Goal: Task Accomplishment & Management: Complete application form

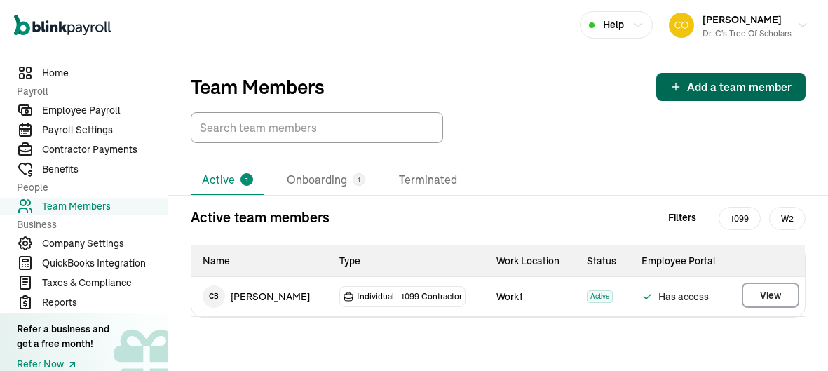
click at [700, 82] on span "Add a team member" at bounding box center [739, 87] width 104 height 17
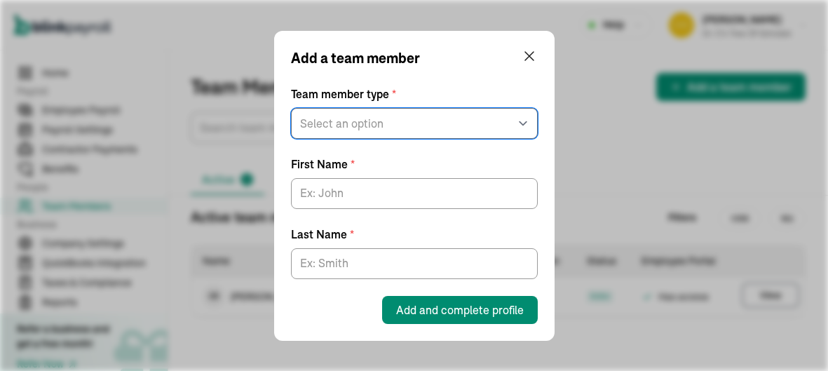
click at [485, 125] on select "Select an option W2 Employee Individual - 1099 [DEMOGRAPHIC_DATA] Business - 10…" at bounding box center [414, 123] width 247 height 31
select select "contractor"
click at [291, 108] on select "Select an option W2 Employee Individual - 1099 Contractor Business - 1099 Contr…" at bounding box center [414, 123] width 247 height 31
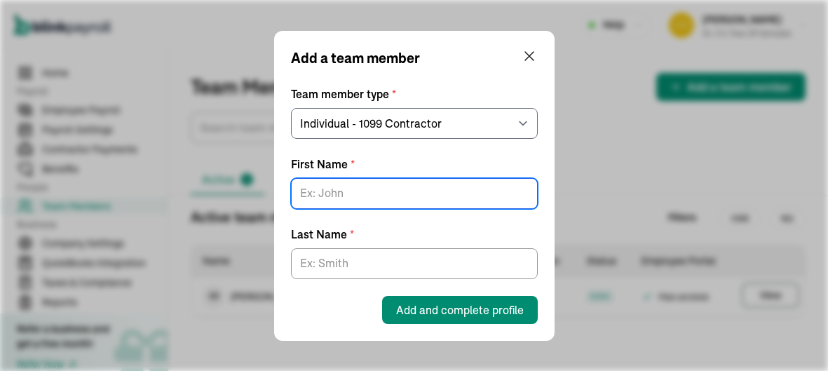
click at [436, 196] on input "First Name *" at bounding box center [414, 193] width 247 height 31
type input "Sandra"
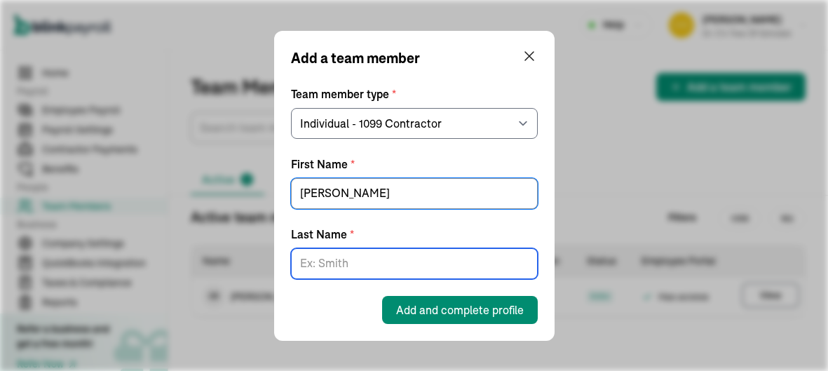
click at [402, 255] on input "Last Name *" at bounding box center [414, 263] width 247 height 31
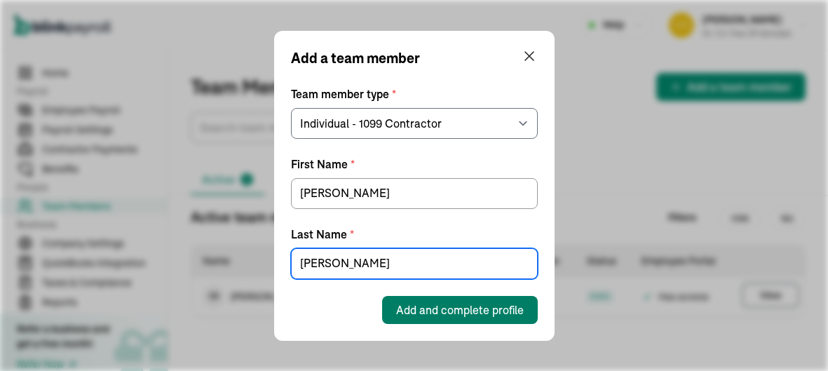
type input "Dennise"
click at [412, 304] on span "Add and complete profile" at bounding box center [460, 309] width 128 height 17
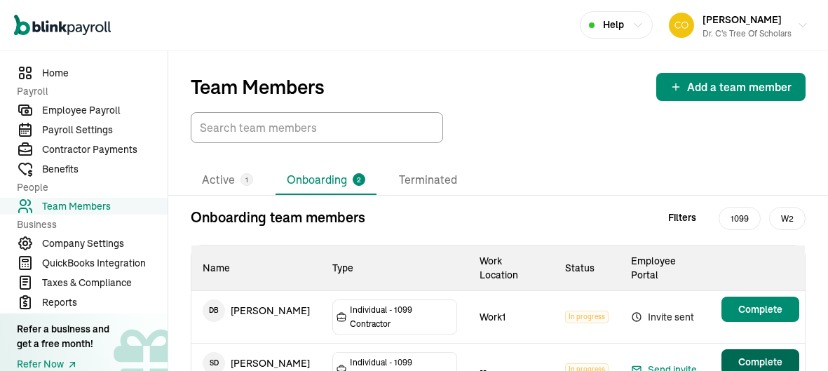
click at [747, 355] on span "Complete" at bounding box center [760, 362] width 44 height 14
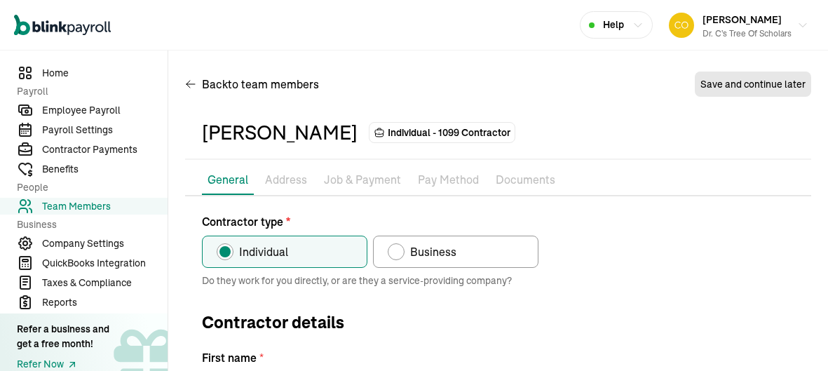
type input "Sandra"
type input "Dennise"
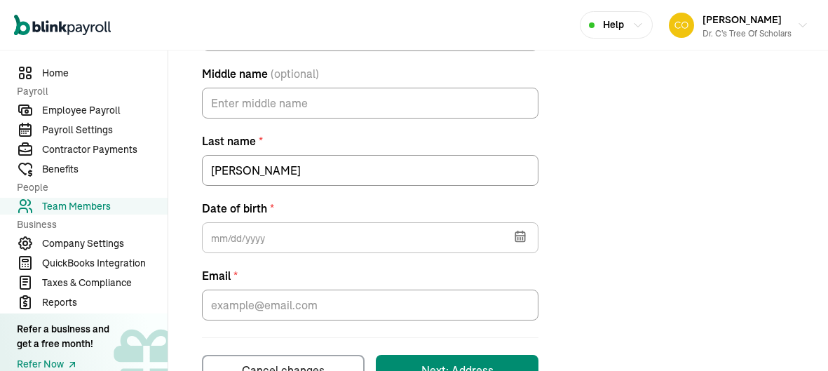
scroll to position [395, 0]
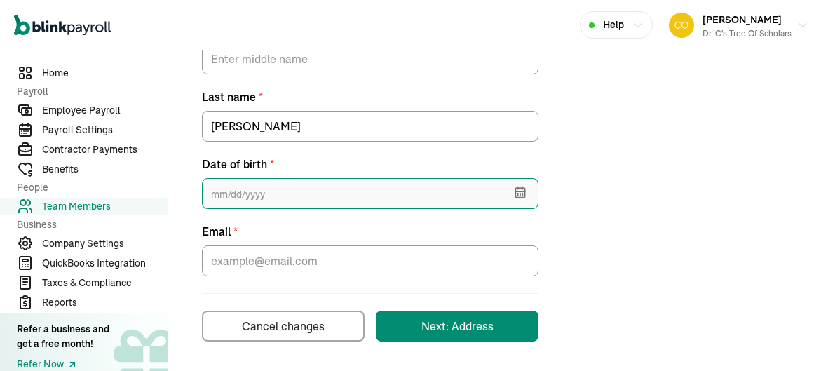
click at [468, 190] on input "text" at bounding box center [370, 193] width 337 height 31
type input "08/06/1960"
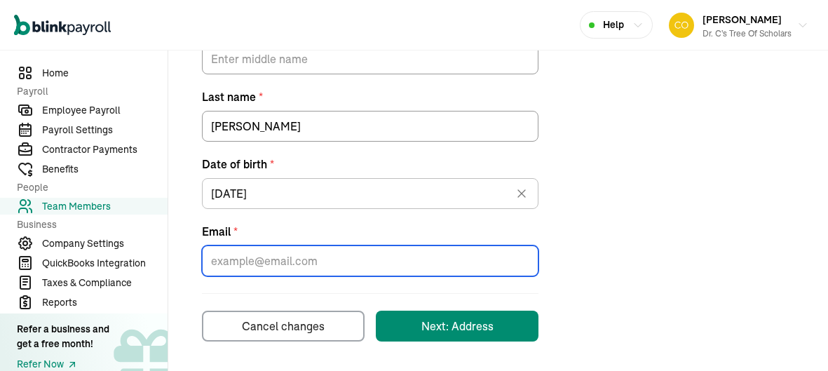
click at [443, 255] on input "Email *" at bounding box center [370, 260] width 337 height 31
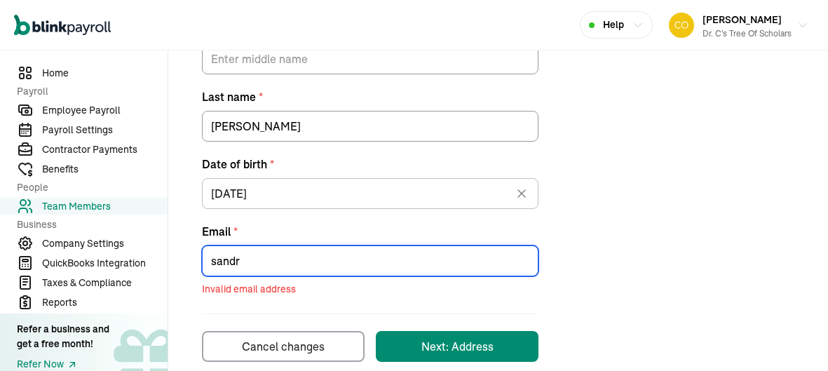
type input "sandra"
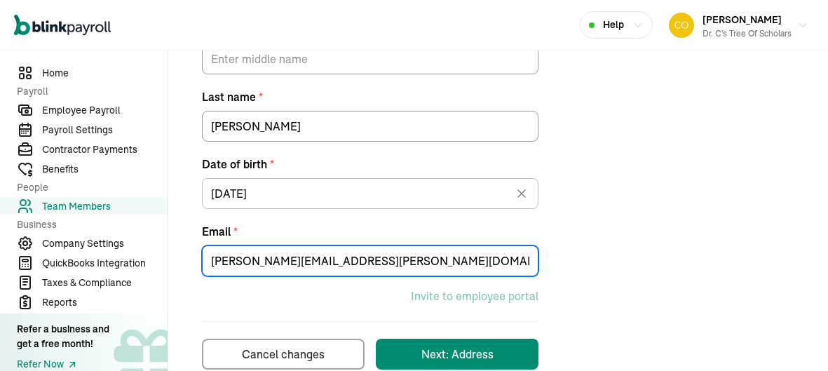
scroll to position [423, 0]
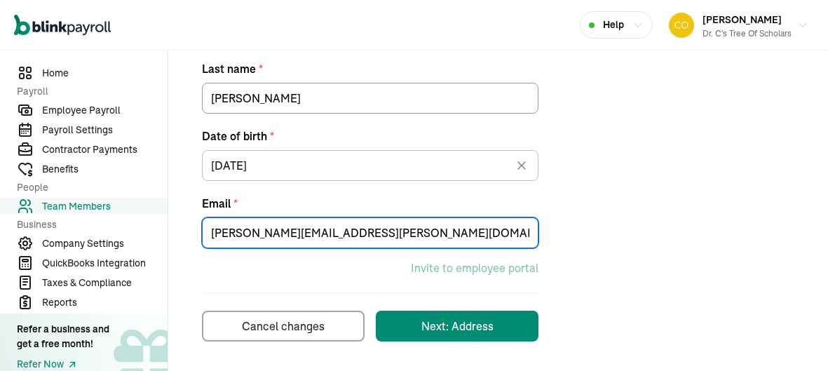
type input "Sandra.dennise@jpschools.org"
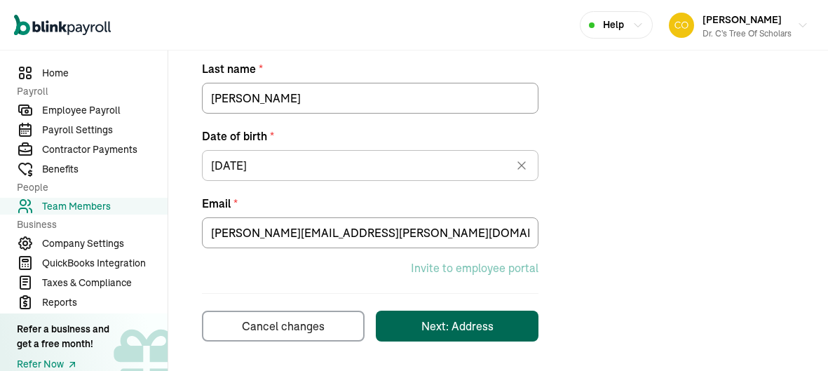
click at [461, 334] on button "Next: Address" at bounding box center [457, 326] width 163 height 31
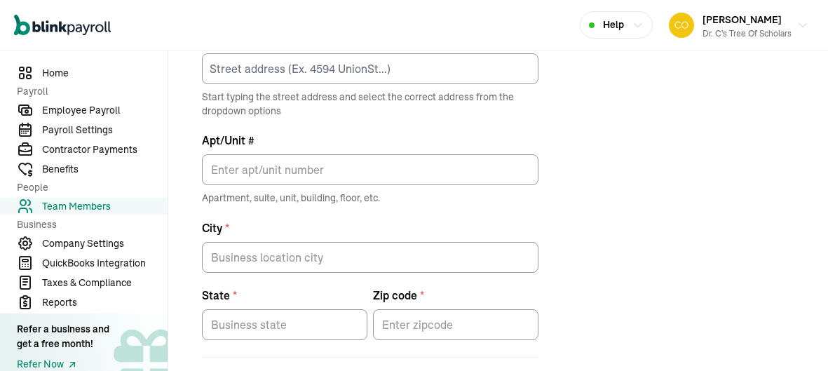
scroll to position [165, 0]
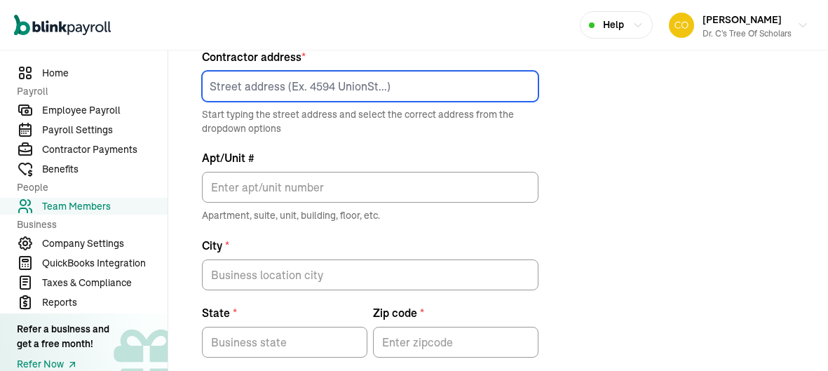
click at [310, 86] on input at bounding box center [370, 86] width 337 height 31
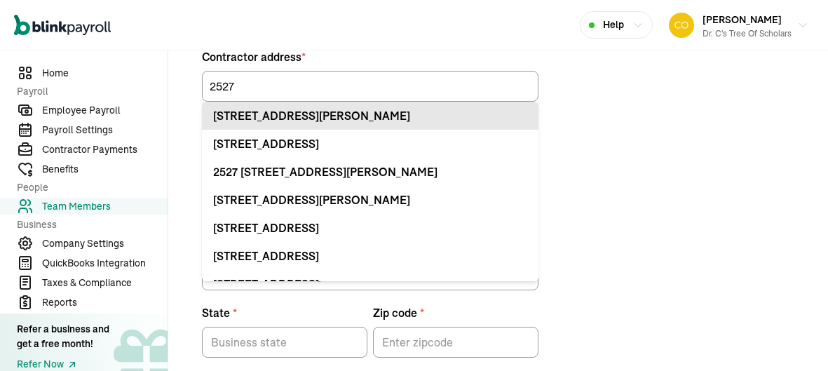
click at [313, 122] on div "2527 Whippletree Dr Harvey, LA 70058" at bounding box center [370, 115] width 314 height 17
type input "2527 Whippletree Dr"
type input "Harvey"
type input "LA"
type input "70058"
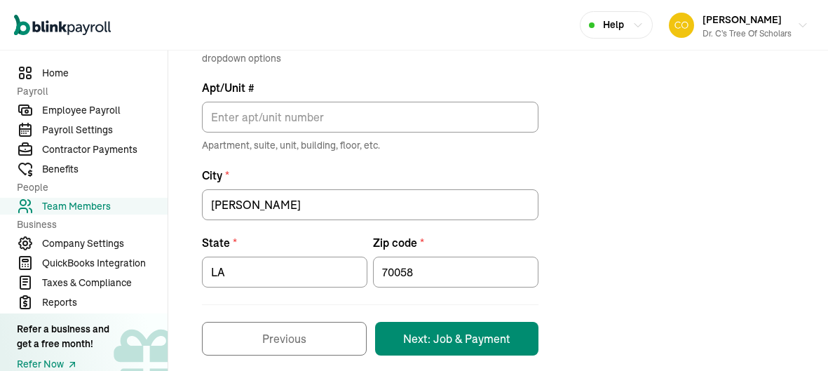
scroll to position [249, 0]
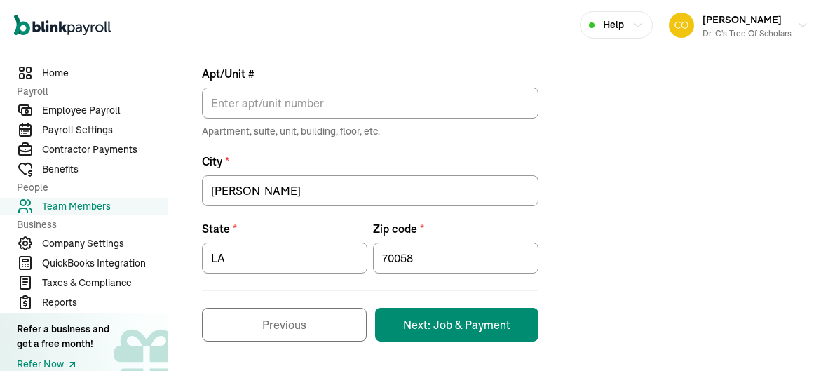
click at [439, 330] on button "Next: Job & Payment" at bounding box center [456, 325] width 163 height 34
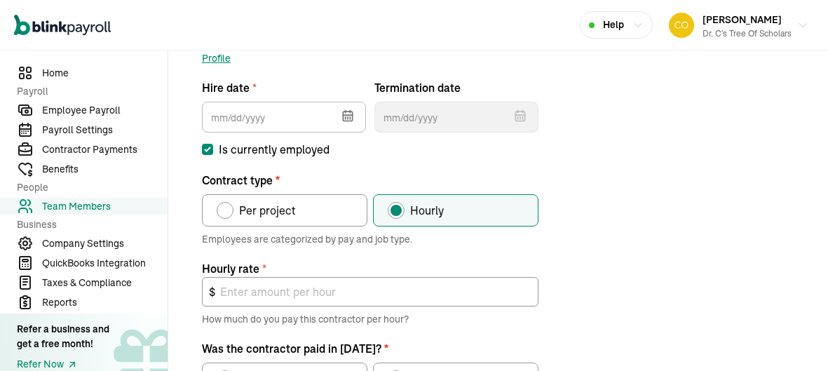
scroll to position [165, 0]
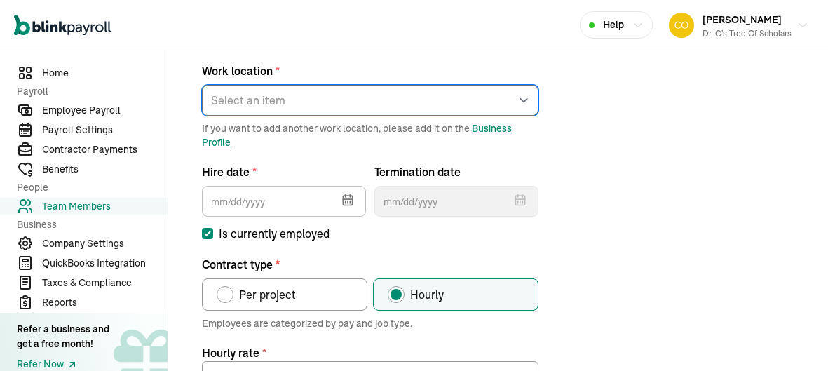
click at [383, 103] on select "Select an item Work1 Works from home" at bounding box center [370, 100] width 337 height 31
click at [202, 85] on select "Select an item Work1 Works from home" at bounding box center [370, 100] width 337 height 31
click at [370, 109] on select "Select an item Work1 Works from home" at bounding box center [370, 100] width 337 height 31
select select "2043 Sauvage Ave"
click at [202, 85] on select "Select an item Work1 Works from home" at bounding box center [370, 100] width 337 height 31
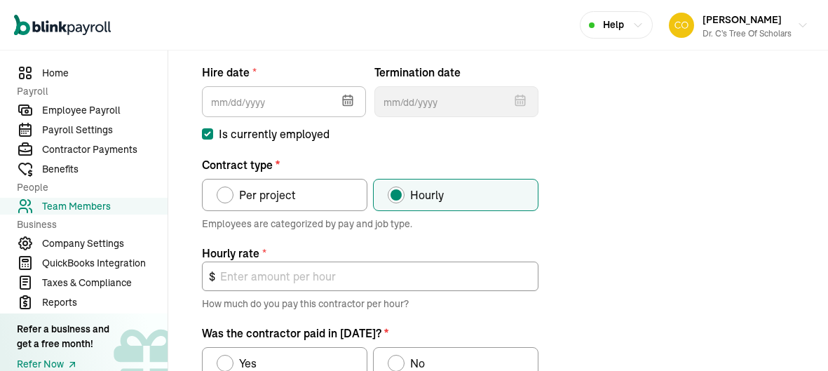
scroll to position [266, 0]
click at [344, 101] on icon "button" at bounding box center [348, 99] width 14 height 14
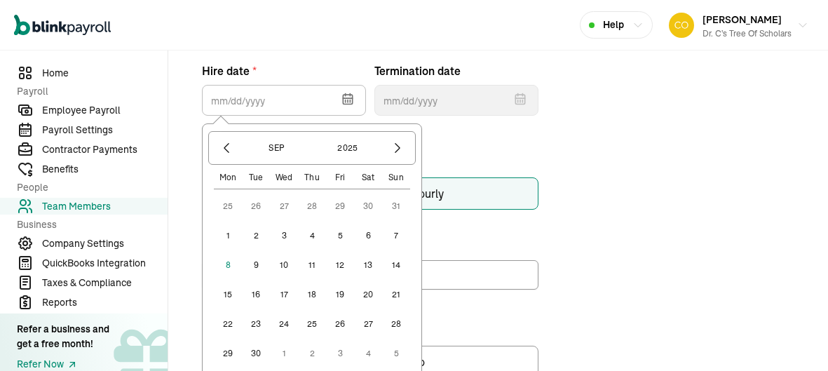
click at [224, 238] on button "1" at bounding box center [228, 236] width 28 height 28
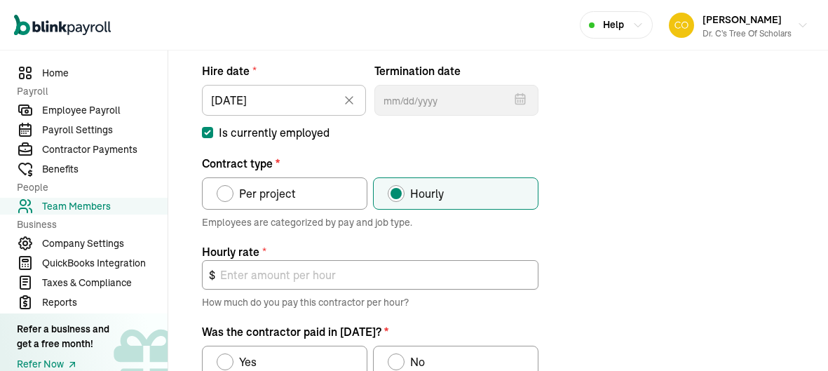
type input "09/01/2025"
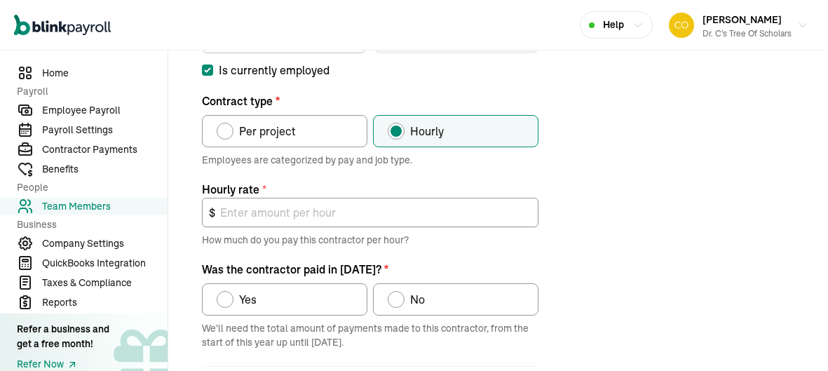
click at [287, 133] on span "Per project" at bounding box center [267, 131] width 57 height 17
click at [227, 133] on input "Per project" at bounding box center [221, 127] width 11 height 11
radio input "true"
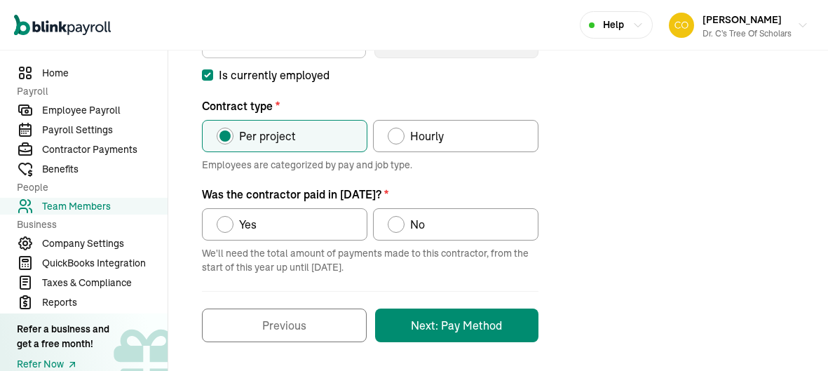
scroll to position [321, 0]
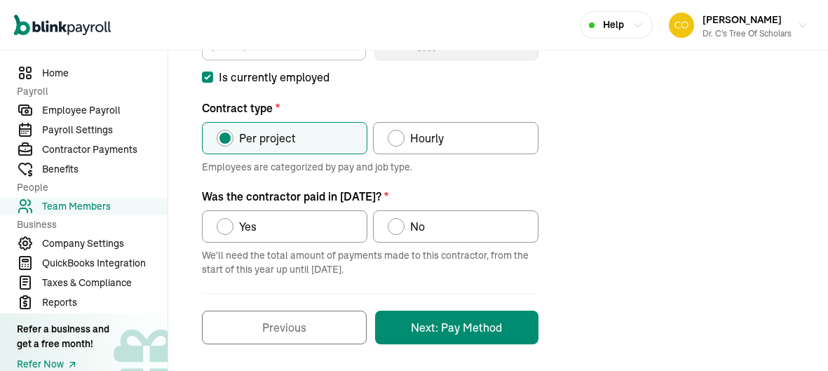
click at [414, 236] on label "No" at bounding box center [455, 226] width 165 height 32
click at [398, 229] on input "No" at bounding box center [392, 222] width 11 height 11
radio input "true"
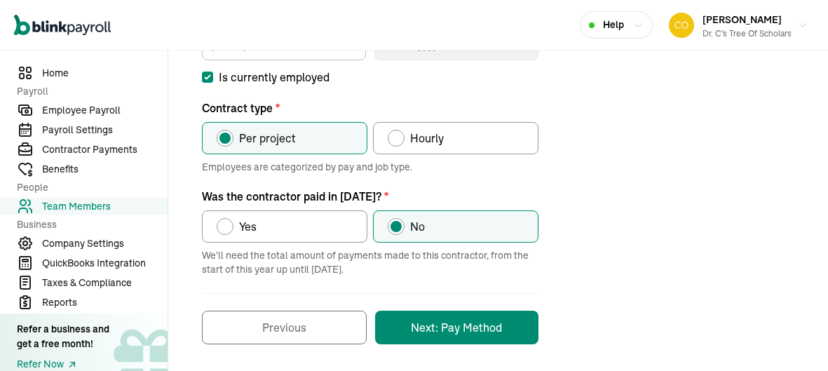
scroll to position [323, 0]
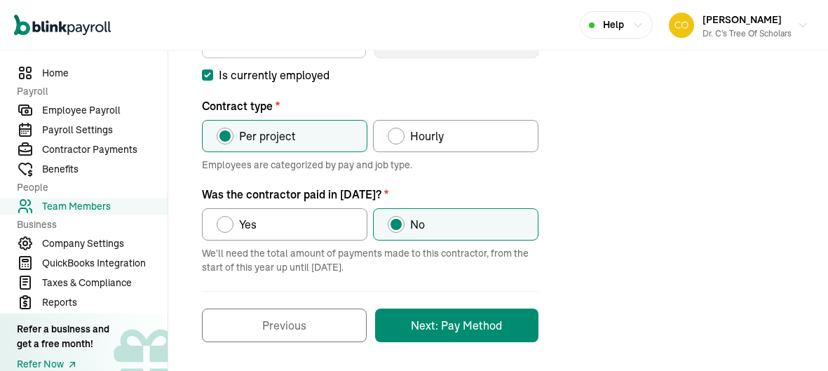
click at [476, 325] on button "Next: Pay Method" at bounding box center [456, 326] width 163 height 34
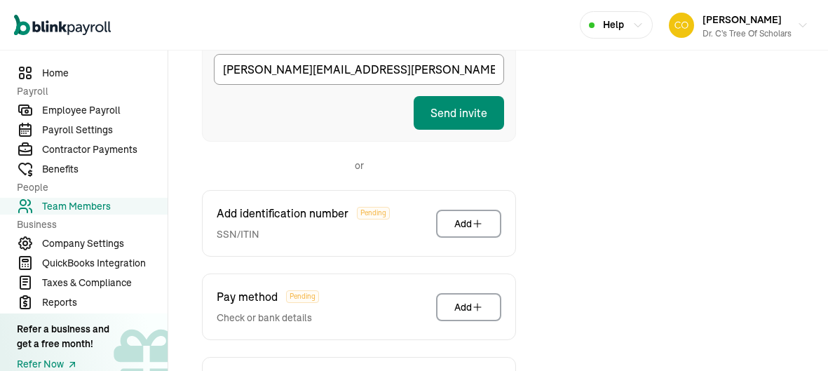
scroll to position [301, 0]
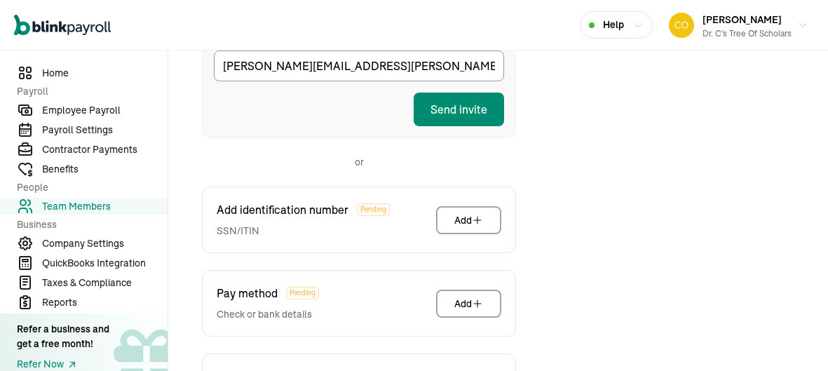
click at [481, 114] on button "Send invite" at bounding box center [459, 110] width 90 height 34
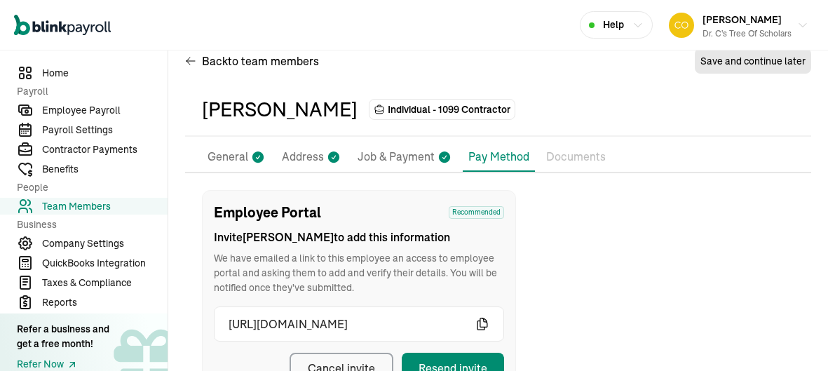
scroll to position [0, 0]
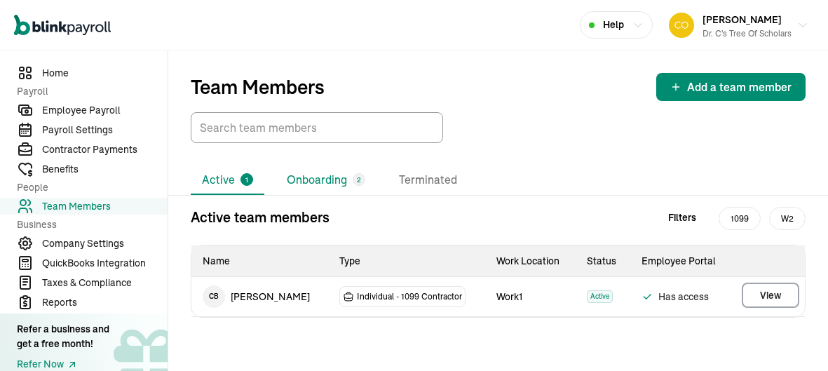
click at [301, 186] on li "Onboarding 2" at bounding box center [326, 179] width 101 height 29
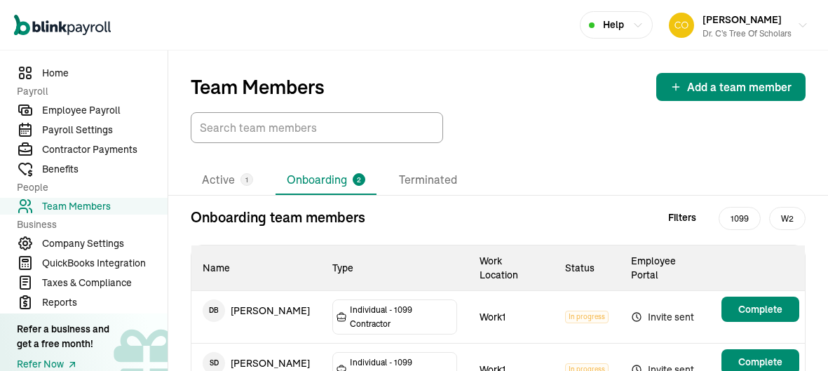
scroll to position [29, 0]
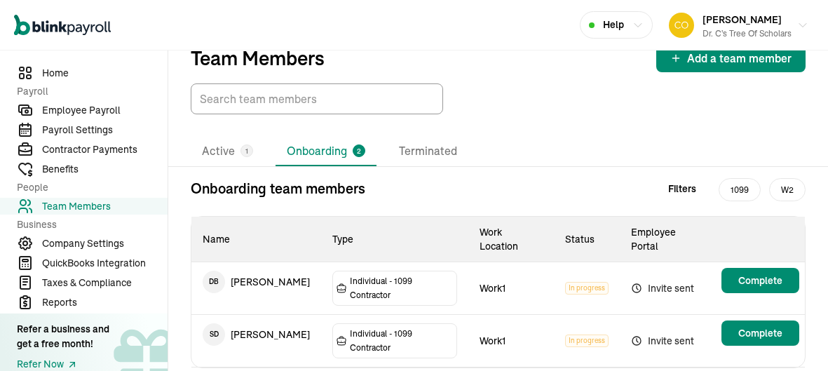
click at [730, 66] on button "Add a team member" at bounding box center [730, 58] width 149 height 28
click at [674, 53] on icon "button" at bounding box center [675, 58] width 11 height 11
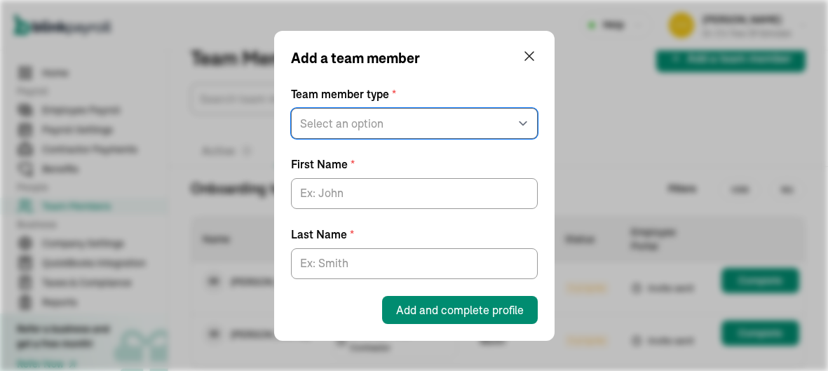
click at [409, 123] on select "Select an option W2 Employee Individual - 1099 Contractor Business - 1099 Contr…" at bounding box center [414, 123] width 247 height 31
select select "contractor"
click at [291, 108] on select "Select an option W2 Employee Individual - 1099 Contractor Business - 1099 Contr…" at bounding box center [414, 123] width 247 height 31
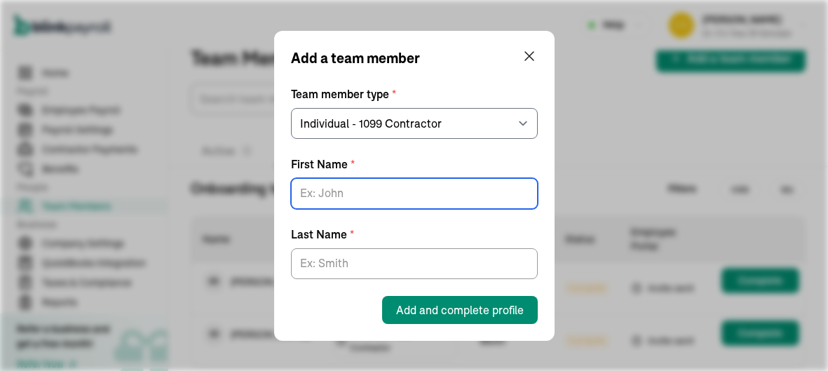
click at [391, 193] on input "First Name *" at bounding box center [414, 193] width 247 height 31
type input "Tamara"
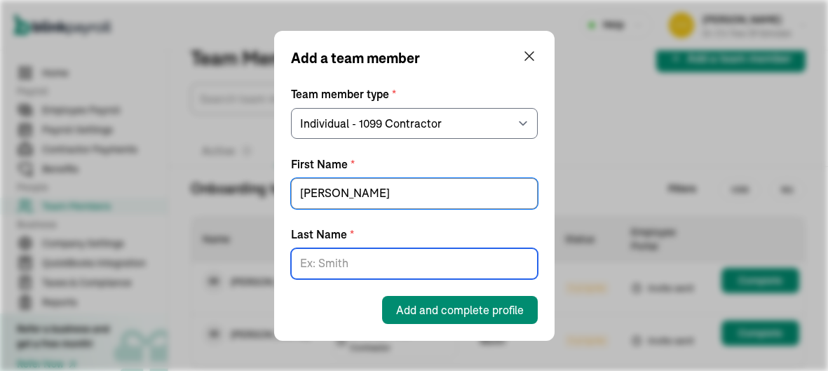
click at [375, 259] on input "Last Name *" at bounding box center [414, 263] width 247 height 31
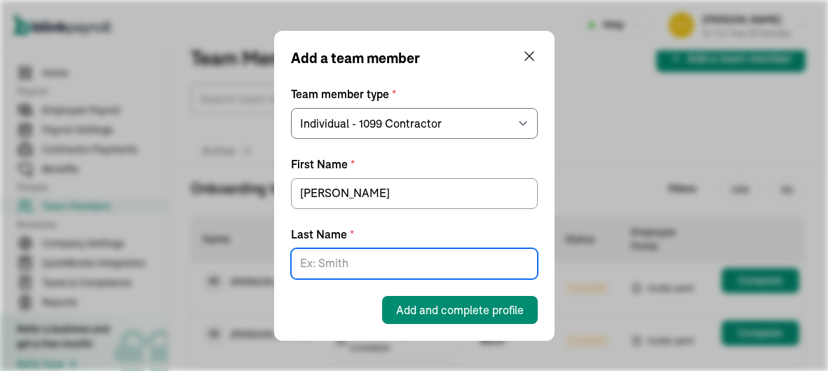
type input "Banks"
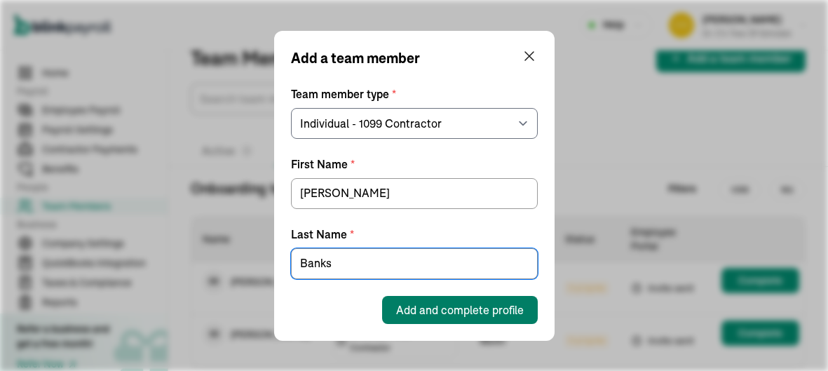
click at [400, 309] on span "Add and complete profile" at bounding box center [460, 309] width 128 height 17
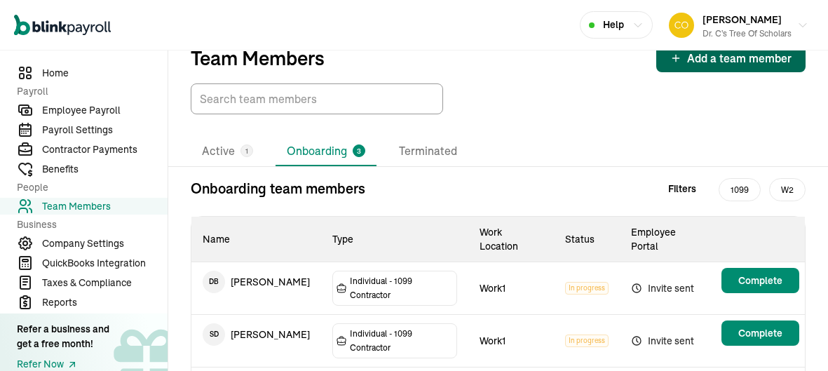
click at [750, 346] on main "Team Members Add a team member Active 1 Onboarding 3 Terminated Onboarding team…" at bounding box center [498, 244] width 660 height 444
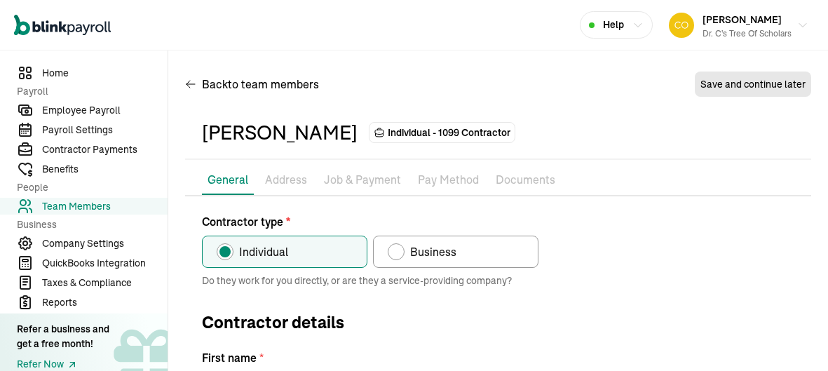
type input "Tamara"
type input "Banks"
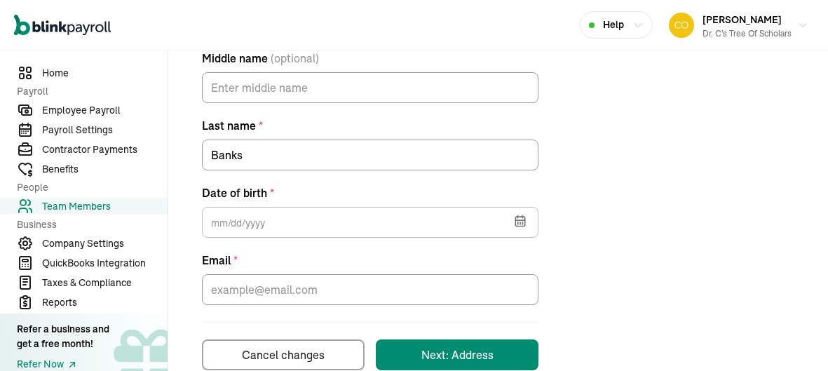
scroll to position [395, 0]
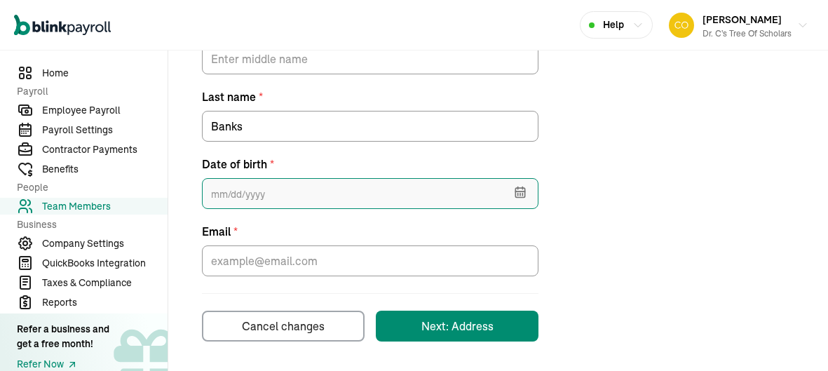
click at [323, 199] on input "text" at bounding box center [370, 193] width 337 height 31
type input "12/14/1992"
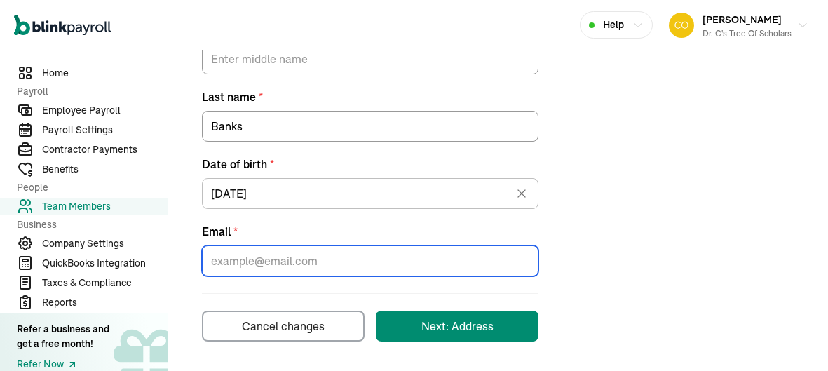
click at [357, 255] on input "Email *" at bounding box center [370, 260] width 337 height 31
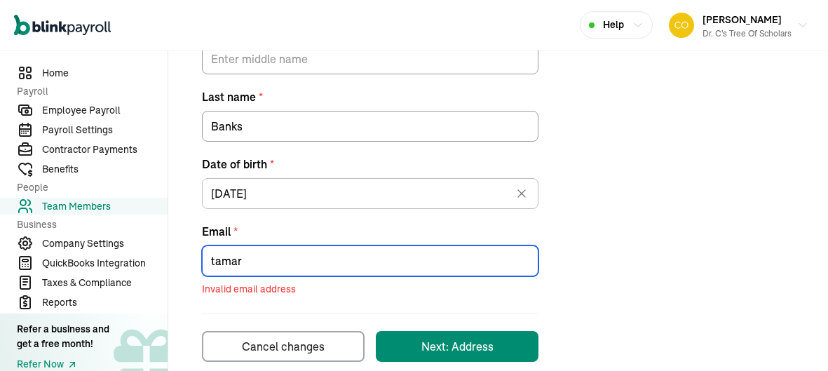
type input "tamara"
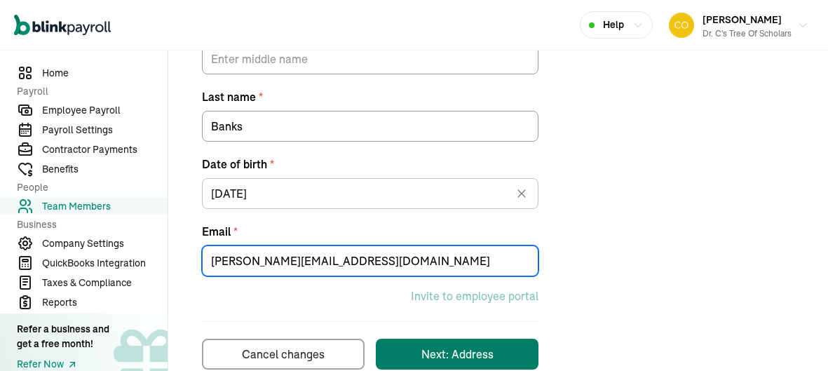
type input "Tamara.banks@jpschools.org"
click at [407, 344] on button "Next: Address" at bounding box center [457, 354] width 163 height 31
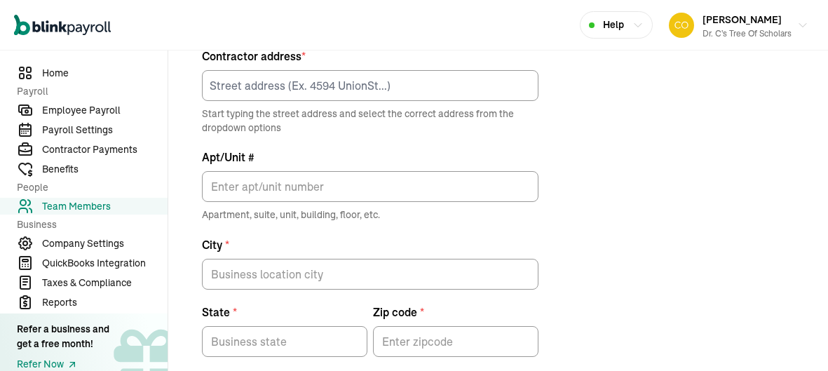
scroll to position [165, 0]
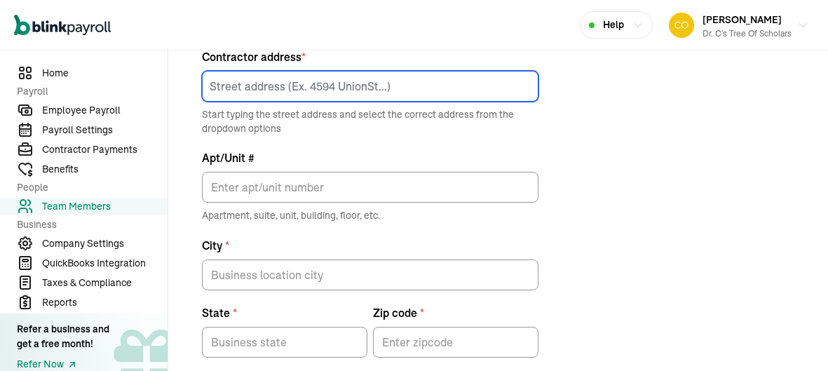
click at [354, 79] on input at bounding box center [370, 86] width 337 height 31
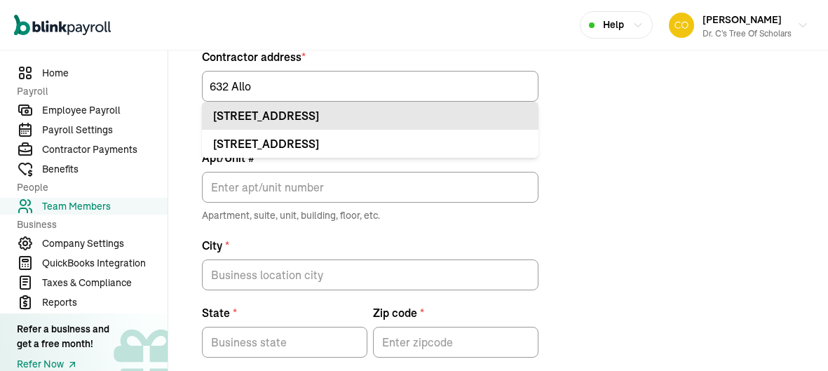
click at [323, 115] on div "632 Allo Ave Marrero, LA 70072" at bounding box center [370, 115] width 314 height 17
type input "632 Allo Ave"
type input "Marrero"
type input "LA"
type input "70072"
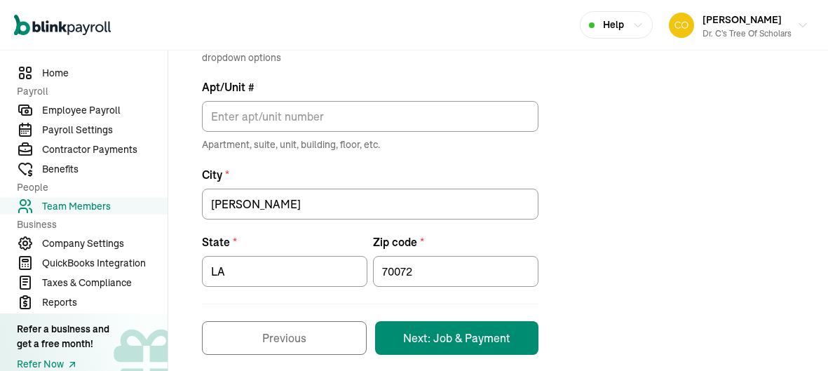
scroll to position [249, 0]
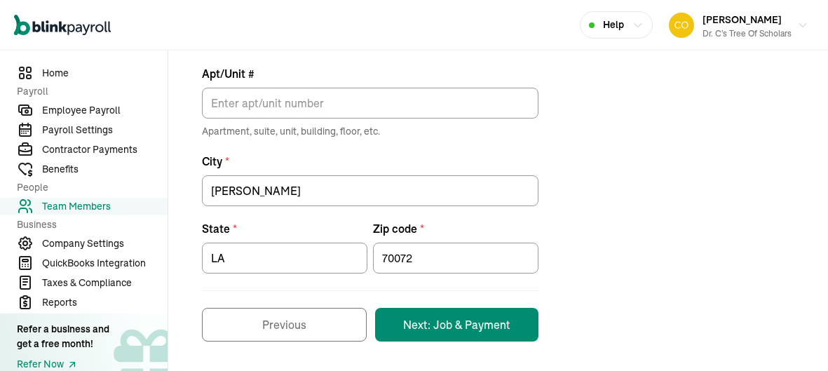
click at [467, 326] on button "Next: Job & Payment" at bounding box center [456, 325] width 163 height 34
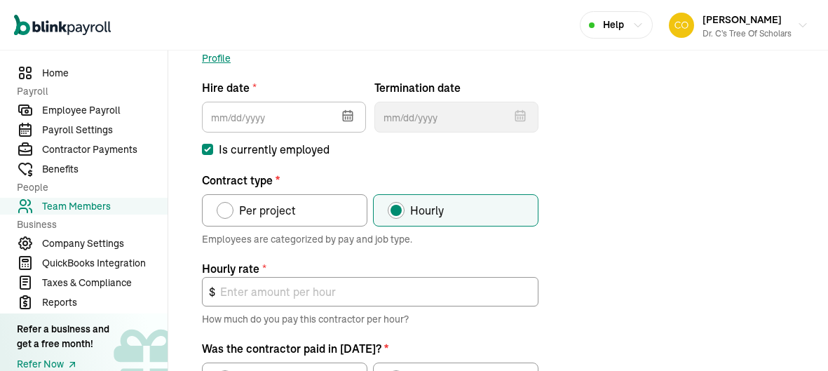
scroll to position [165, 0]
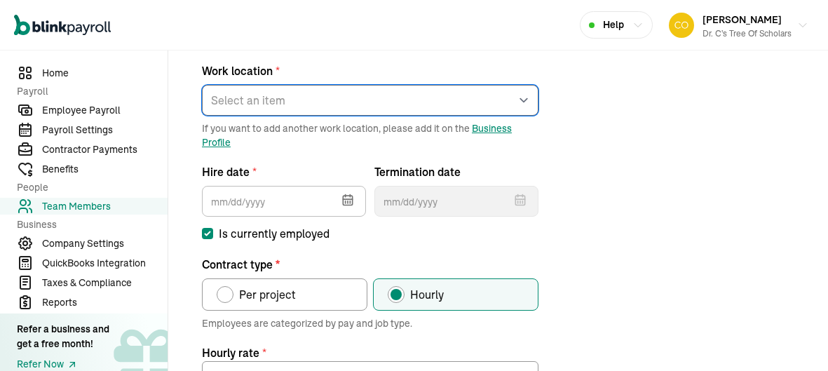
click at [248, 86] on select "Select an item Work1 Works from home" at bounding box center [370, 100] width 337 height 31
select select "2043 Sauvage Ave"
click at [202, 85] on select "Select an item Work1 Works from home" at bounding box center [370, 100] width 337 height 31
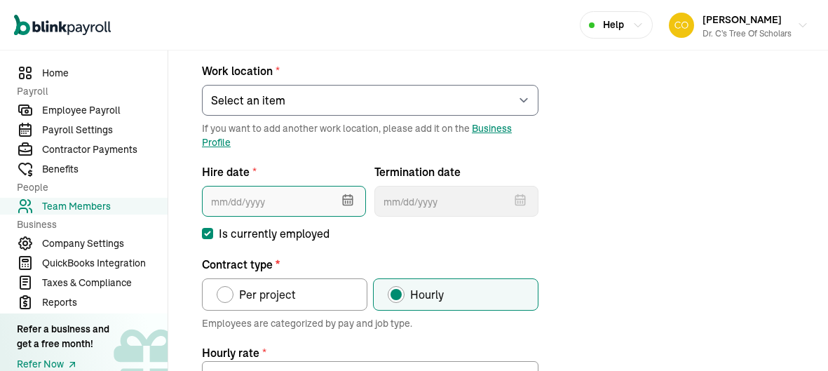
click at [252, 207] on input "text" at bounding box center [284, 201] width 164 height 31
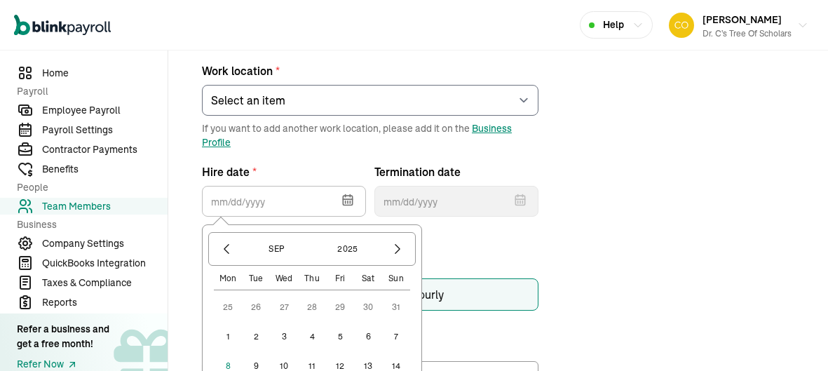
click at [226, 325] on button "1" at bounding box center [228, 337] width 28 height 28
type input "09/01/2025"
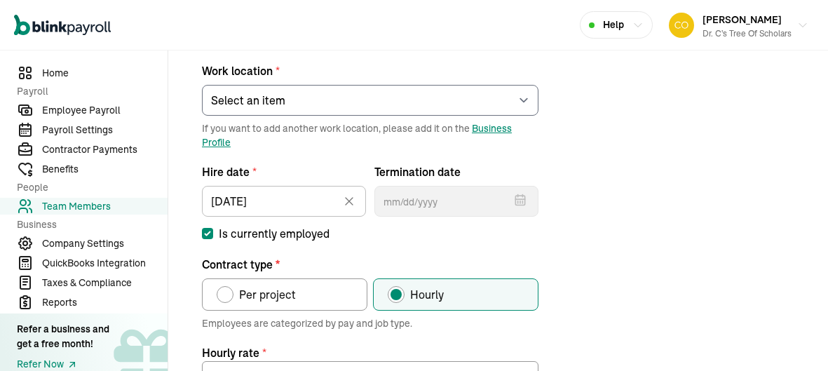
click at [249, 291] on span "Per project" at bounding box center [267, 294] width 57 height 17
click at [227, 291] on input "Per project" at bounding box center [221, 290] width 11 height 11
radio input "true"
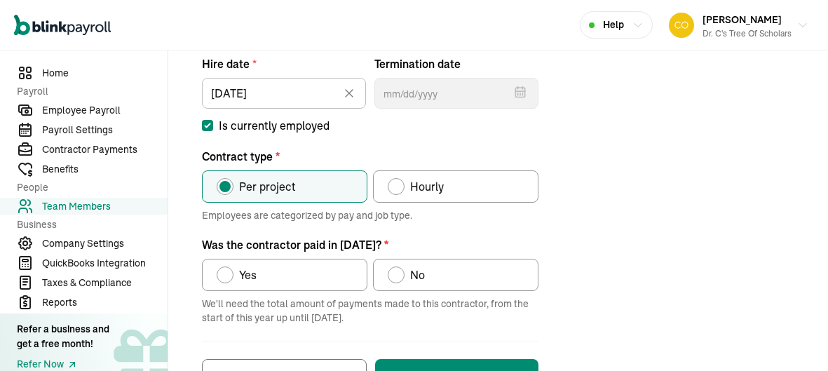
scroll to position [280, 0]
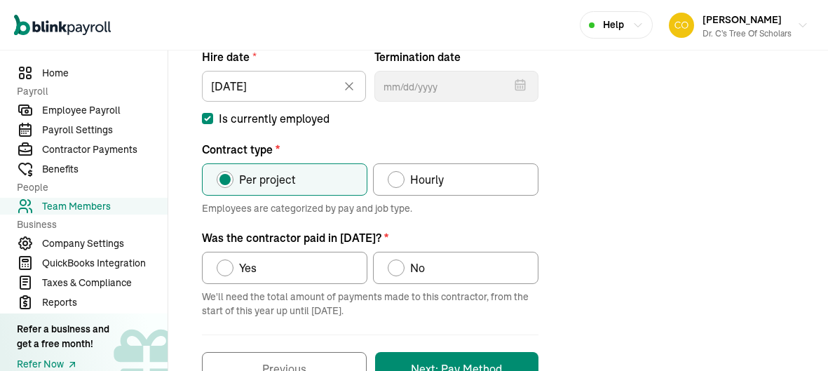
click at [427, 271] on label "No" at bounding box center [455, 268] width 165 height 32
click at [398, 270] on input "No" at bounding box center [392, 264] width 11 height 11
radio input "true"
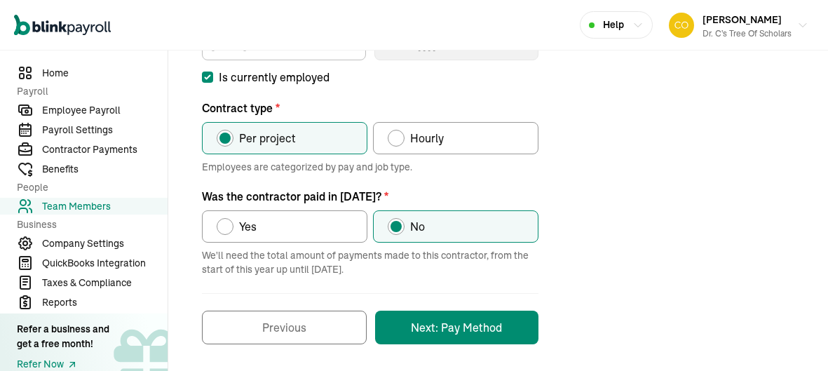
scroll to position [323, 0]
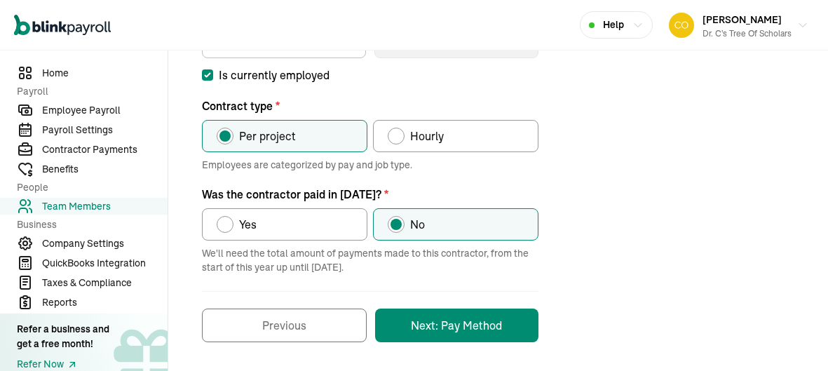
click at [467, 332] on button "Next: Pay Method" at bounding box center [456, 326] width 163 height 34
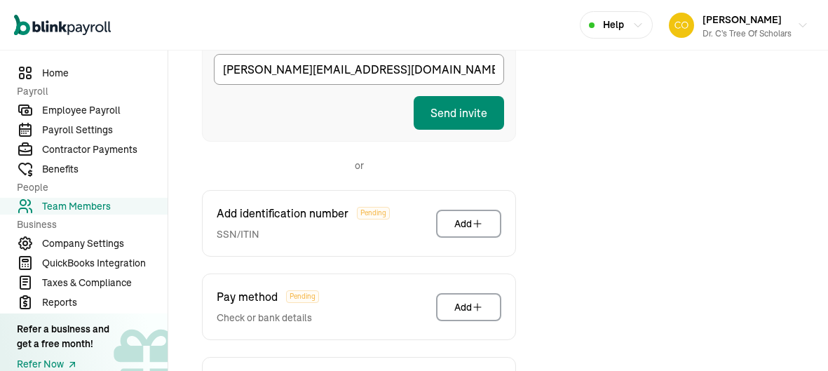
scroll to position [299, 0]
click at [480, 106] on button "Send invite" at bounding box center [459, 112] width 90 height 34
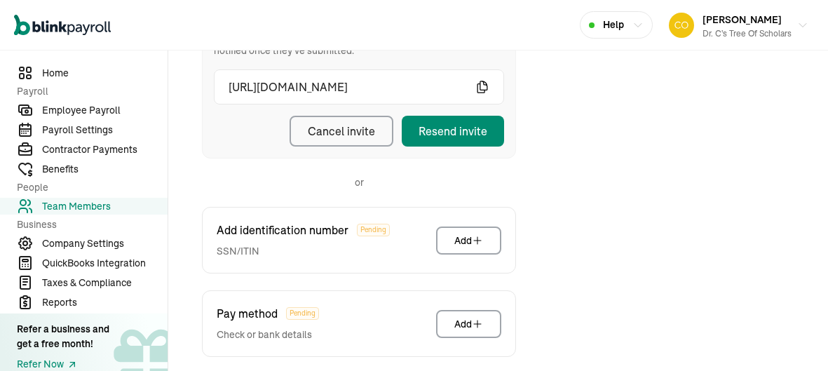
scroll to position [259, 0]
click at [482, 132] on div "Resend invite" at bounding box center [453, 131] width 69 height 17
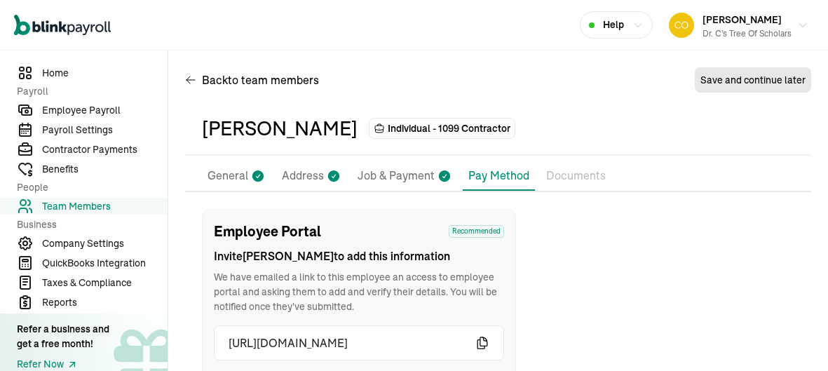
scroll to position [0, 0]
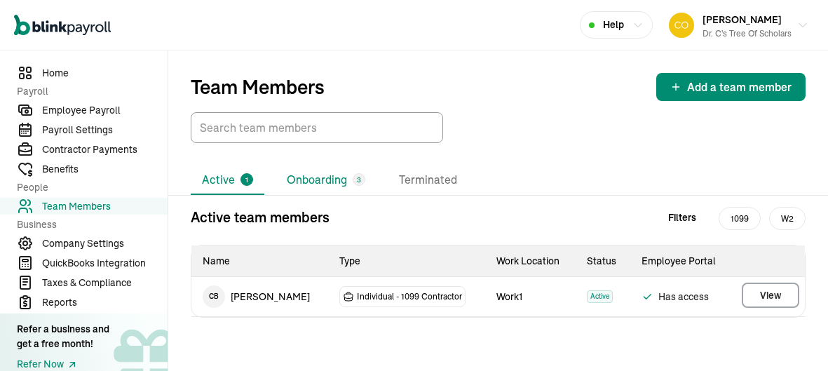
click at [306, 185] on li "Onboarding 3" at bounding box center [326, 179] width 101 height 29
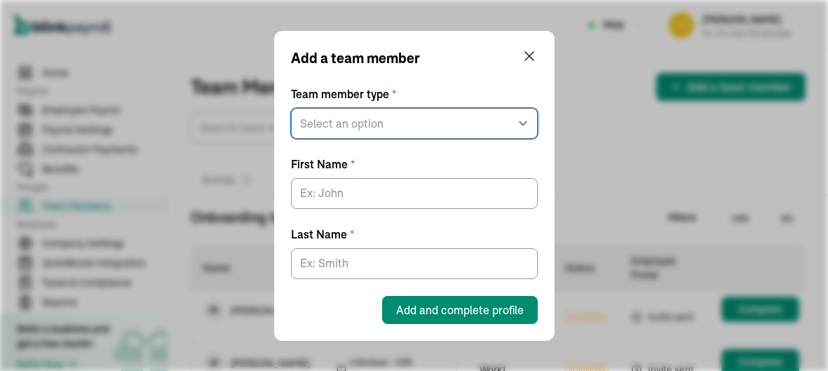
click at [400, 116] on select "Select an option W2 Employee Individual - 1099 Contractor Business - 1099 Contr…" at bounding box center [414, 123] width 247 height 31
select select "contractor"
click at [291, 108] on select "Select an option W2 Employee Individual - 1099 Contractor Business - 1099 Contr…" at bounding box center [414, 123] width 247 height 31
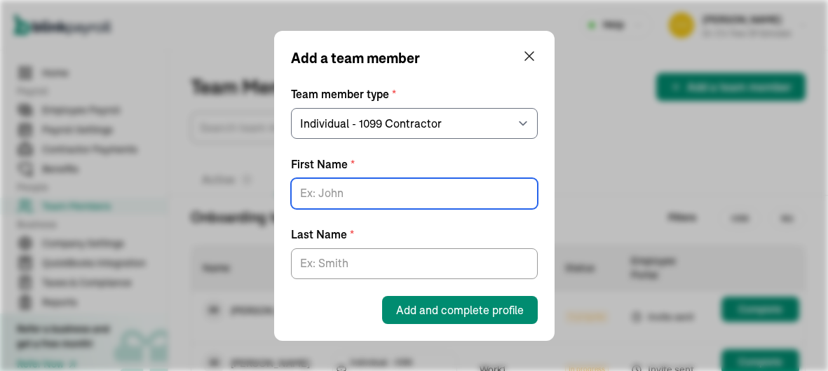
click at [363, 199] on input "First Name *" at bounding box center [414, 193] width 247 height 31
type input "Lakeisha"
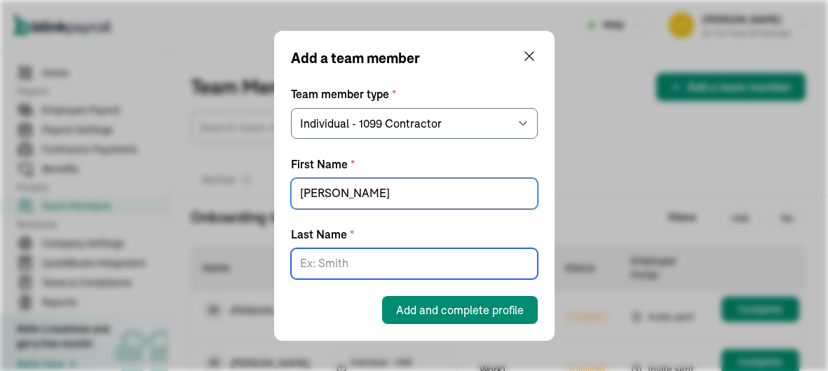
click at [339, 262] on input "Last Name *" at bounding box center [414, 263] width 247 height 31
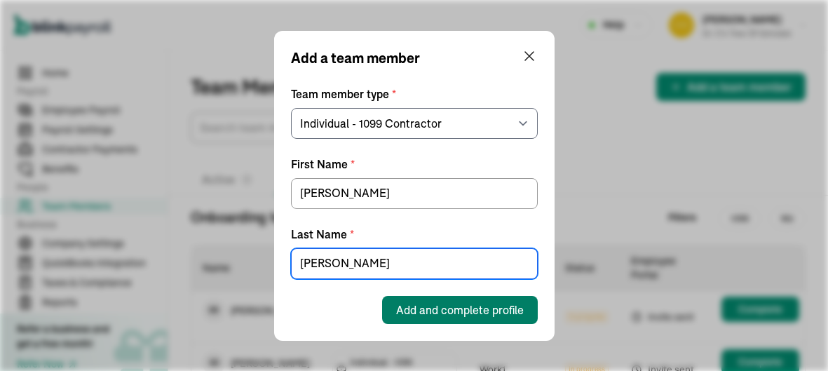
type input "Roussell"
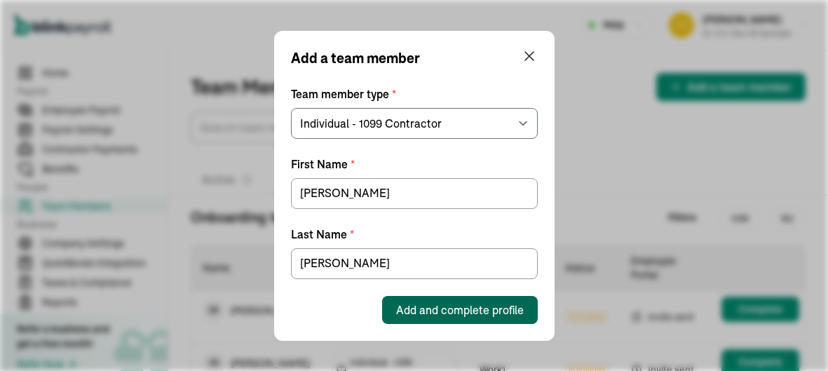
click at [410, 318] on button "Add and complete profile" at bounding box center [460, 310] width 156 height 28
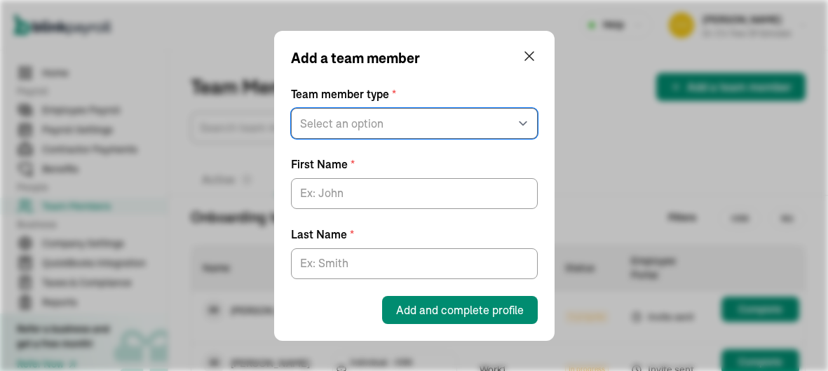
click at [432, 133] on select "Select an option W2 Employee Individual - 1099 Contractor Business - 1099 Contr…" at bounding box center [414, 123] width 247 height 31
select select "contractor"
click at [291, 108] on select "Select an option W2 Employee Individual - 1099 Contractor Business - 1099 Contr…" at bounding box center [414, 123] width 247 height 31
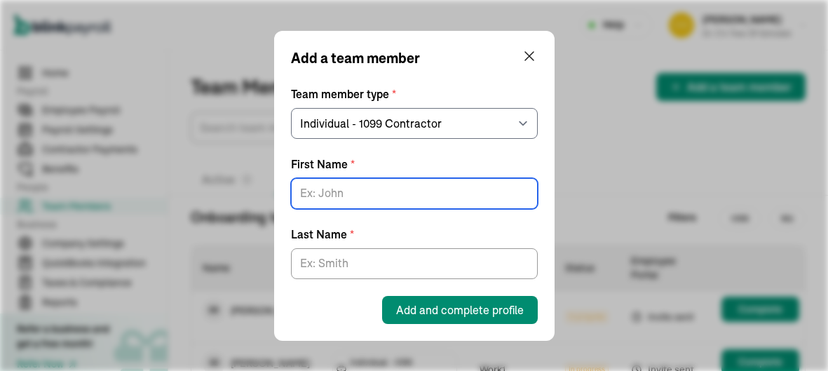
click at [387, 196] on input "First Name *" at bounding box center [414, 193] width 247 height 31
type input "Gea"
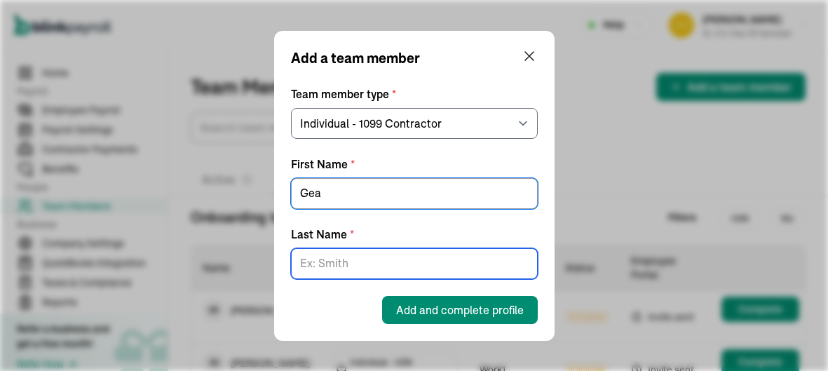
click at [341, 276] on input "Last Name *" at bounding box center [414, 263] width 247 height 31
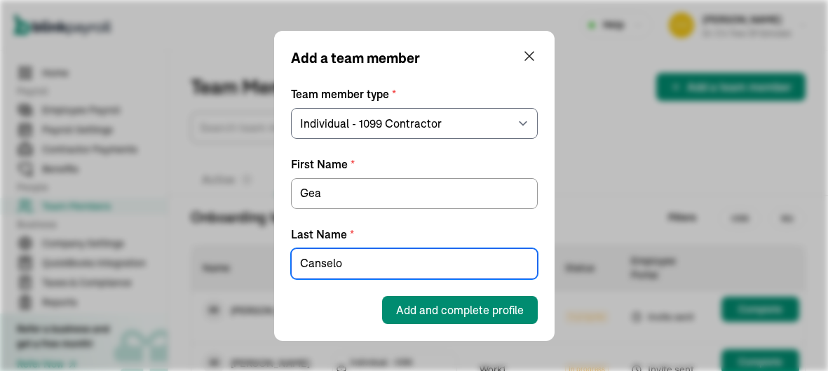
type input "Canselo"
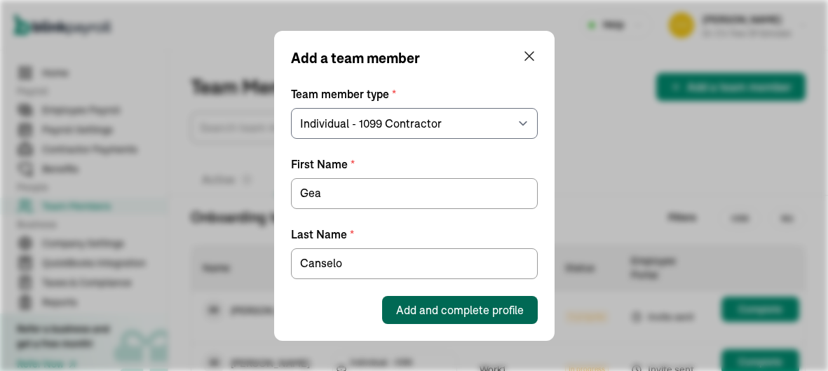
click at [443, 322] on button "Add and complete profile" at bounding box center [460, 310] width 156 height 28
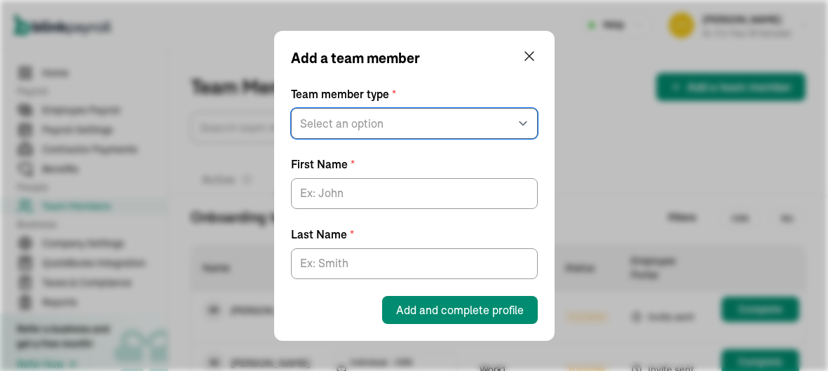
click at [405, 127] on select "Select an option W2 Employee Individual - 1099 Contractor Business - 1099 Contr…" at bounding box center [414, 123] width 247 height 31
select select "contractor"
click at [291, 108] on select "Select an option W2 Employee Individual - 1099 Contractor Business - 1099 Contr…" at bounding box center [414, 123] width 247 height 31
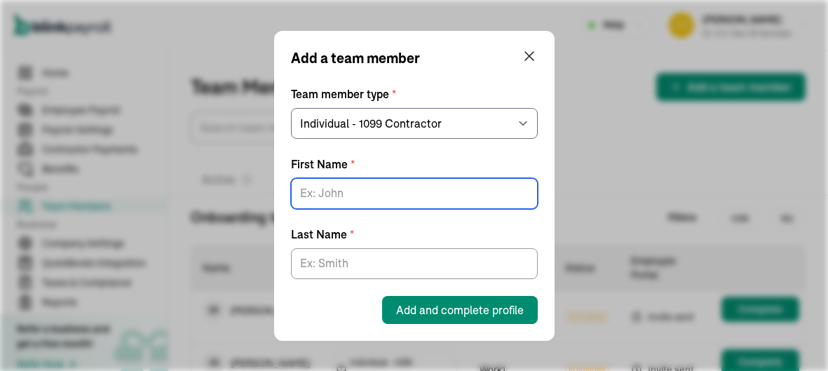
click at [386, 186] on input "First Name *" at bounding box center [414, 193] width 247 height 31
type input "Melody"
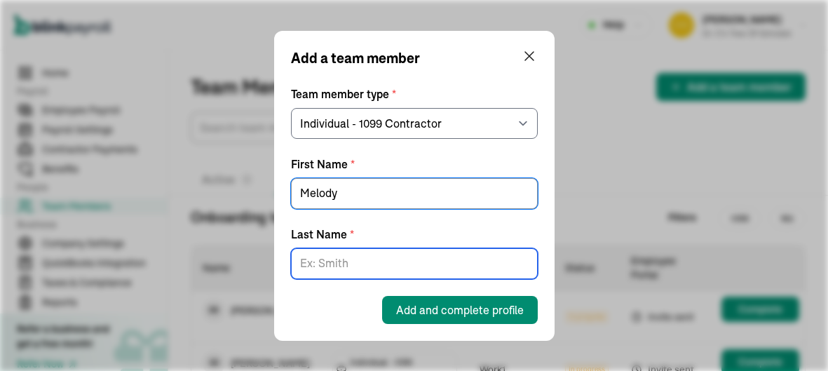
click at [348, 271] on input "Last Name *" at bounding box center [414, 263] width 247 height 31
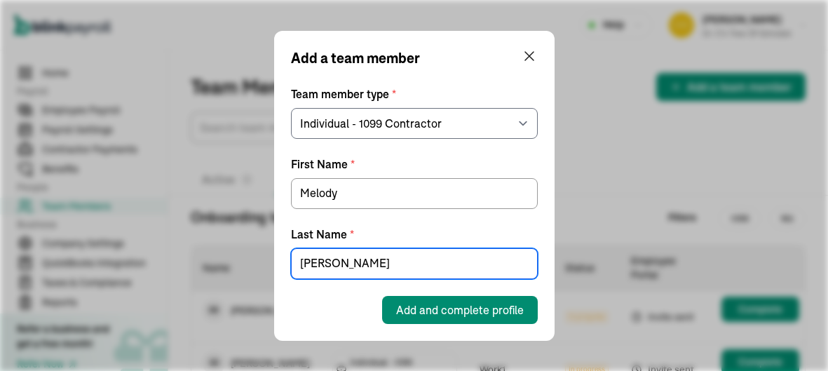
type input "Thibodeaux"
click at [430, 321] on button "Add and complete profile" at bounding box center [460, 310] width 156 height 28
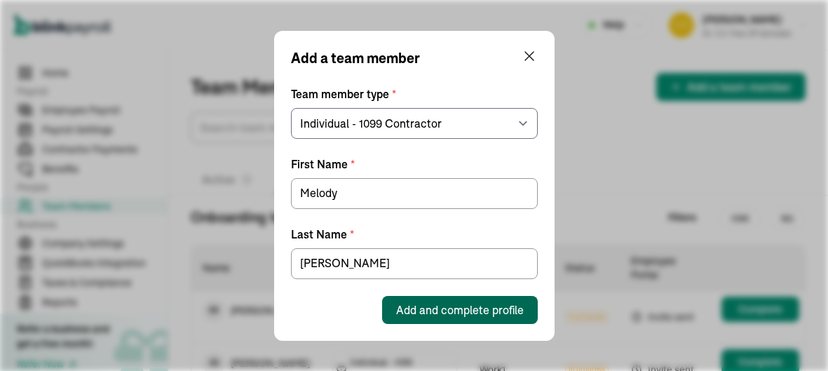
click at [477, 312] on span "Add and complete profile" at bounding box center [460, 309] width 128 height 17
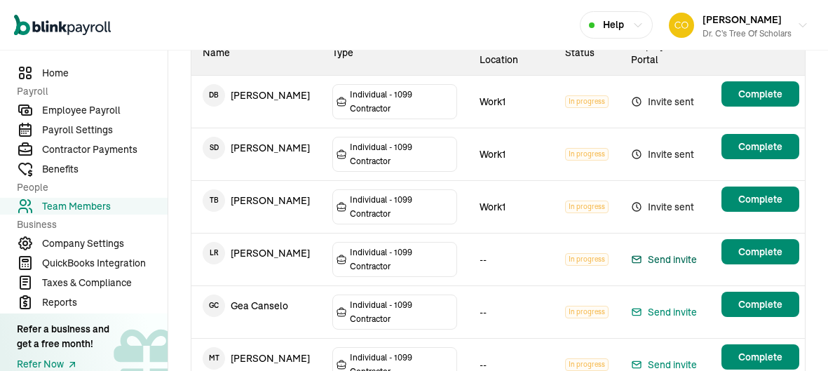
scroll to position [274, 0]
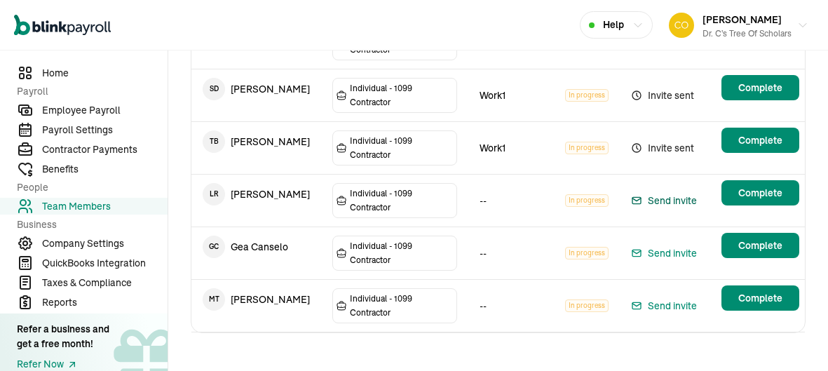
click at [763, 199] on main "Team Members Add a team member Active 1 Onboarding 6 Terminated Onboarding team…" at bounding box center [498, 77] width 660 height 602
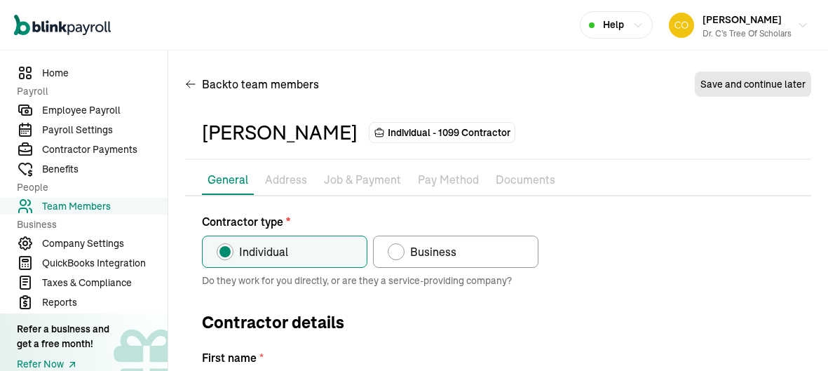
type input "Lakeisha"
type input "Roussell"
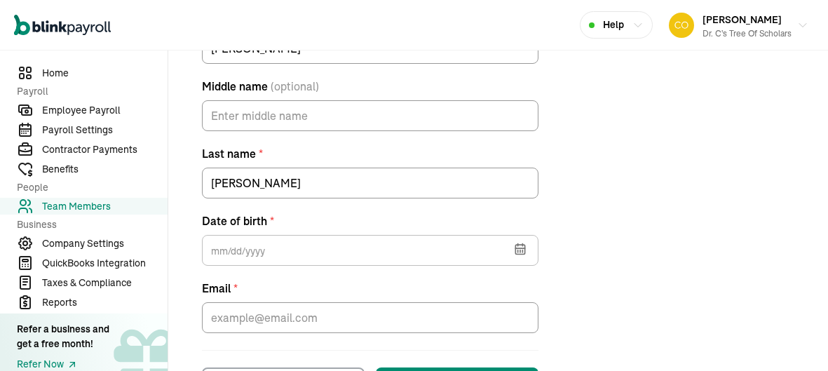
scroll to position [395, 0]
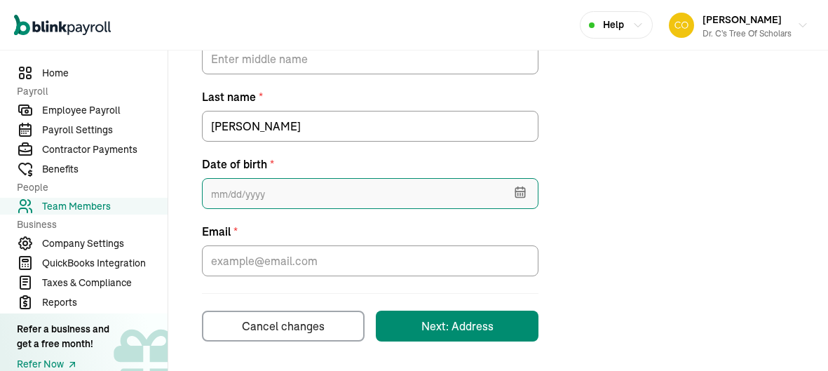
click at [328, 196] on input "text" at bounding box center [370, 193] width 337 height 31
type input "04/15/1986"
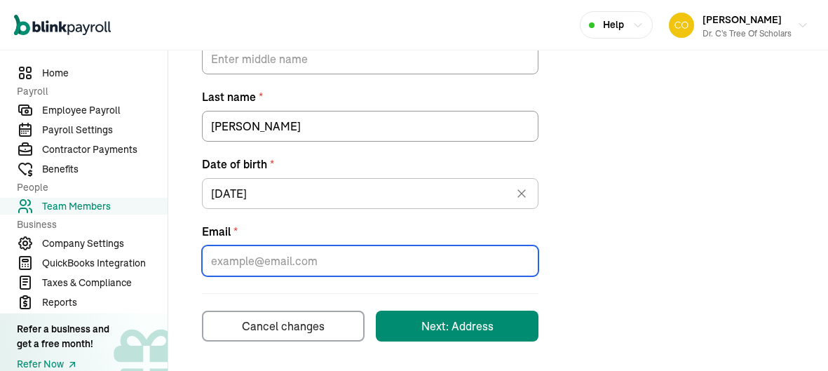
click at [351, 266] on input "Email *" at bounding box center [370, 260] width 337 height 31
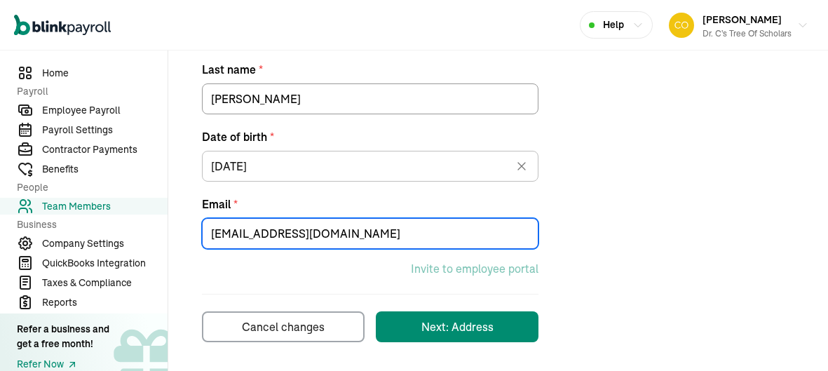
scroll to position [423, 0]
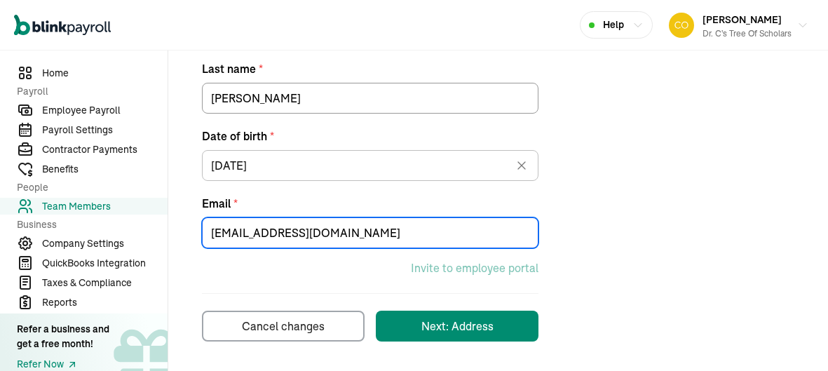
type input "Lmroussell@gmail.com"
click at [505, 331] on button "Next: Address" at bounding box center [457, 326] width 163 height 31
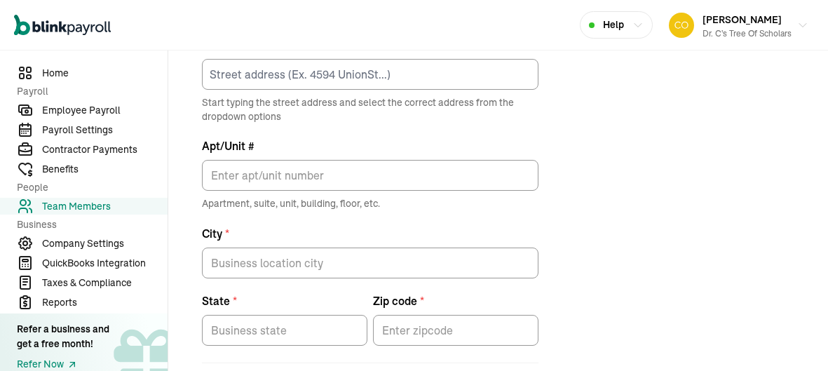
scroll to position [165, 0]
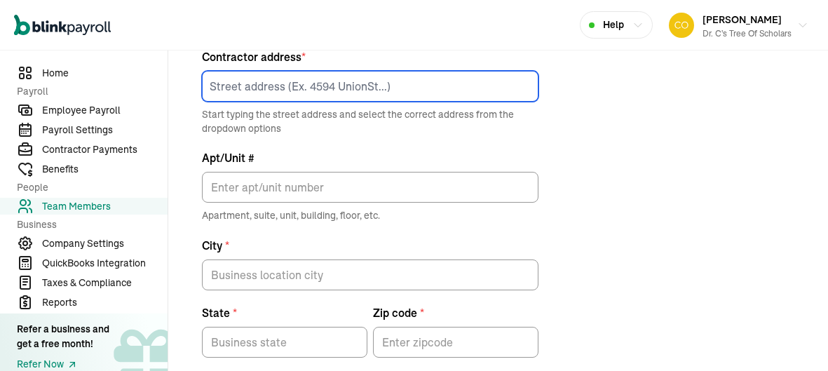
click at [390, 91] on input at bounding box center [370, 86] width 337 height 31
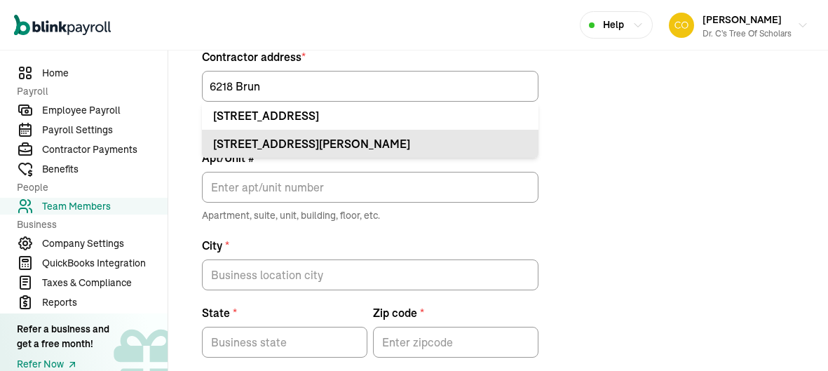
click at [379, 130] on li "6218 Brunswick Dr Plainfield, IL 60586" at bounding box center [370, 144] width 337 height 28
type input "6218 Brunswick Dr"
type input "Plainfield"
type input "IL"
type input "60586"
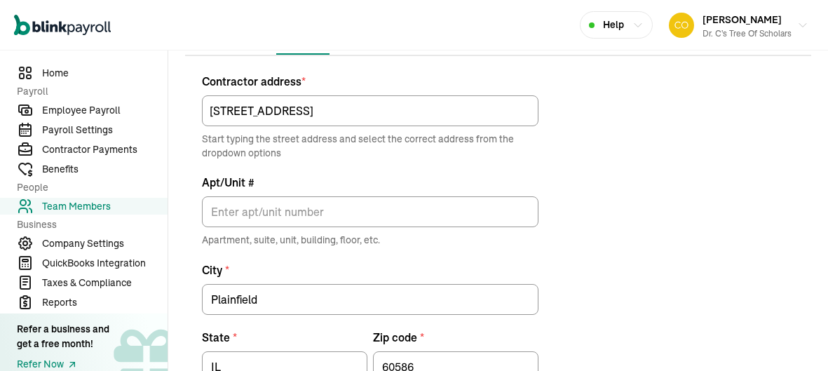
scroll to position [147, 0]
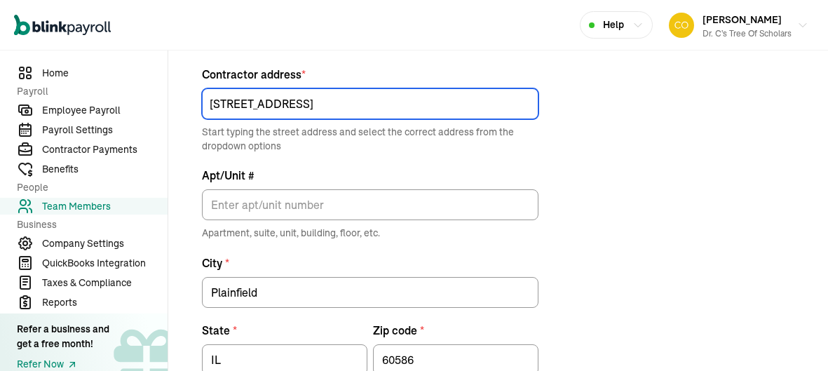
click at [381, 109] on input "6218 Brunswick Dr" at bounding box center [370, 103] width 337 height 31
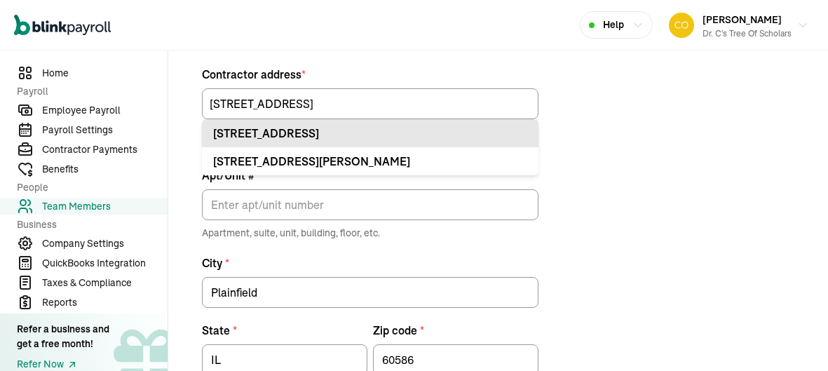
click at [395, 135] on div "6218 Brunswick Ct New Orleans, LA 70131" at bounding box center [370, 133] width 314 height 17
type input "6218 Brunswick Ct"
type input "New Orleans"
type input "LA"
type input "70131"
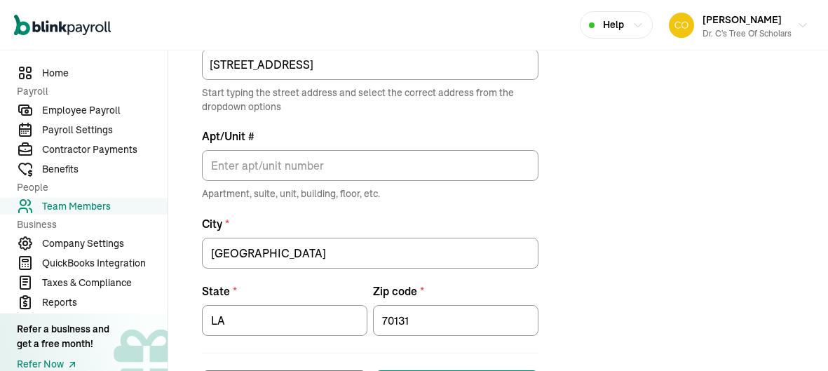
scroll to position [249, 0]
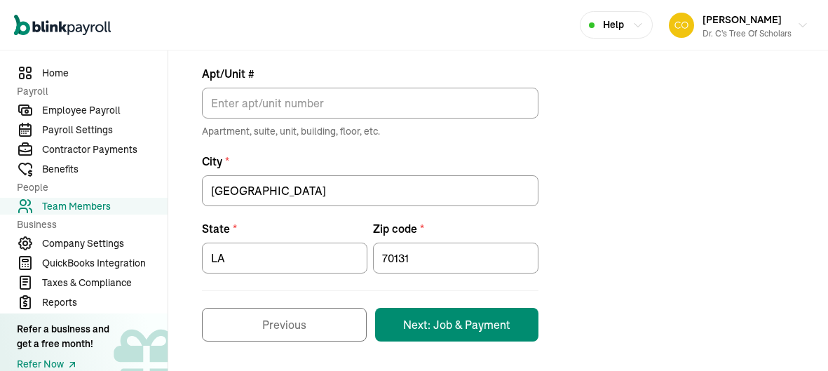
click at [450, 325] on button "Next: Job & Payment" at bounding box center [456, 325] width 163 height 34
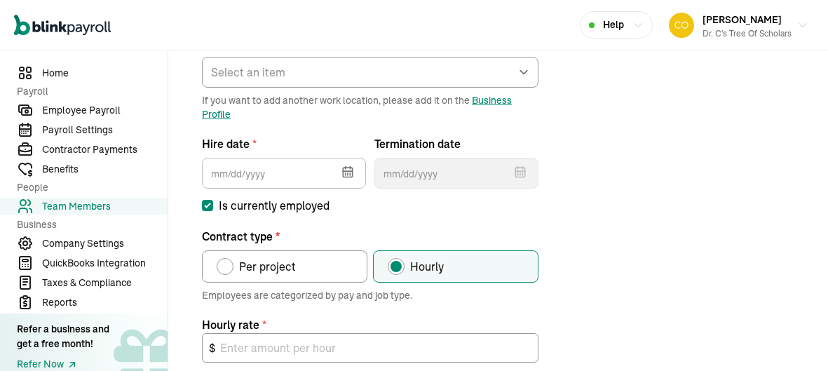
scroll to position [203, 0]
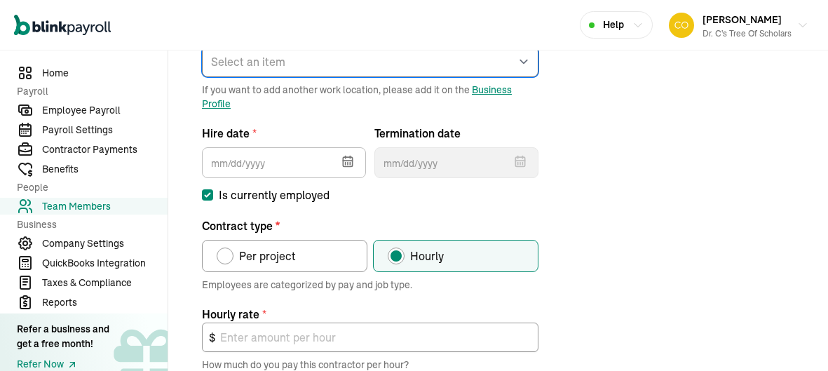
click at [435, 76] on select "Select an item Work1 Works from home" at bounding box center [370, 61] width 337 height 31
select select "2043 Sauvage Ave"
click at [202, 46] on select "Select an item Work1 Works from home" at bounding box center [370, 61] width 337 height 31
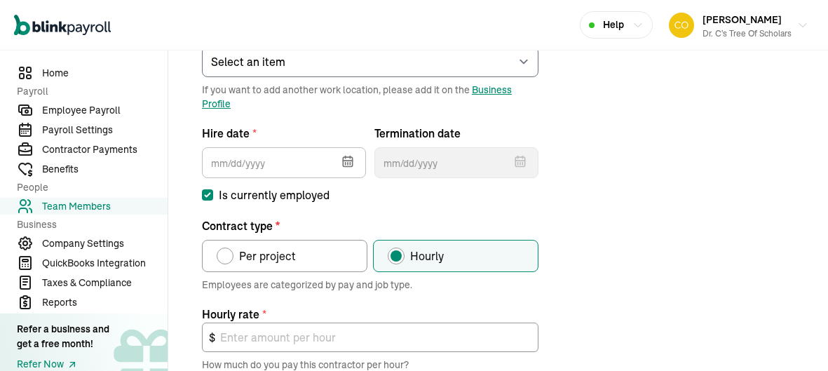
click at [351, 161] on icon "button" at bounding box center [348, 161] width 14 height 14
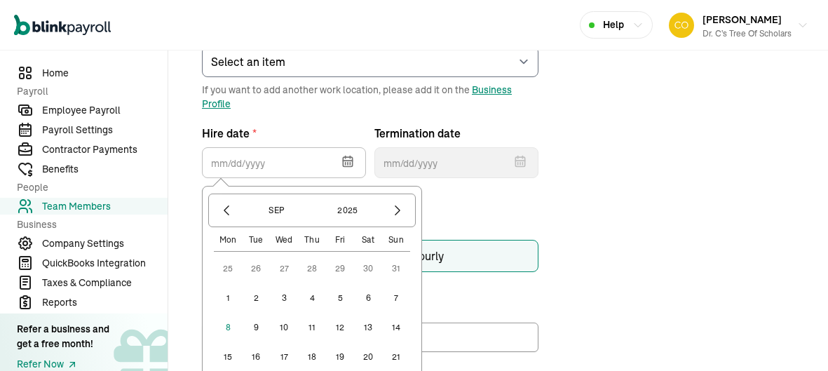
click at [233, 303] on button "1" at bounding box center [228, 298] width 28 height 28
type input "09/01/2025"
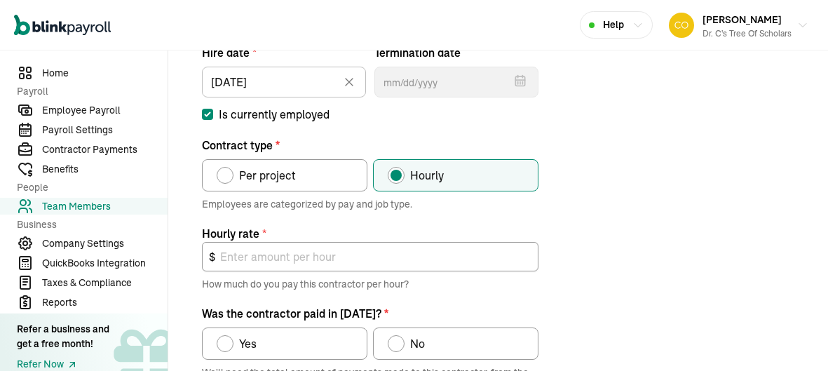
scroll to position [293, 0]
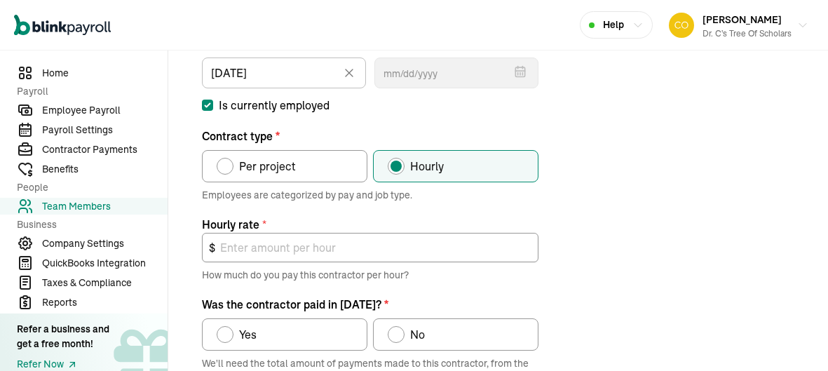
click at [287, 172] on span "Per project" at bounding box center [267, 166] width 57 height 17
click at [227, 168] on input "Per project" at bounding box center [221, 162] width 11 height 11
radio input "true"
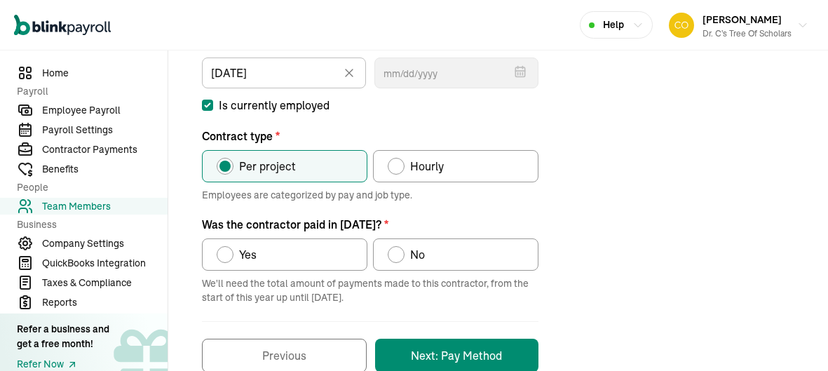
scroll to position [323, 0]
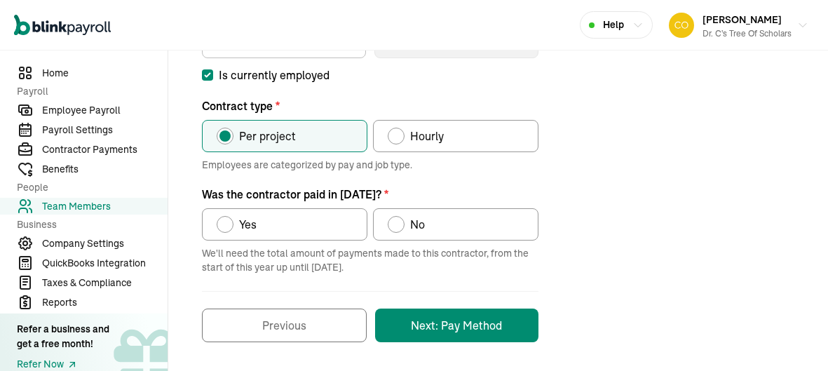
click at [435, 224] on label "No" at bounding box center [455, 224] width 165 height 32
click at [398, 224] on input "No" at bounding box center [392, 220] width 11 height 11
radio input "true"
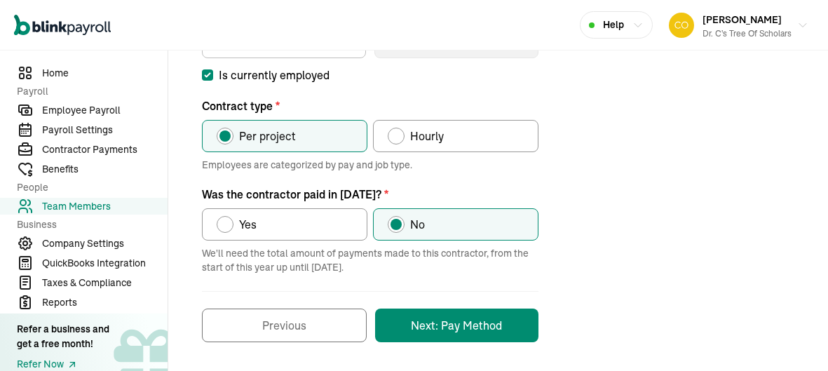
click at [463, 330] on button "Next: Pay Method" at bounding box center [456, 326] width 163 height 34
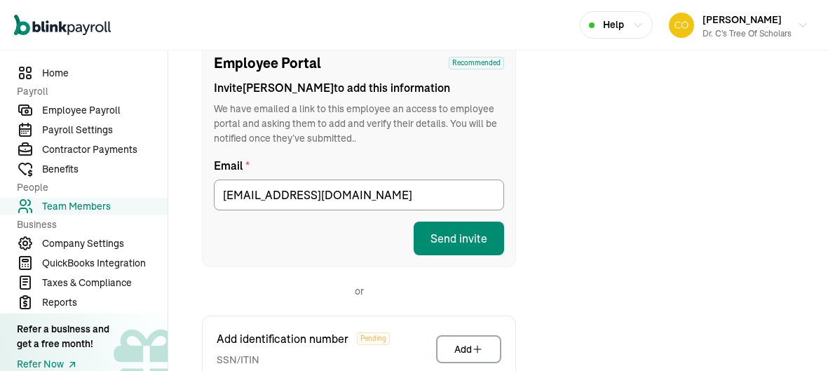
scroll to position [165, 0]
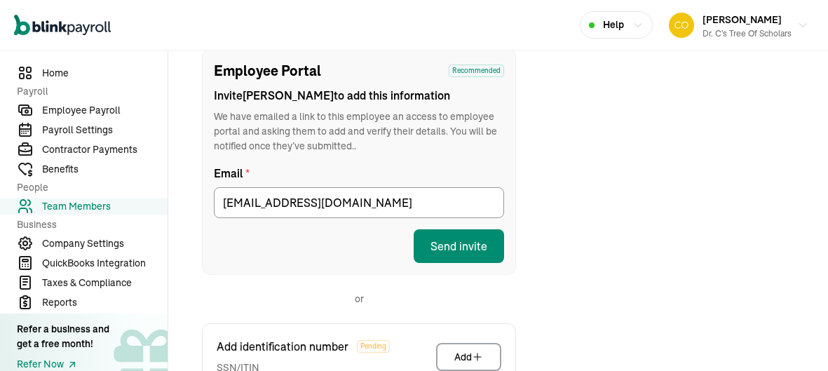
click at [473, 245] on button "Send invite" at bounding box center [459, 246] width 90 height 34
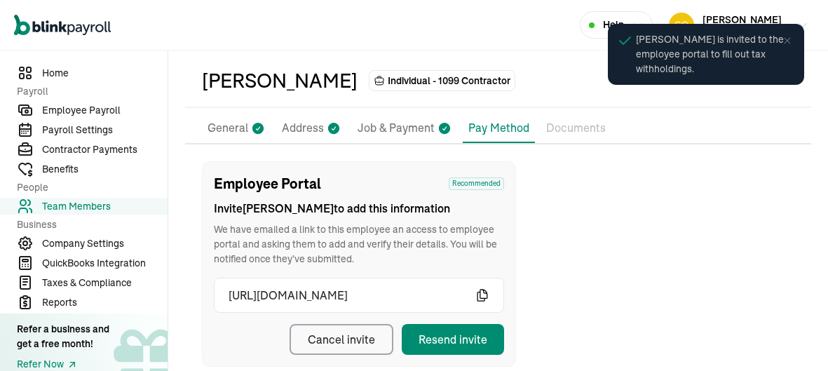
scroll to position [0, 0]
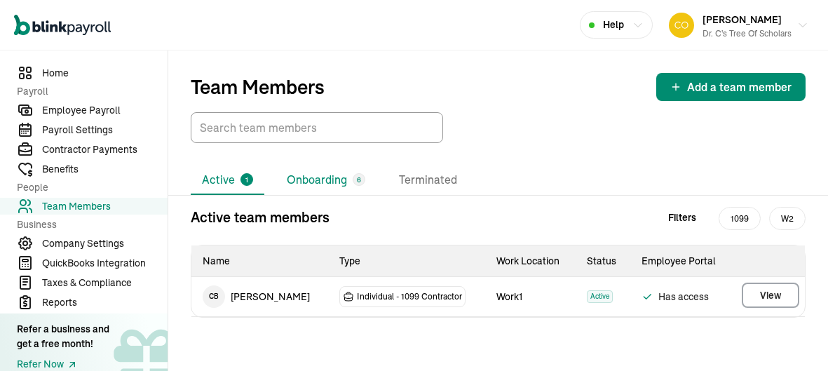
click at [335, 189] on li "Onboarding 6" at bounding box center [326, 179] width 101 height 29
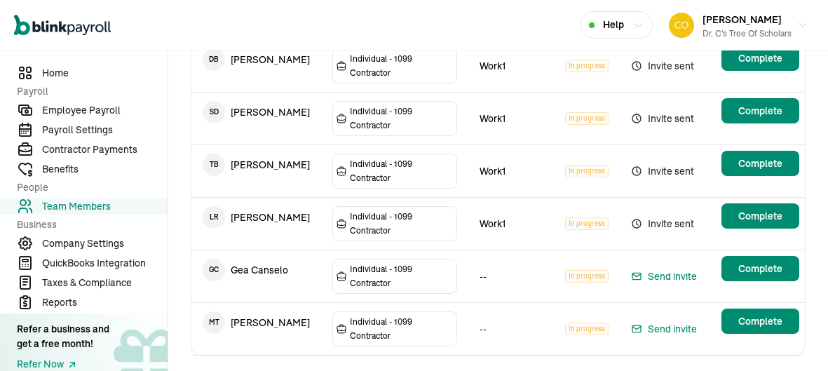
scroll to position [274, 0]
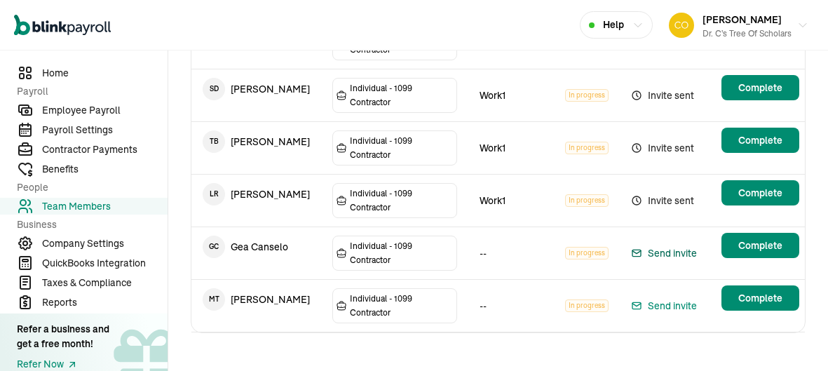
click at [746, 239] on main "Team Members Add a team member Active 1 Onboarding 6 Terminated Onboarding team…" at bounding box center [498, 77] width 660 height 602
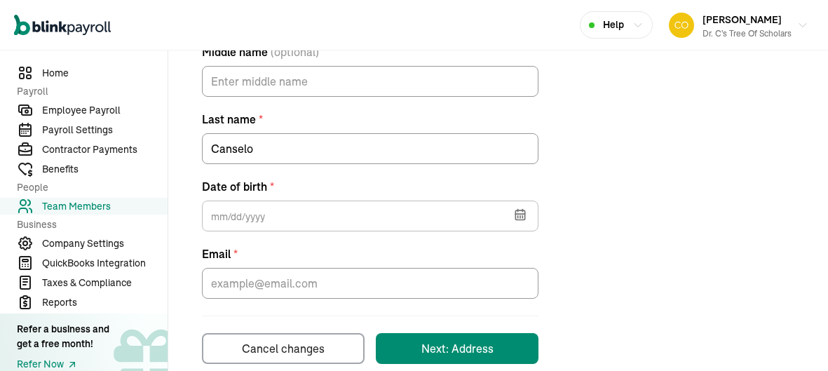
scroll to position [376, 0]
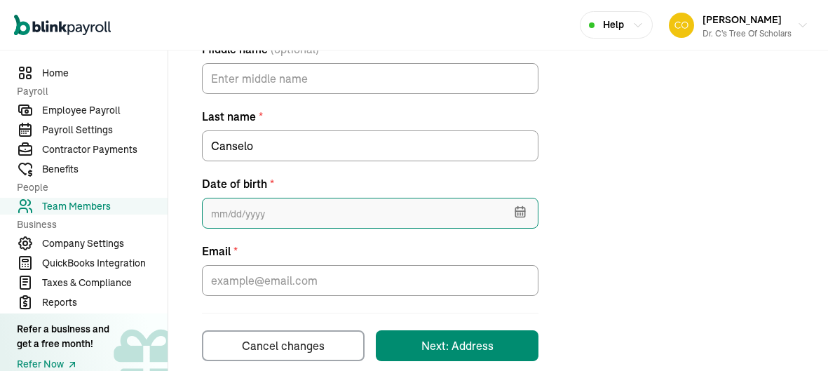
click at [374, 212] on input "text" at bounding box center [370, 213] width 337 height 31
type input "08/02/1986"
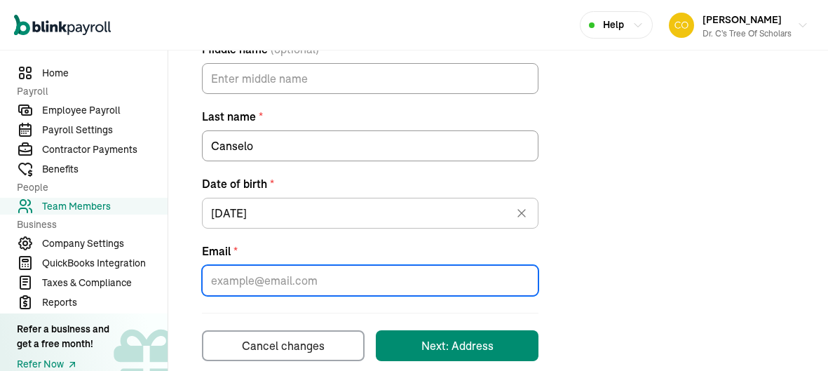
click at [276, 278] on input "Email *" at bounding box center [370, 280] width 337 height 31
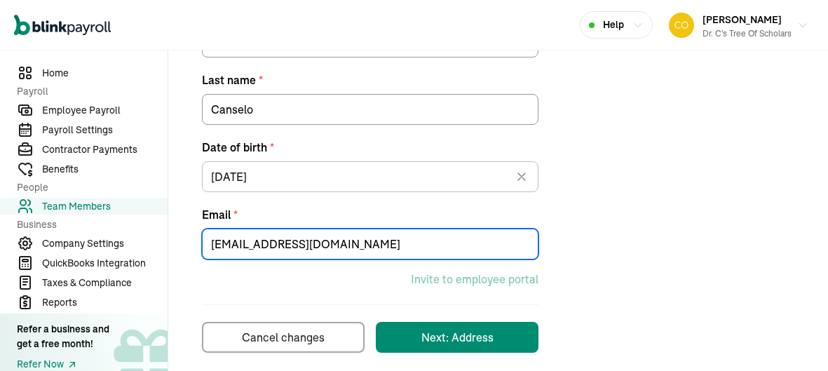
scroll to position [423, 0]
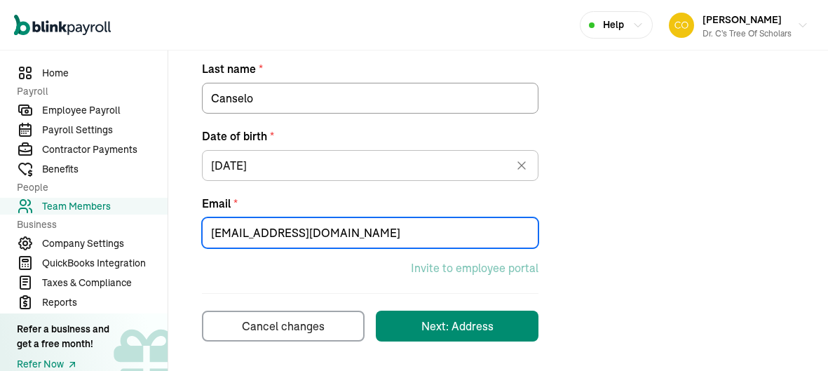
type input "geacanselo86@icloud.com"
click at [480, 332] on div "Next: Address" at bounding box center [457, 326] width 72 height 17
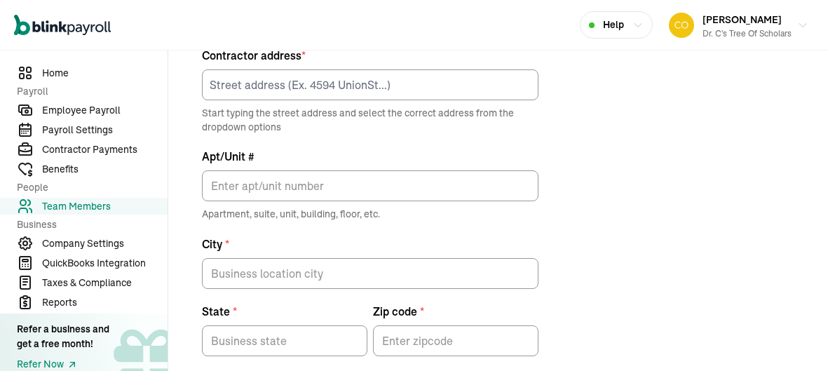
scroll to position [165, 0]
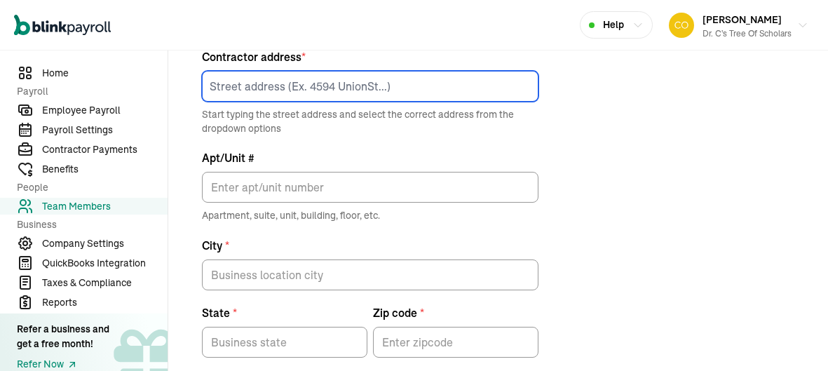
click at [238, 81] on input at bounding box center [370, 86] width 337 height 31
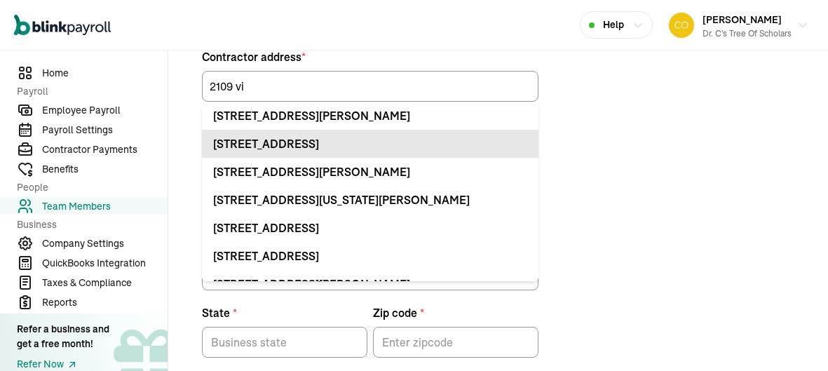
click at [362, 132] on li "2109 N Village Green St Harvey, LA 70058" at bounding box center [370, 144] width 337 height 28
type input "2109 N Village Green St"
type input "Harvey"
type input "LA"
type input "70058"
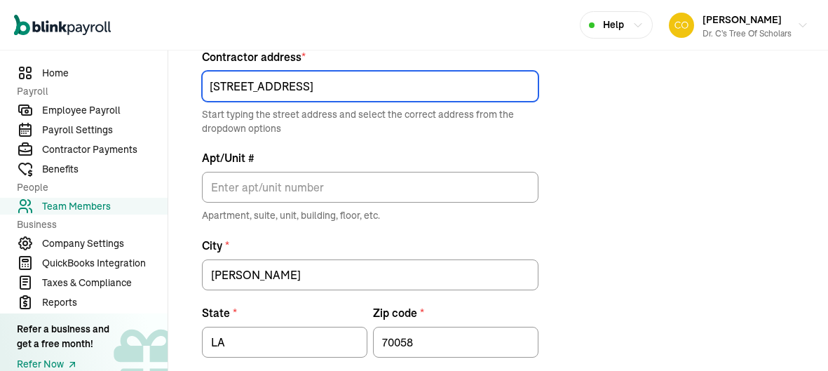
click at [391, 83] on input "2109 N Village Green St" at bounding box center [370, 86] width 337 height 31
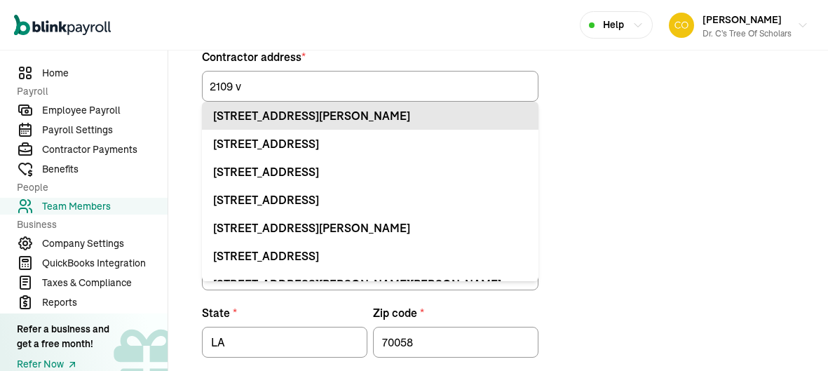
click at [325, 123] on li "2109 Vineyard Ln Harvey, LA 70058" at bounding box center [370, 116] width 337 height 28
type input "2109 Vineyard Ln"
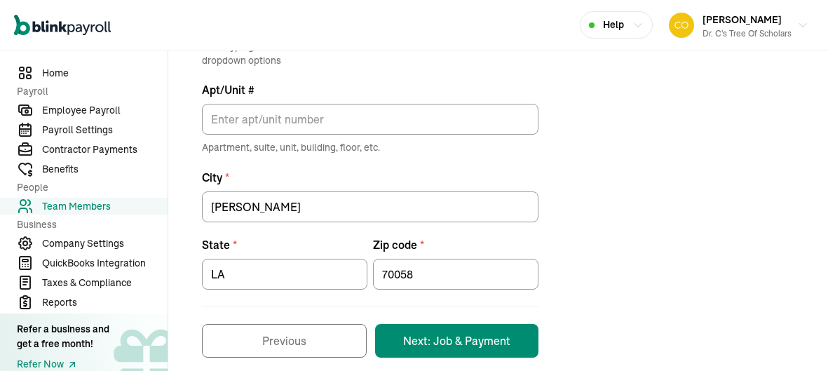
scroll to position [249, 0]
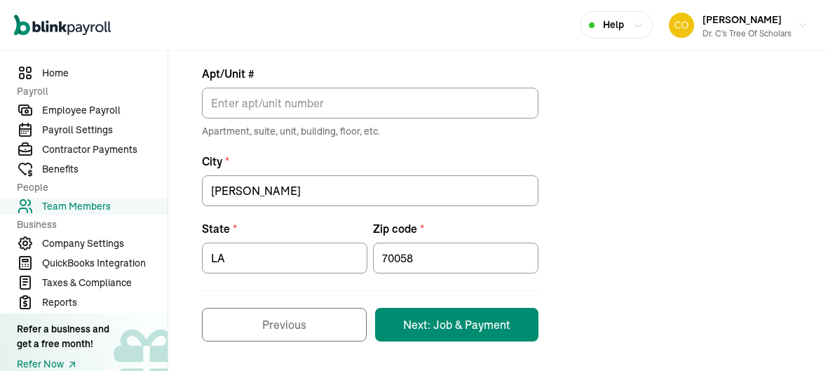
click at [482, 330] on button "Next: Job & Payment" at bounding box center [456, 325] width 163 height 34
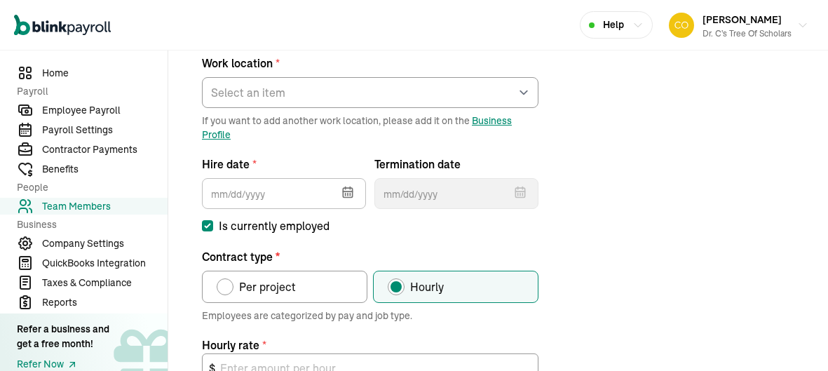
scroll to position [165, 0]
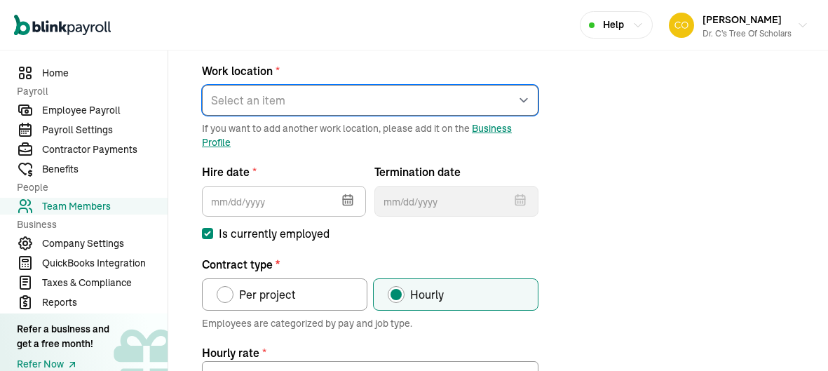
click at [419, 100] on select "Select an item Work1 Works from home" at bounding box center [370, 100] width 337 height 31
select select "2043 Sauvage Ave"
click at [202, 85] on select "Select an item Work1 Works from home" at bounding box center [370, 100] width 337 height 31
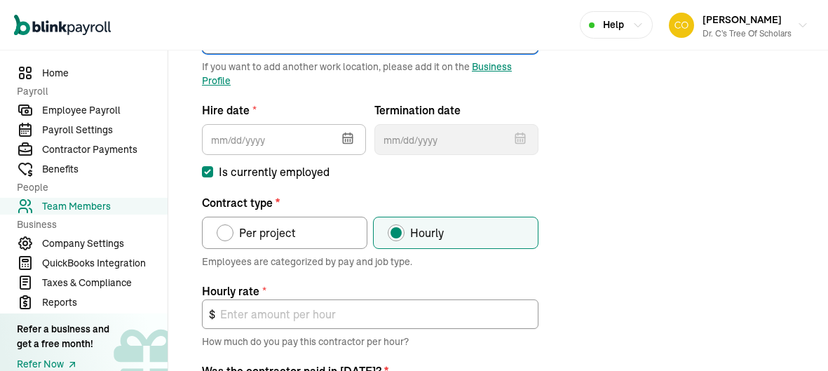
scroll to position [240, 0]
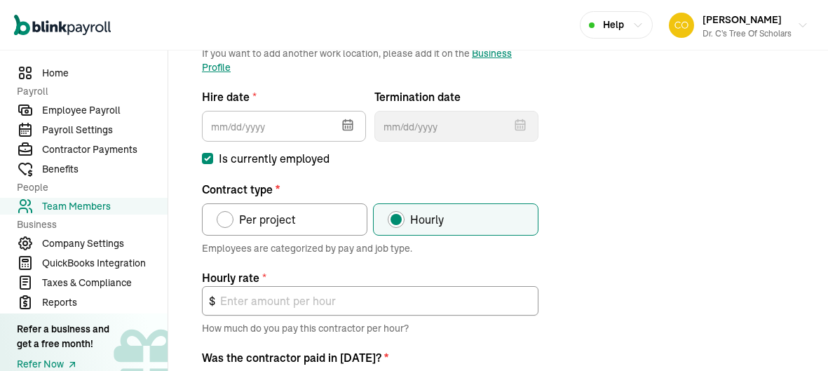
click at [349, 126] on icon "button" at bounding box center [348, 125] width 14 height 14
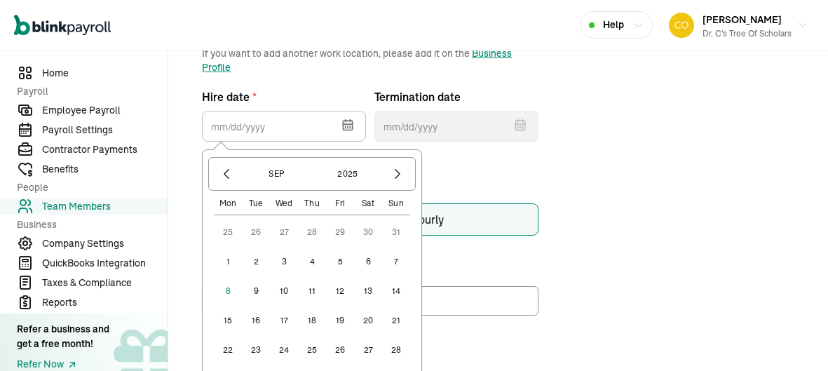
click at [236, 266] on button "1" at bounding box center [228, 262] width 28 height 28
type input "09/01/2025"
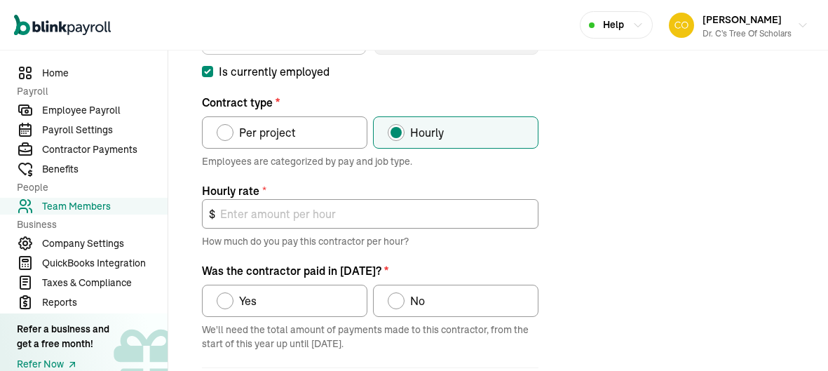
click at [304, 137] on label "Per project" at bounding box center [284, 132] width 165 height 32
click at [227, 135] on input "Per project" at bounding box center [221, 128] width 11 height 11
radio input "true"
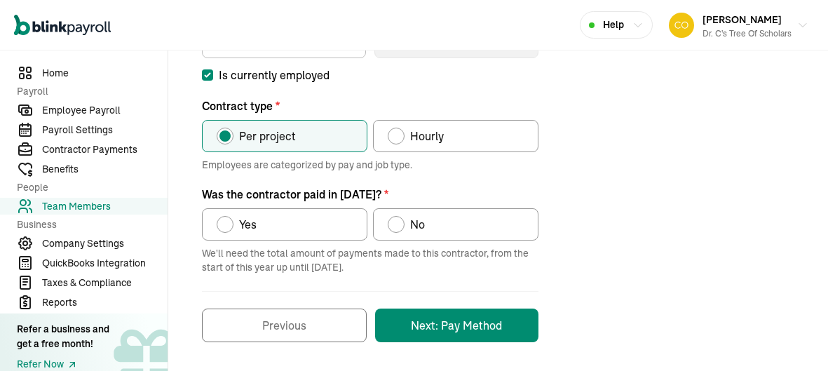
click at [437, 215] on label "No" at bounding box center [455, 224] width 165 height 32
click at [398, 215] on input "No" at bounding box center [392, 220] width 11 height 11
radio input "true"
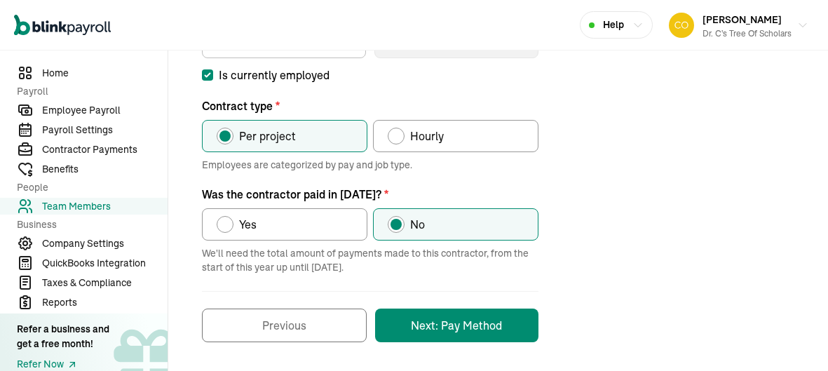
click at [457, 332] on button "Next: Pay Method" at bounding box center [456, 326] width 163 height 34
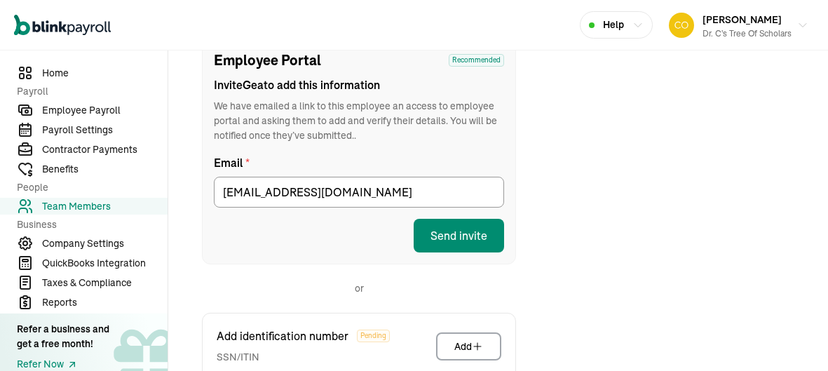
scroll to position [165, 0]
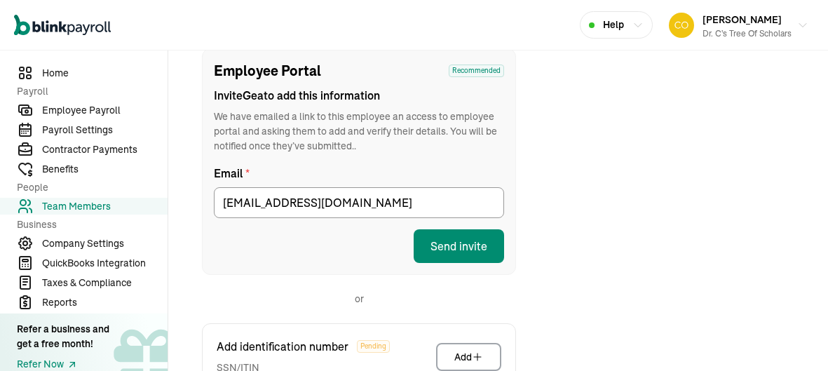
click at [459, 250] on button "Send invite" at bounding box center [459, 246] width 90 height 34
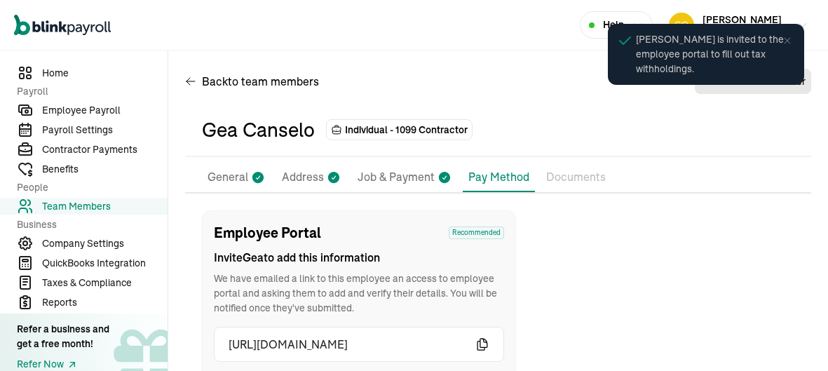
scroll to position [3, 0]
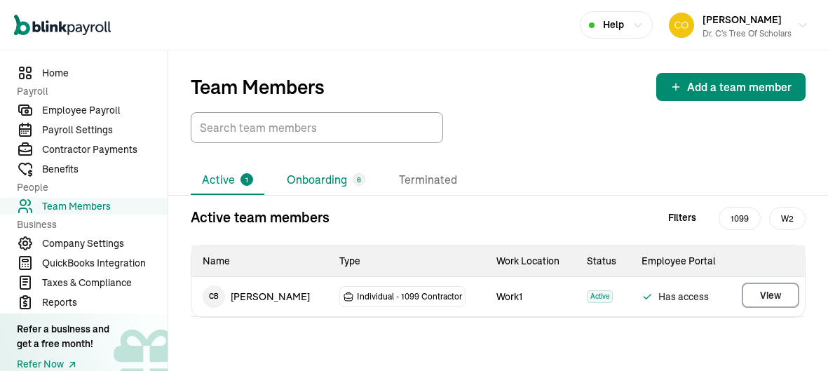
click at [327, 183] on li "Onboarding 6" at bounding box center [326, 179] width 101 height 29
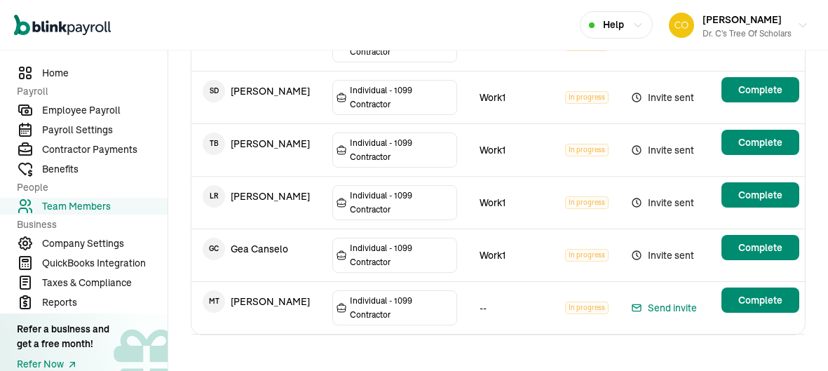
scroll to position [274, 0]
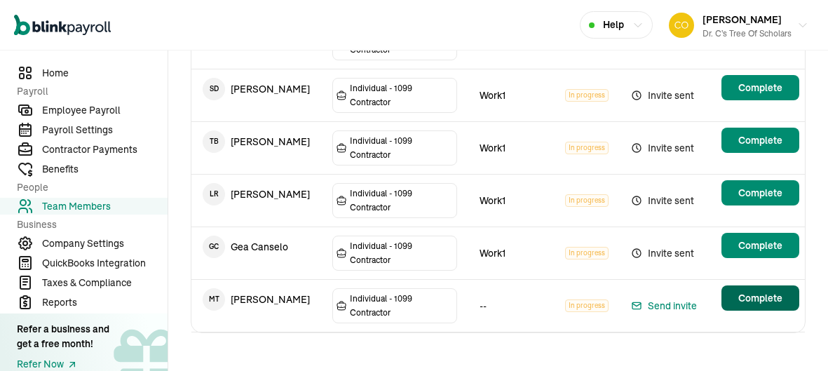
click at [744, 293] on main "Team Members Add a team member Active 1 Onboarding 6 Terminated Onboarding team…" at bounding box center [498, 77] width 660 height 602
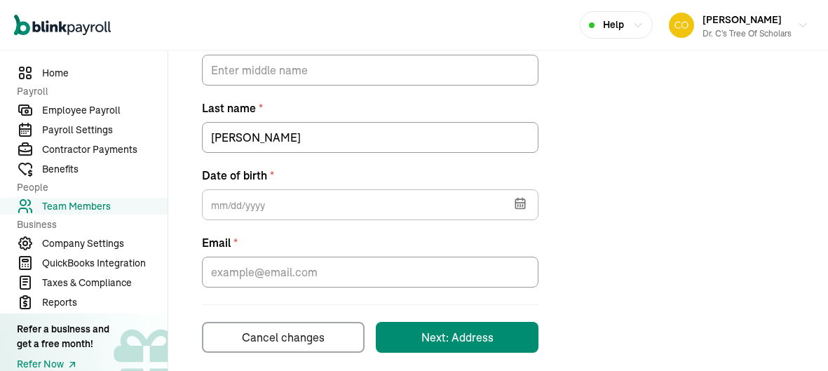
scroll to position [395, 0]
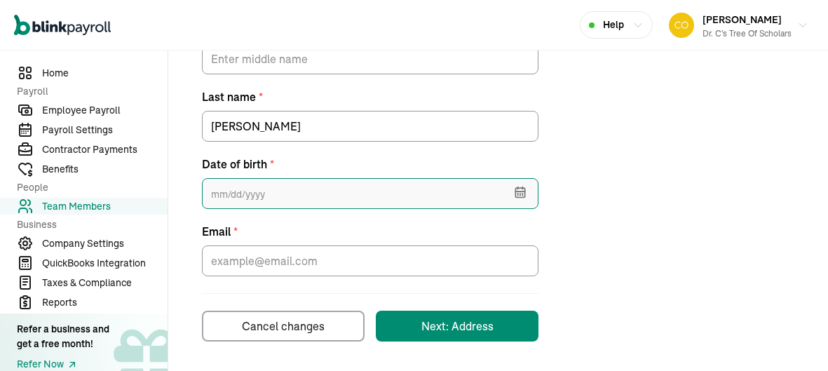
click at [259, 196] on input "text" at bounding box center [370, 193] width 337 height 31
type input "08/20/1980"
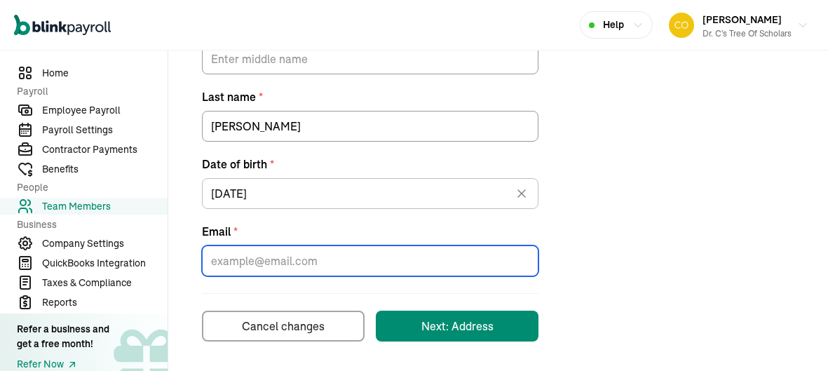
click at [426, 266] on input "Email *" at bounding box center [370, 260] width 337 height 31
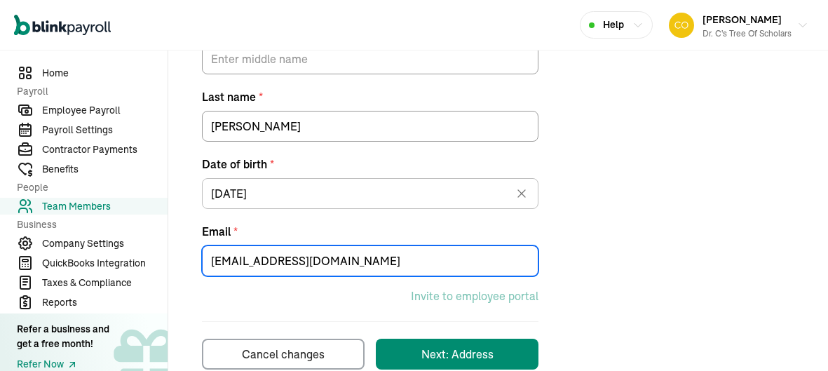
scroll to position [423, 0]
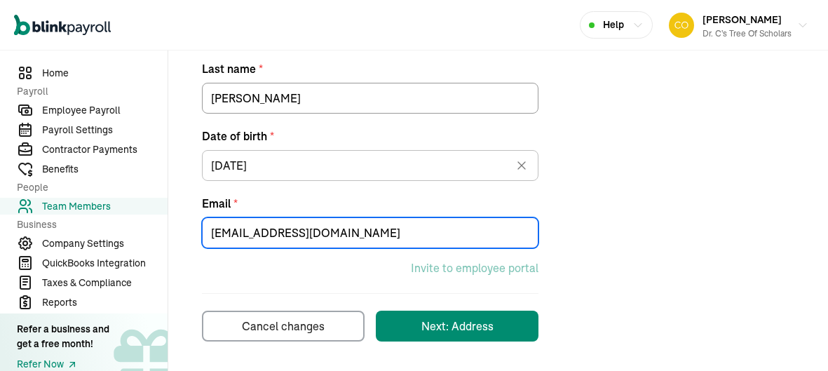
type input "miszmelody@aol.com"
click at [468, 332] on div "Next: Address" at bounding box center [457, 326] width 72 height 17
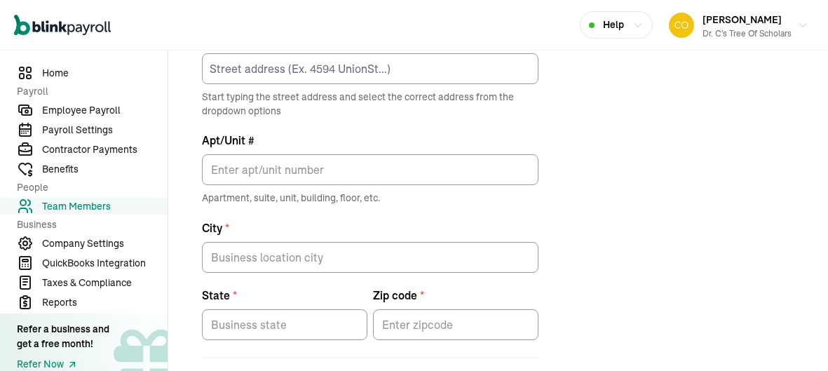
scroll to position [165, 0]
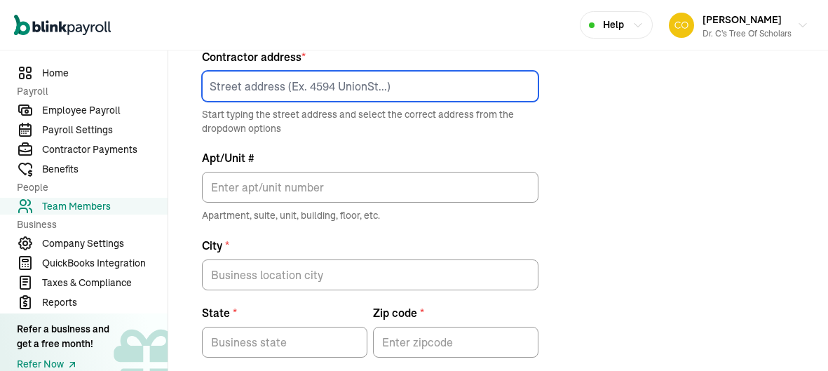
click at [412, 83] on input at bounding box center [370, 86] width 337 height 31
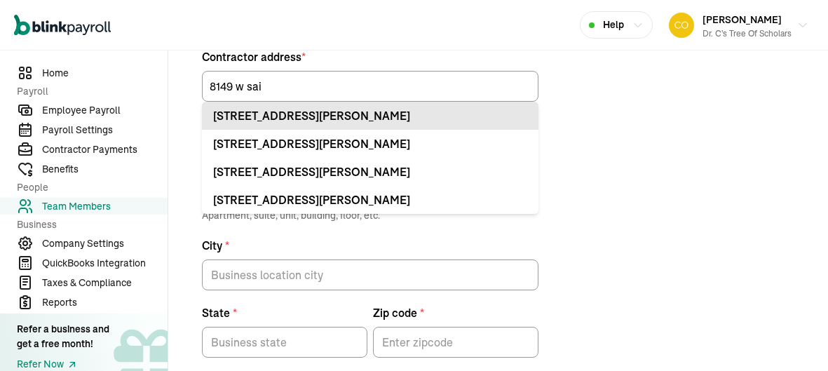
click at [438, 123] on li "8149 W Saint Bernard Hwy Apt Chalmette, LA 70043" at bounding box center [370, 116] width 337 height 28
type input "8149 W Saint Bernard Hwy"
type input "Apt"
type input "Chalmette"
type input "LA"
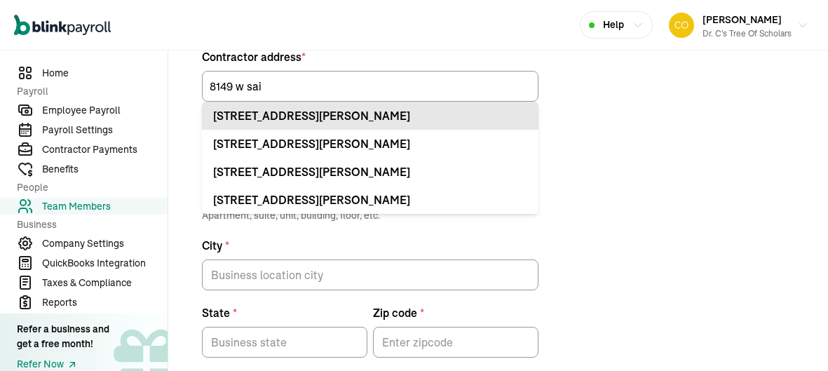
type input "70043"
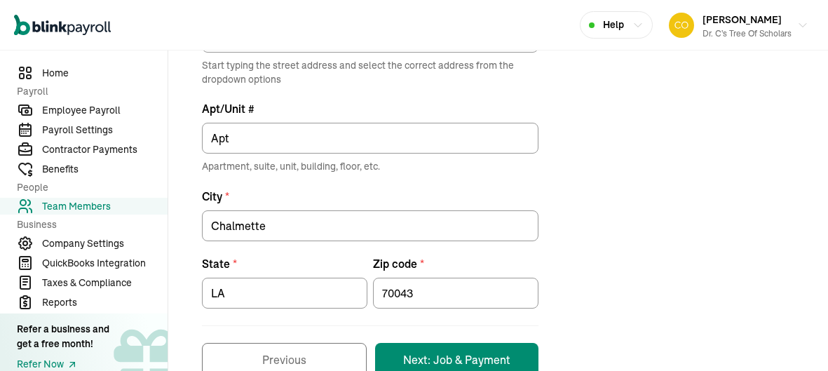
scroll to position [249, 0]
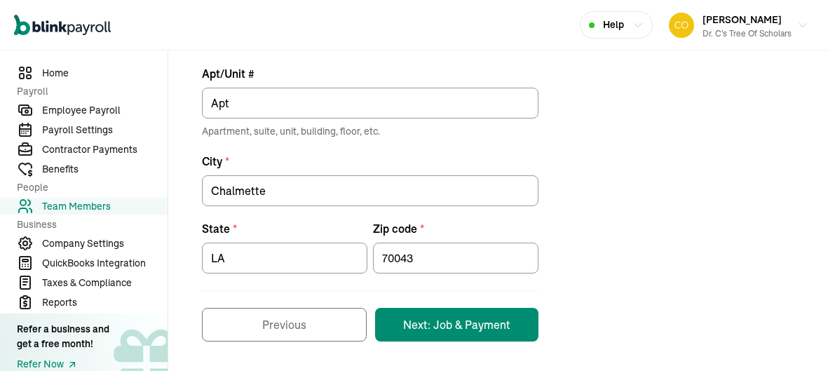
click at [477, 323] on button "Next: Job & Payment" at bounding box center [456, 325] width 163 height 34
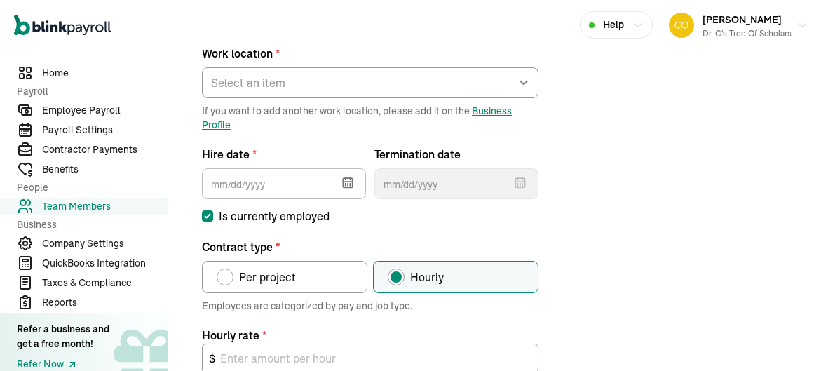
scroll to position [189, 0]
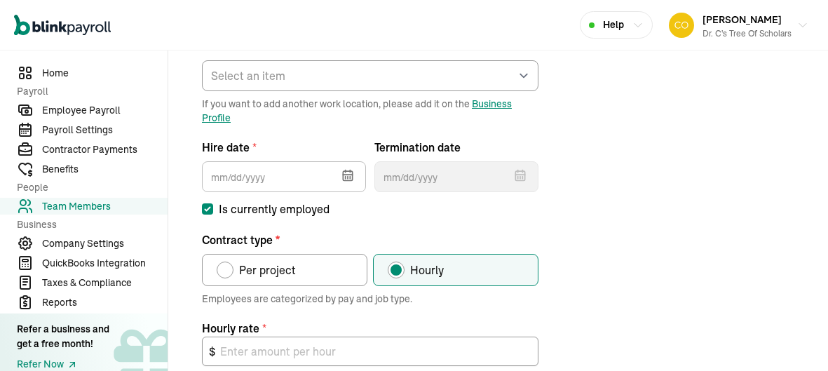
click at [293, 278] on label "Per project" at bounding box center [284, 270] width 165 height 32
click at [227, 272] on input "Per project" at bounding box center [221, 266] width 11 height 11
radio input "true"
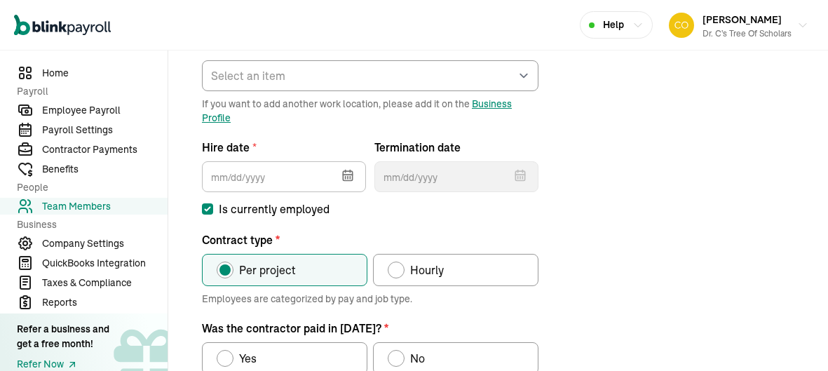
click at [334, 189] on button "button" at bounding box center [346, 174] width 39 height 36
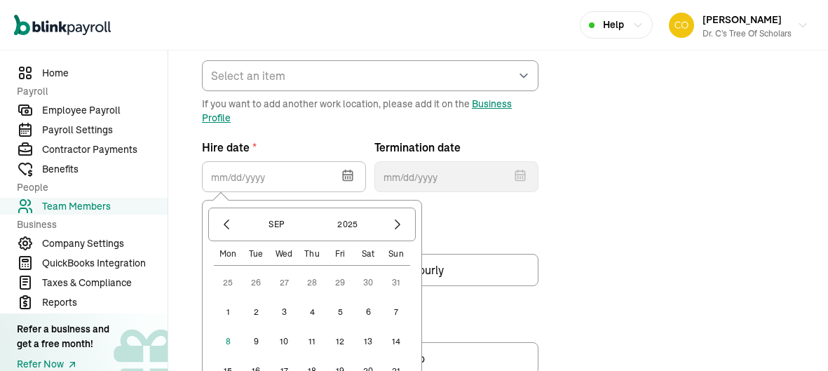
click at [232, 318] on button "1" at bounding box center [228, 312] width 28 height 28
type input "09/01/2025"
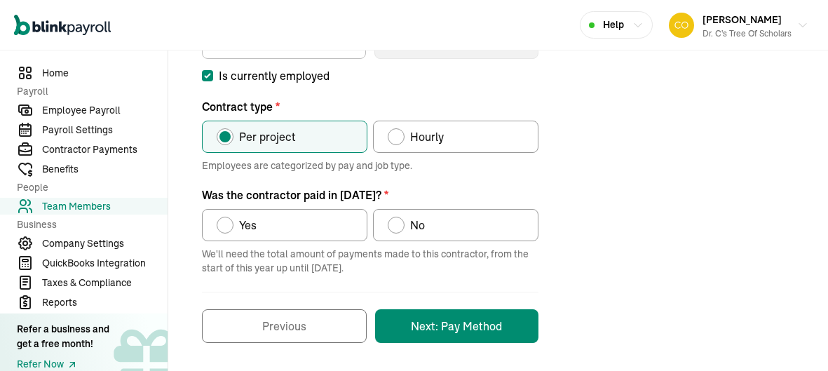
scroll to position [323, 0]
click at [428, 229] on label "No" at bounding box center [455, 224] width 165 height 32
click at [398, 226] on input "No" at bounding box center [392, 220] width 11 height 11
radio input "true"
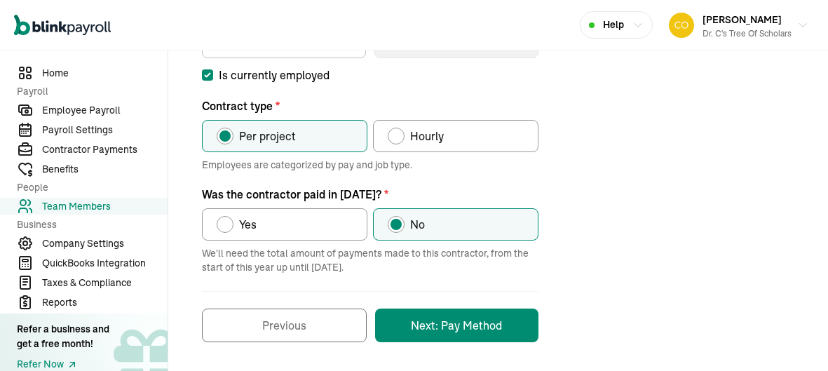
click at [466, 338] on button "Next: Pay Method" at bounding box center [456, 326] width 163 height 34
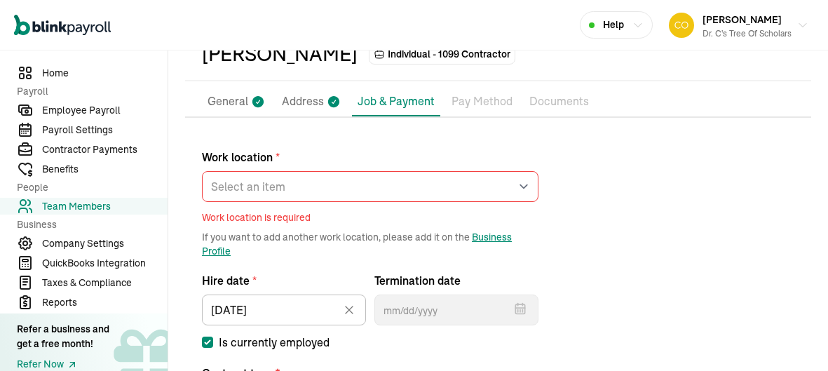
click at [399, 213] on span "Work location is required" at bounding box center [370, 217] width 337 height 14
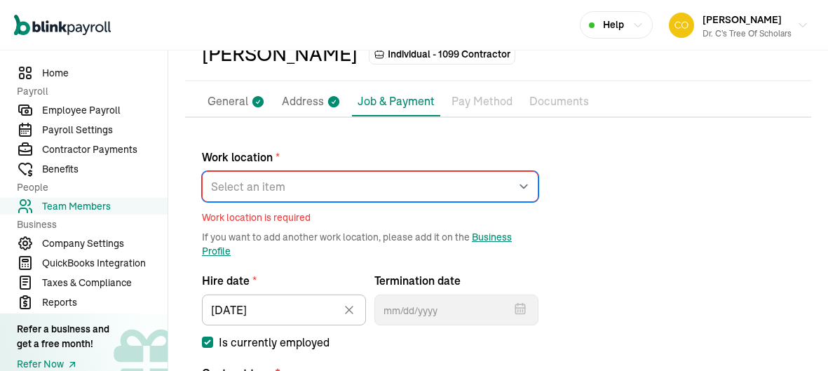
click at [302, 191] on select "Select an item Work1 Works from home" at bounding box center [370, 186] width 337 height 31
select select "2043 Sauvage Ave"
click at [202, 171] on select "Select an item Work1 Works from home" at bounding box center [370, 186] width 337 height 31
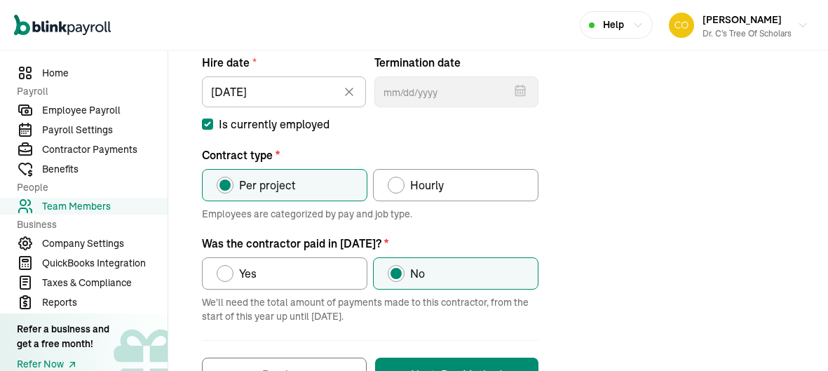
scroll to position [323, 0]
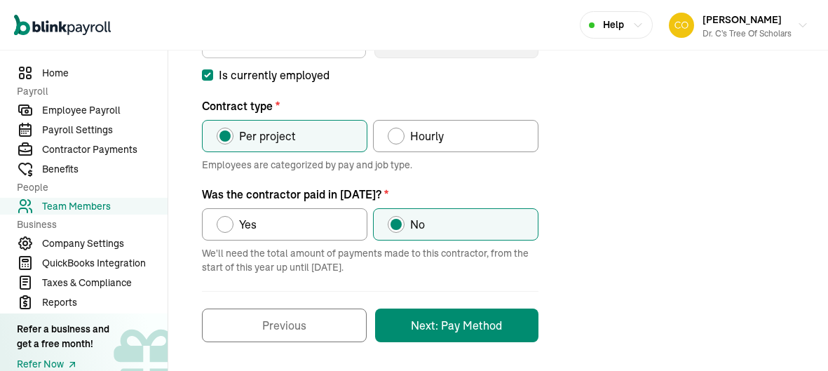
click at [477, 318] on button "Next: Pay Method" at bounding box center [456, 326] width 163 height 34
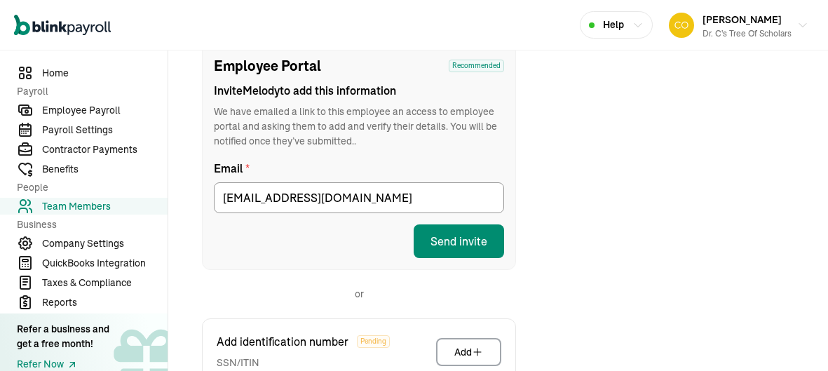
scroll to position [165, 0]
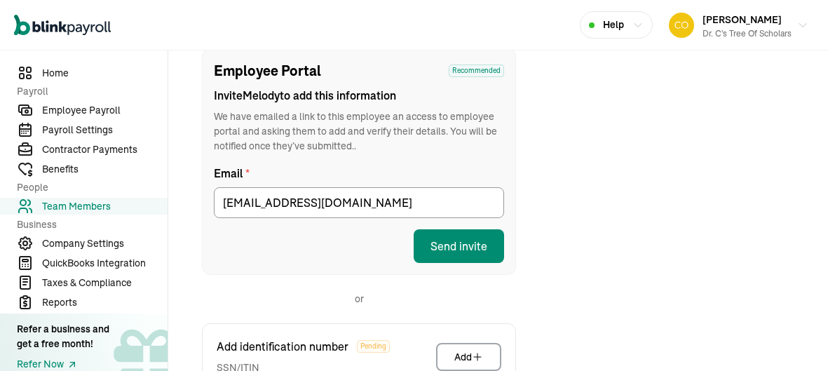
click at [445, 254] on button "Send invite" at bounding box center [459, 246] width 90 height 34
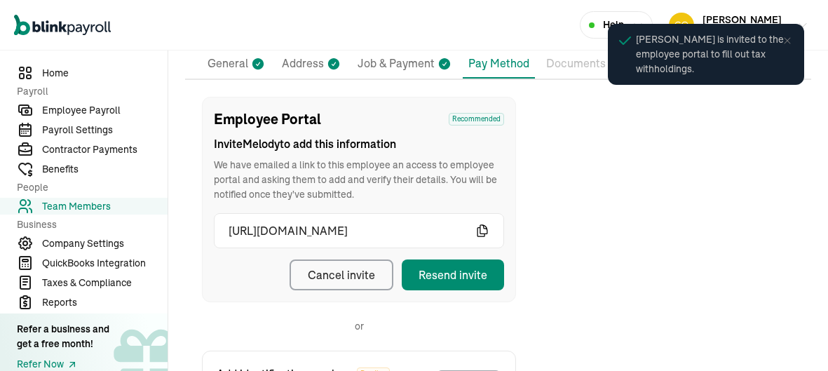
scroll to position [0, 0]
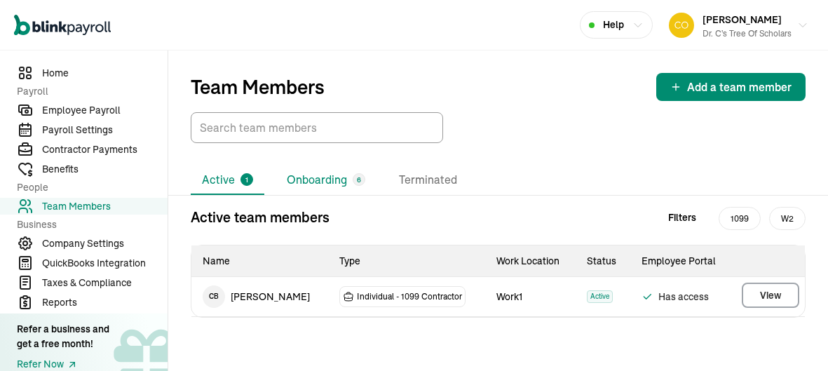
click at [335, 184] on li "Onboarding 6" at bounding box center [326, 179] width 101 height 29
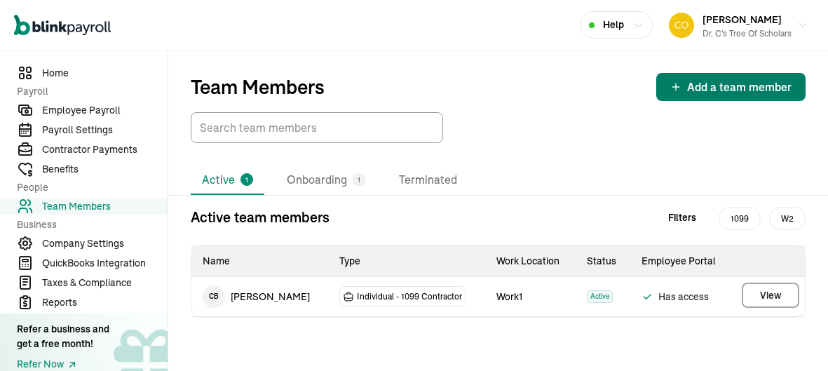
click at [700, 82] on span "Add a team member" at bounding box center [739, 87] width 104 height 17
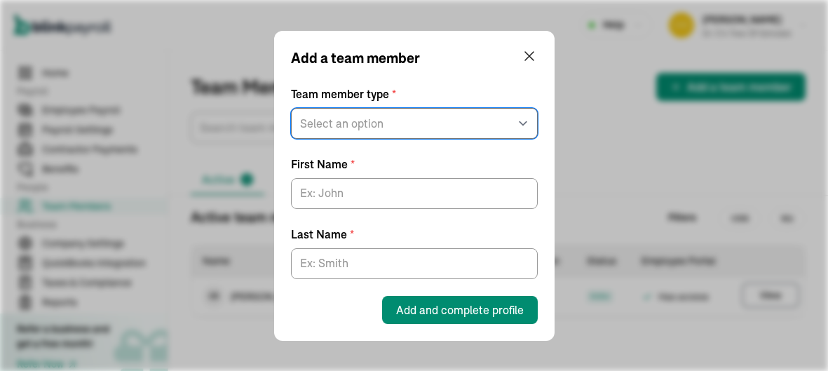
click at [485, 125] on select "Select an option W2 Employee Individual - 1099 [DEMOGRAPHIC_DATA] Business - 10…" at bounding box center [414, 123] width 247 height 31
select select "contractor"
click at [291, 108] on select "Select an option W2 Employee Individual - 1099 Contractor Business - 1099 Contr…" at bounding box center [414, 123] width 247 height 31
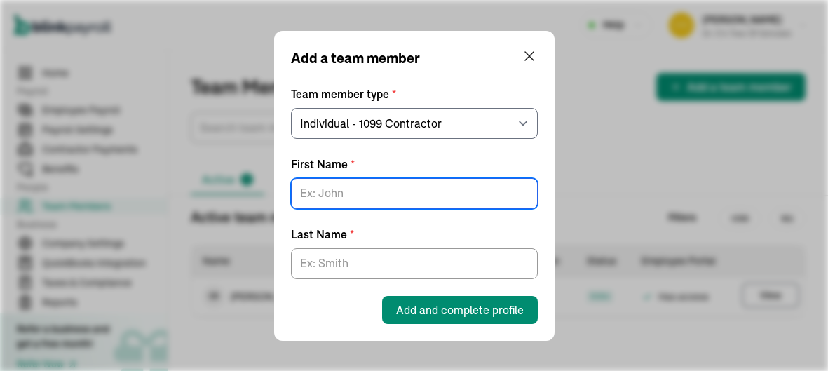
click at [436, 196] on input "First Name *" at bounding box center [414, 193] width 247 height 31
type input "Sandra"
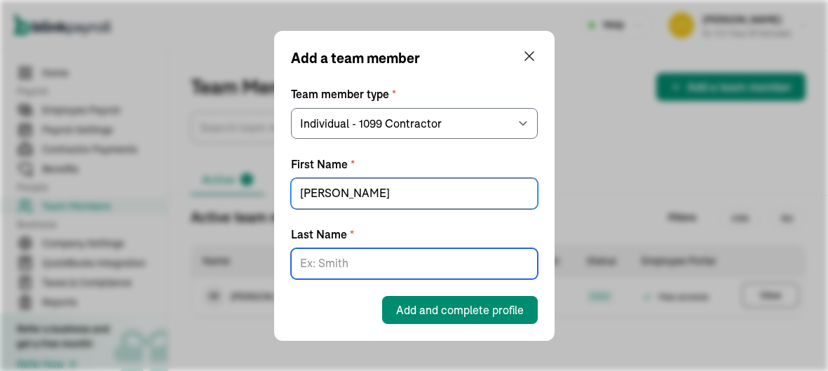
click at [402, 255] on input "Last Name *" at bounding box center [414, 263] width 247 height 31
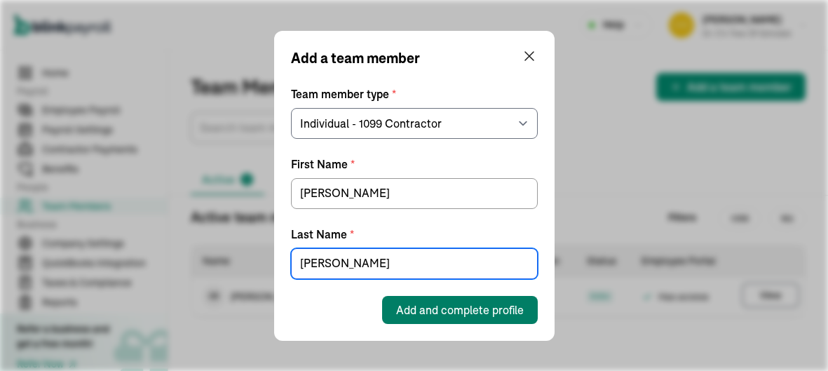
type input "Dennise"
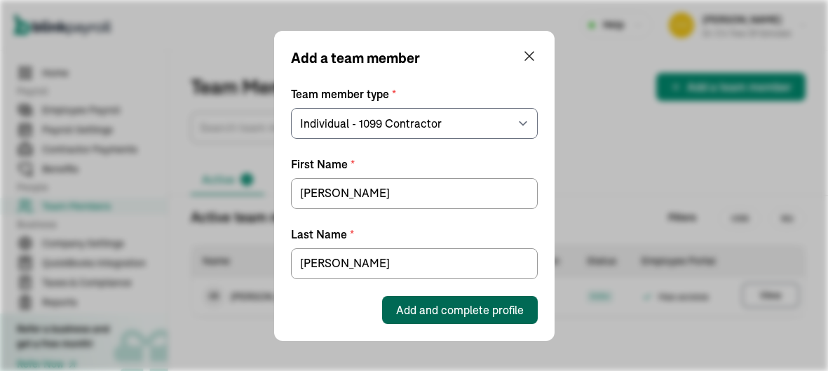
click at [412, 304] on span "Add and complete profile" at bounding box center [460, 309] width 128 height 17
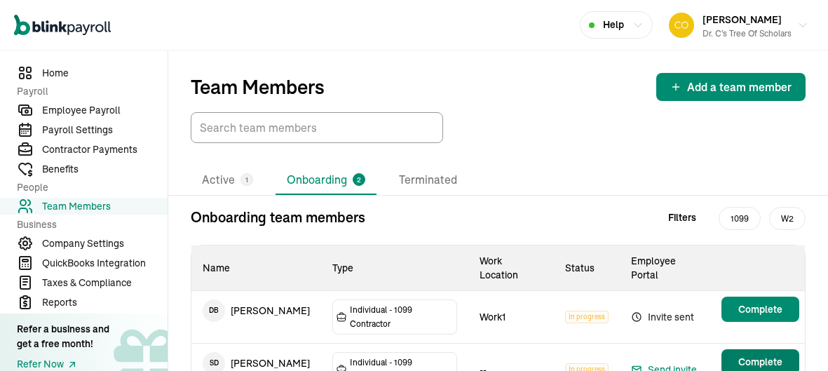
click at [747, 355] on span "Complete" at bounding box center [760, 362] width 44 height 14
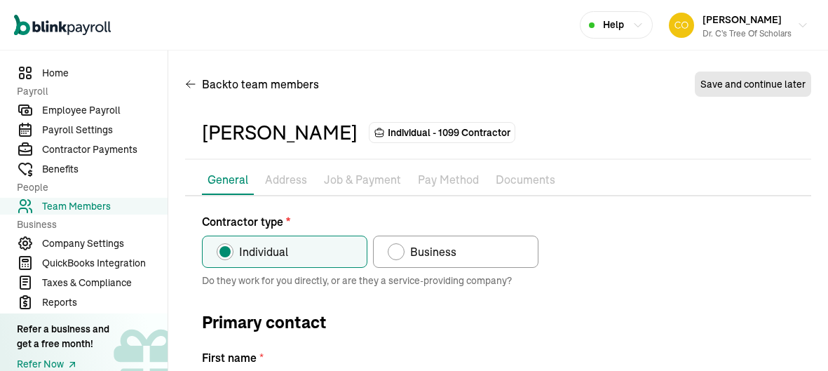
type input "Sandra"
type input "Dennise"
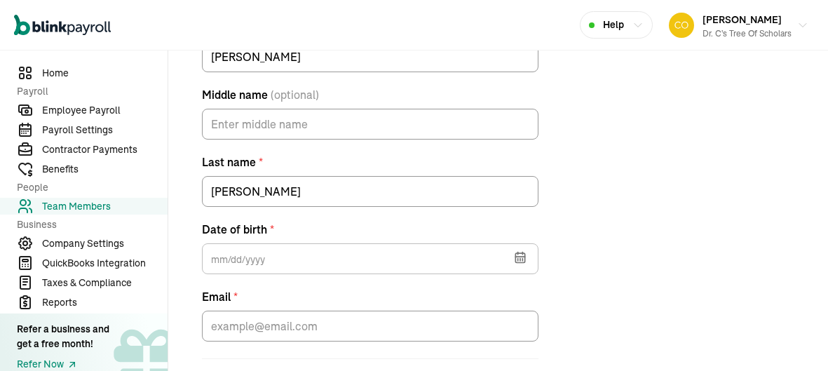
scroll to position [395, 0]
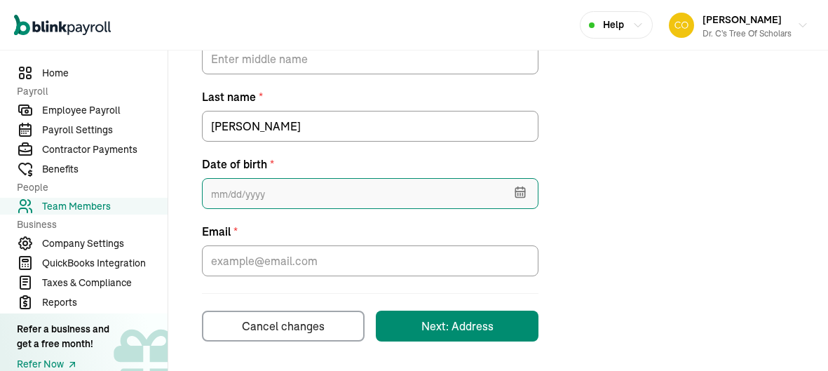
click at [468, 190] on input "text" at bounding box center [370, 193] width 337 height 31
type input "08/06/1960"
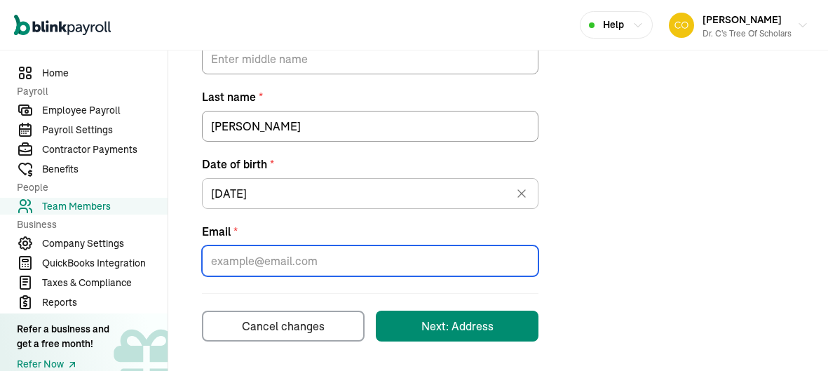
click at [443, 255] on input "Email *" at bounding box center [370, 260] width 337 height 31
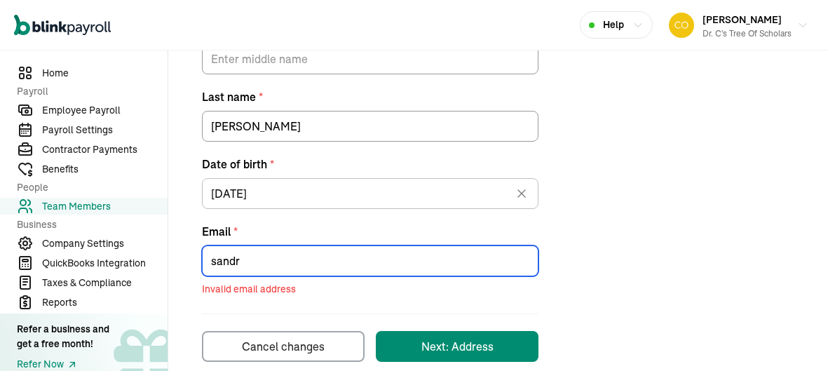
type input "sandra"
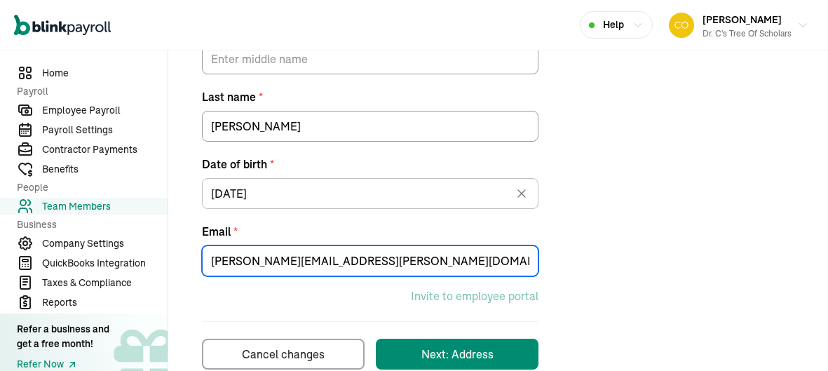
scroll to position [423, 0]
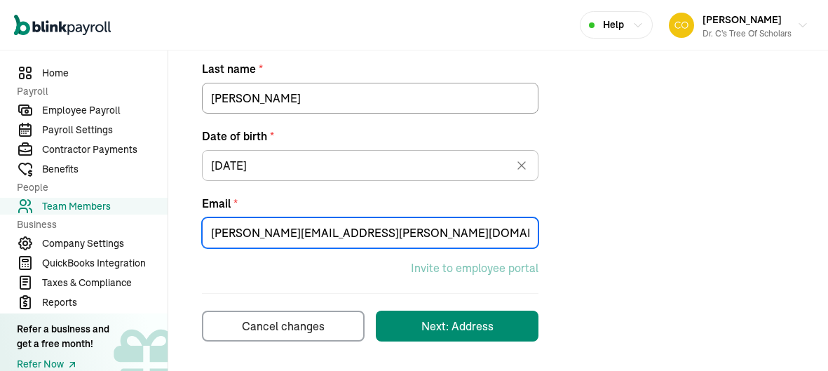
type input "Sandra.dennise@jpschools.org"
click at [461, 334] on button "Next: Address" at bounding box center [457, 326] width 163 height 31
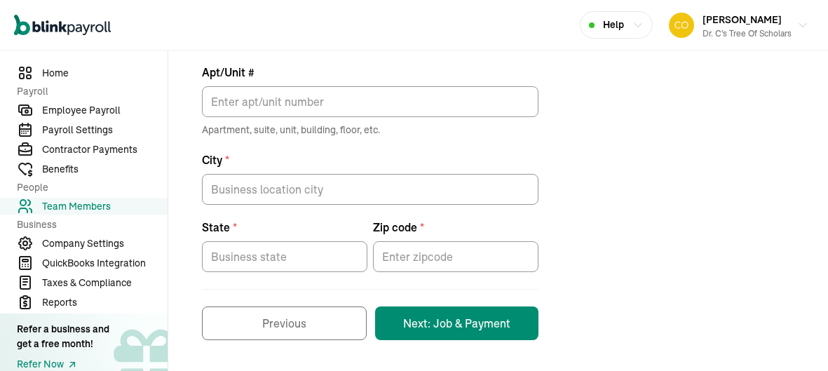
scroll to position [165, 0]
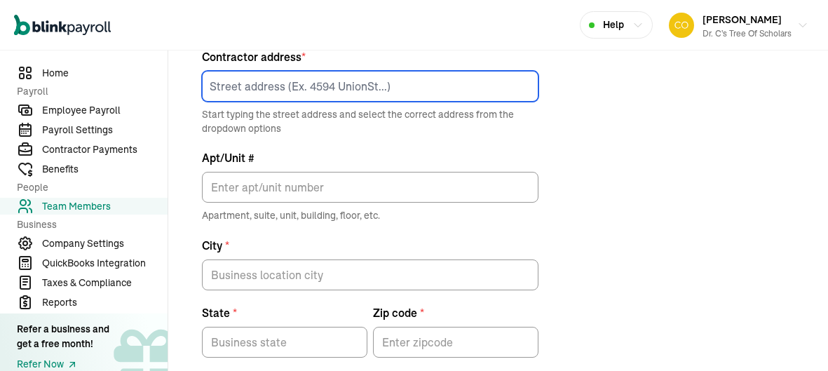
click at [310, 86] on input at bounding box center [370, 86] width 337 height 31
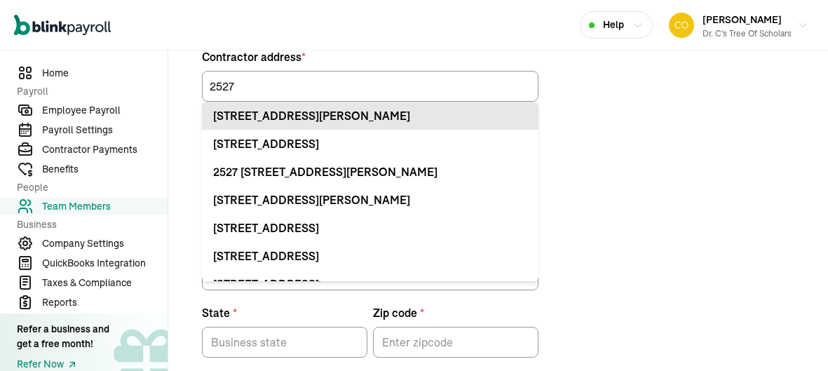
click at [313, 122] on div "2527 Whippletree Dr Harvey, LA 70058" at bounding box center [370, 115] width 314 height 17
type input "2527 Whippletree Dr"
type input "Harvey"
type input "LA"
type input "70058"
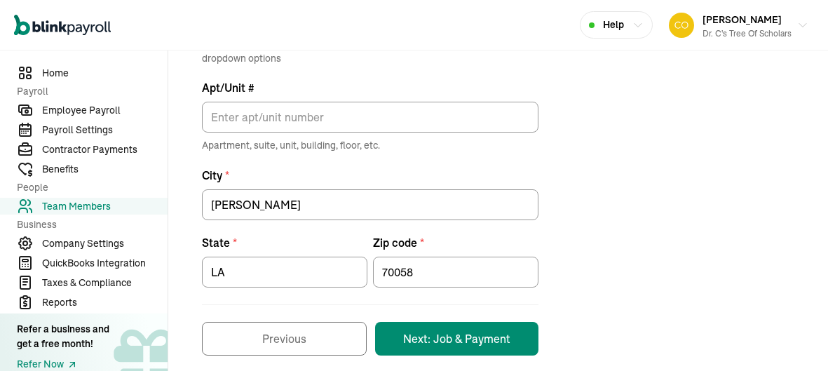
scroll to position [249, 0]
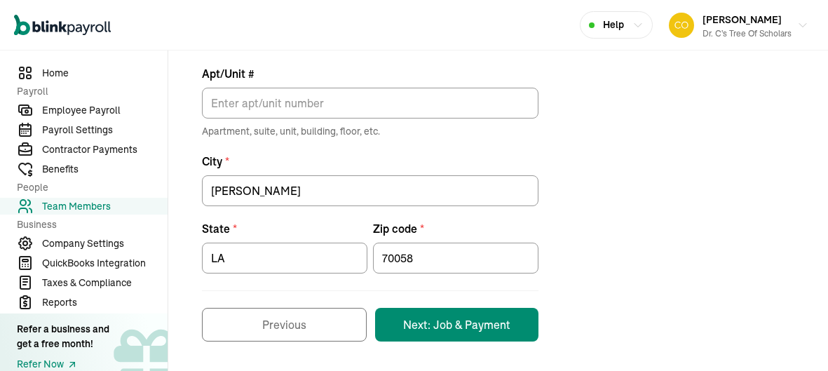
click at [439, 330] on button "Next: Job & Payment" at bounding box center [456, 325] width 163 height 34
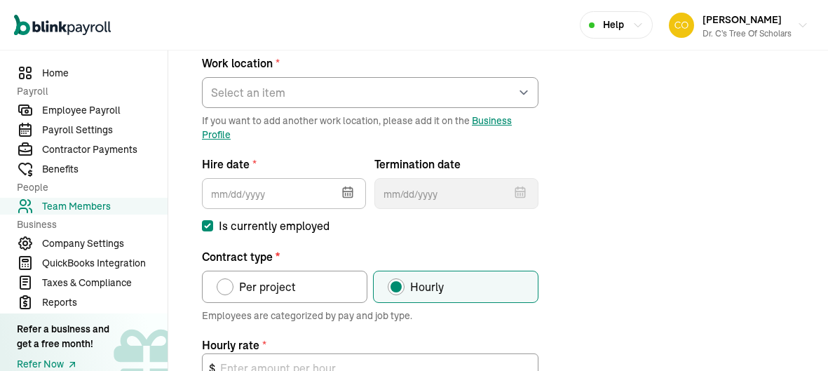
scroll to position [165, 0]
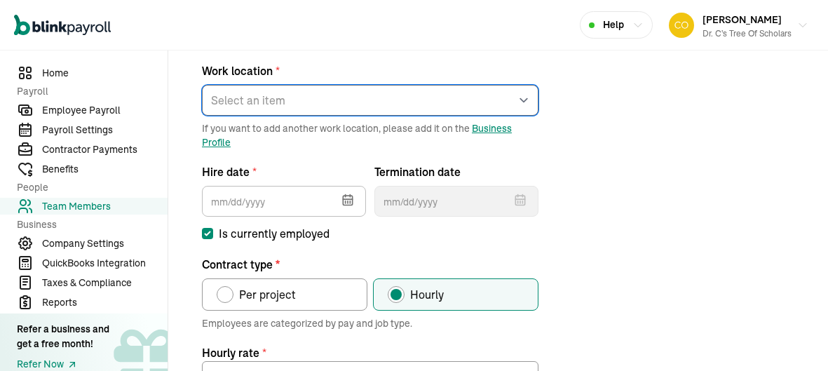
click at [383, 103] on select "Select an item Work1 Works from home" at bounding box center [370, 100] width 337 height 31
click at [202, 85] on select "Select an item Work1 Works from home" at bounding box center [370, 100] width 337 height 31
click at [370, 109] on select "Select an item Work1 Works from home" at bounding box center [370, 100] width 337 height 31
select select "2043 Sauvage Ave"
click at [202, 85] on select "Select an item Work1 Works from home" at bounding box center [370, 100] width 337 height 31
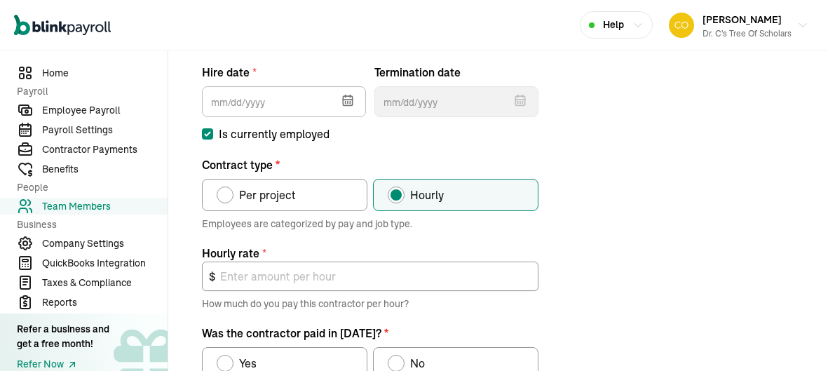
scroll to position [266, 0]
click at [344, 101] on icon "button" at bounding box center [348, 99] width 14 height 14
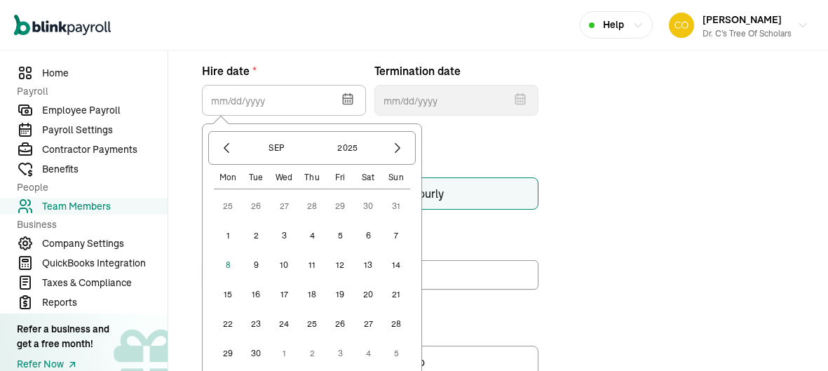
click at [224, 238] on button "1" at bounding box center [228, 236] width 28 height 28
type input "09/01/2025"
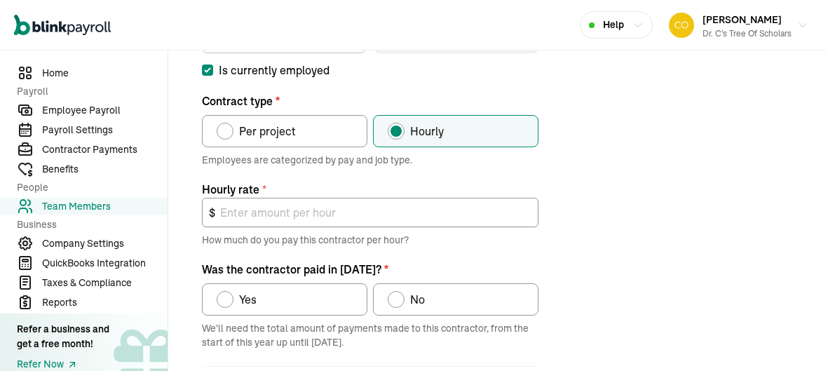
click at [287, 133] on span "Per project" at bounding box center [267, 131] width 57 height 17
click at [227, 133] on input "Per project" at bounding box center [221, 127] width 11 height 11
radio input "true"
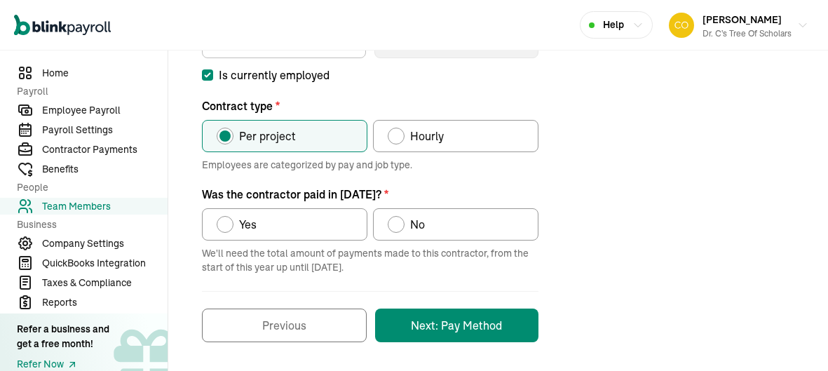
scroll to position [321, 0]
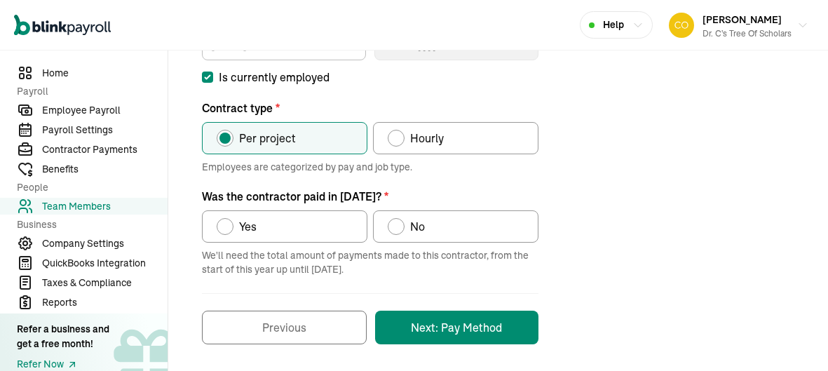
click at [414, 236] on label "No" at bounding box center [455, 226] width 165 height 32
click at [398, 229] on input "No" at bounding box center [392, 222] width 11 height 11
radio input "true"
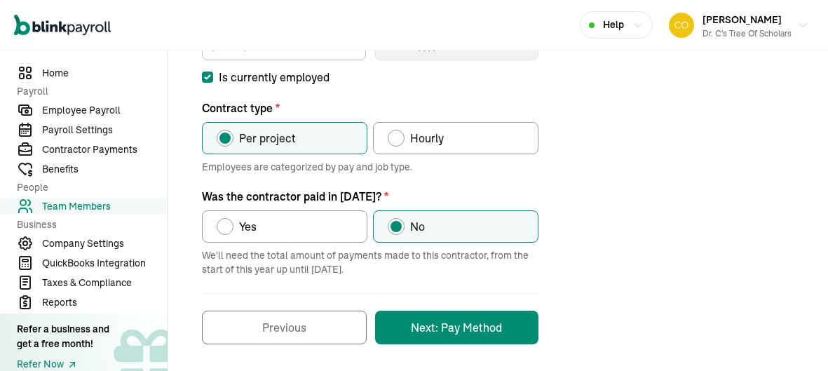
scroll to position [323, 0]
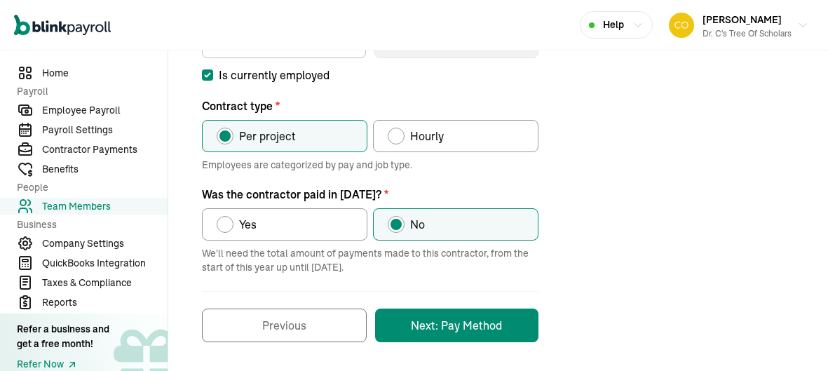
click at [476, 325] on button "Next: Pay Method" at bounding box center [456, 326] width 163 height 34
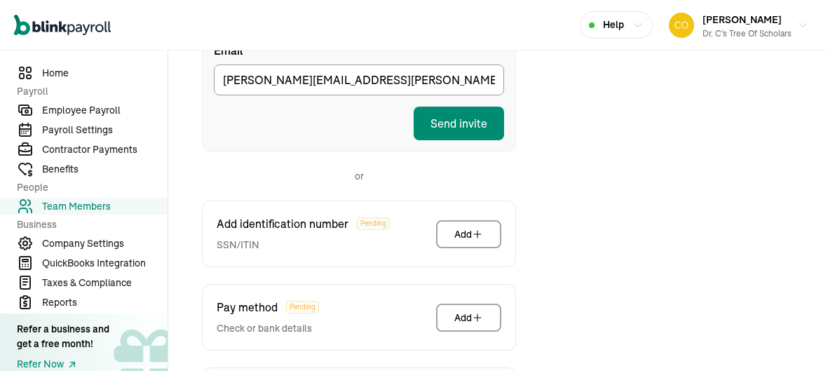
scroll to position [301, 0]
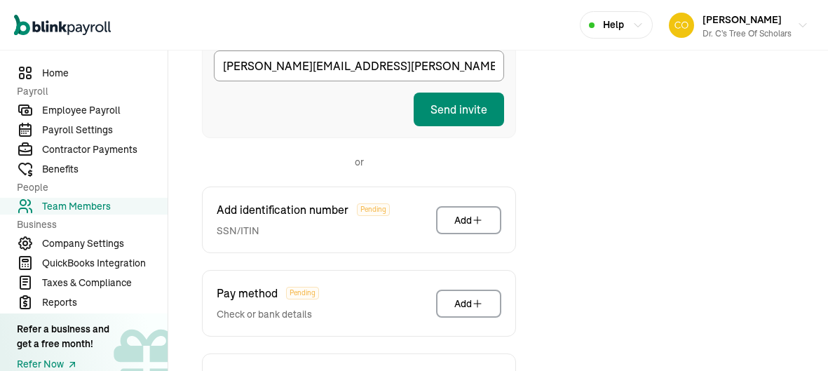
click at [481, 114] on button "Send invite" at bounding box center [459, 110] width 90 height 34
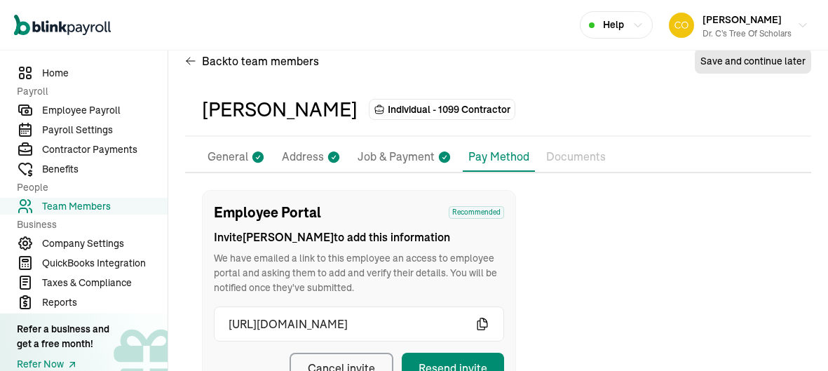
scroll to position [0, 0]
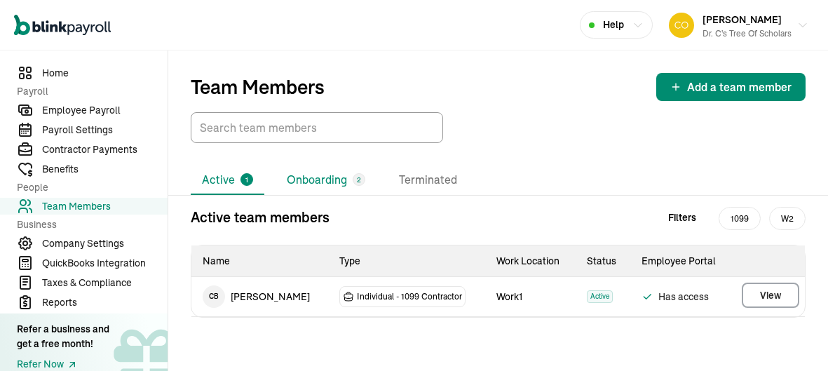
click at [301, 186] on li "Onboarding 2" at bounding box center [326, 179] width 101 height 29
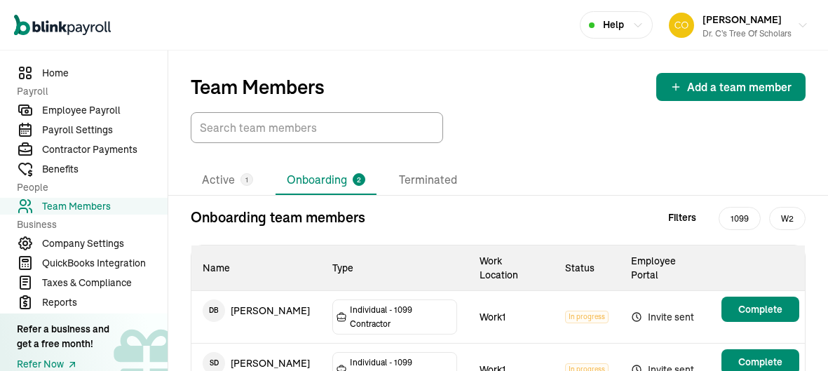
scroll to position [29, 0]
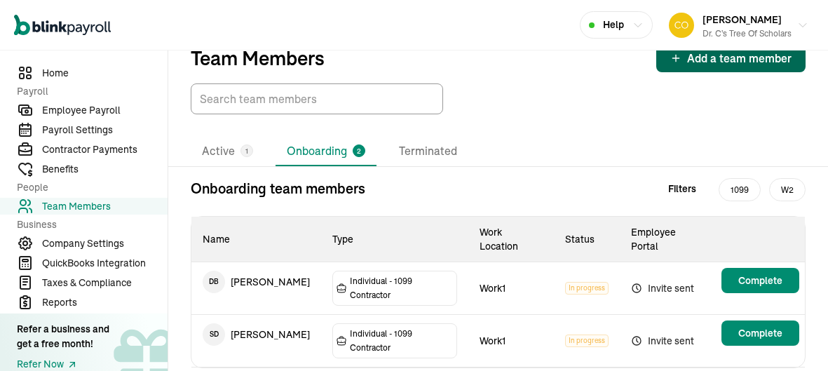
click at [730, 66] on button "Add a team member" at bounding box center [730, 58] width 149 height 28
click at [674, 53] on icon "button" at bounding box center [675, 58] width 11 height 11
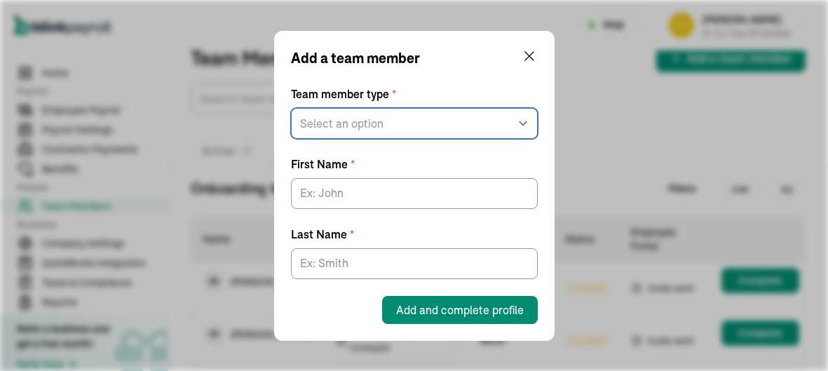
click at [409, 123] on select "Select an option W2 Employee Individual - 1099 Contractor Business - 1099 Contr…" at bounding box center [414, 123] width 247 height 31
select select "contractor"
click at [291, 108] on select "Select an option W2 Employee Individual - 1099 Contractor Business - 1099 Contr…" at bounding box center [414, 123] width 247 height 31
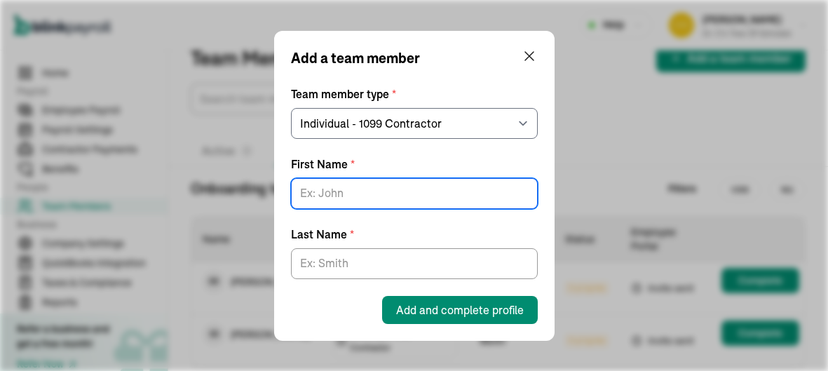
click at [391, 193] on input "First Name *" at bounding box center [414, 193] width 247 height 31
type input "Tamara"
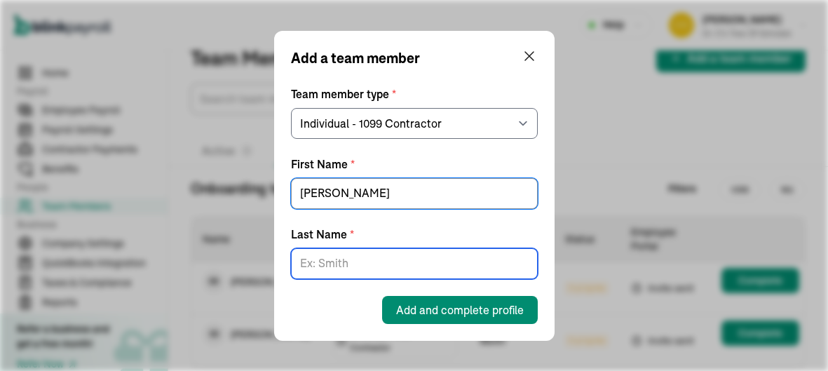
click at [375, 259] on input "Last Name *" at bounding box center [414, 263] width 247 height 31
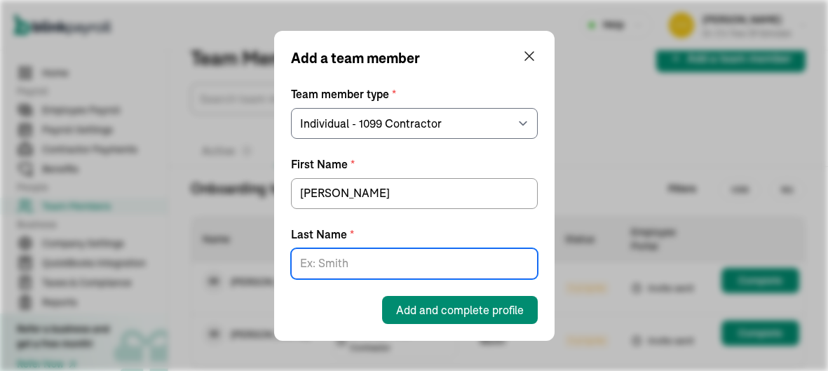
type input "Banks"
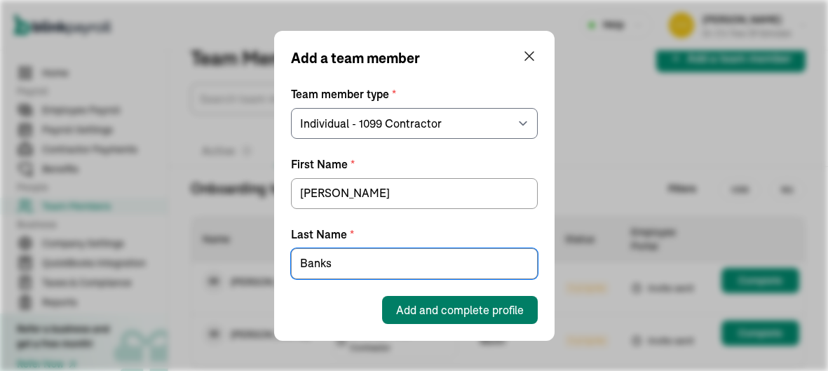
click at [400, 309] on span "Add and complete profile" at bounding box center [460, 309] width 128 height 17
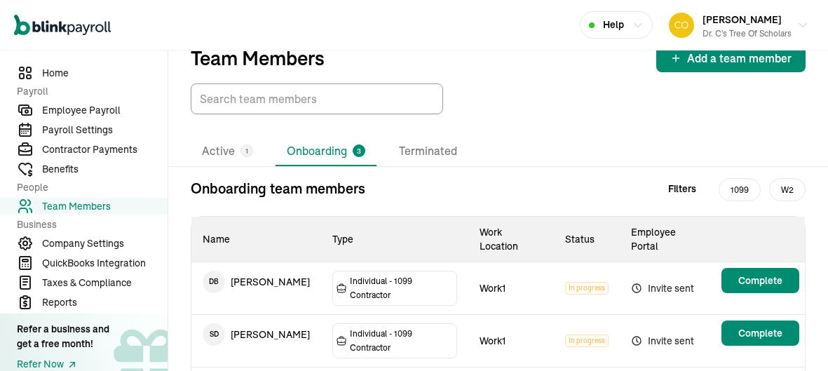
click at [750, 346] on main "Team Members Add a team member Active 1 Onboarding 3 Terminated Onboarding team…" at bounding box center [498, 244] width 660 height 444
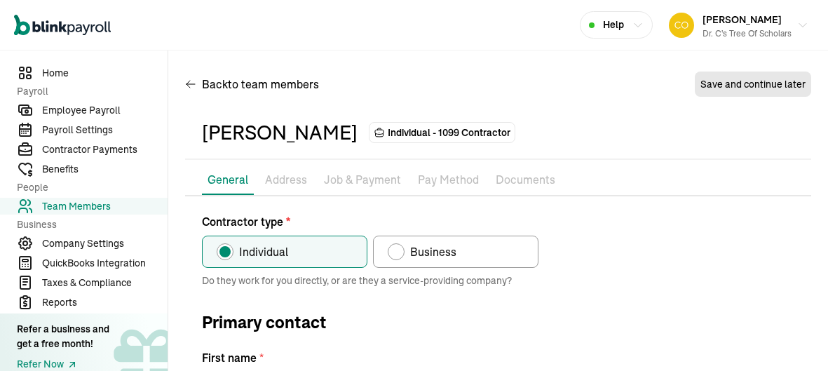
type input "Tamara"
type input "Banks"
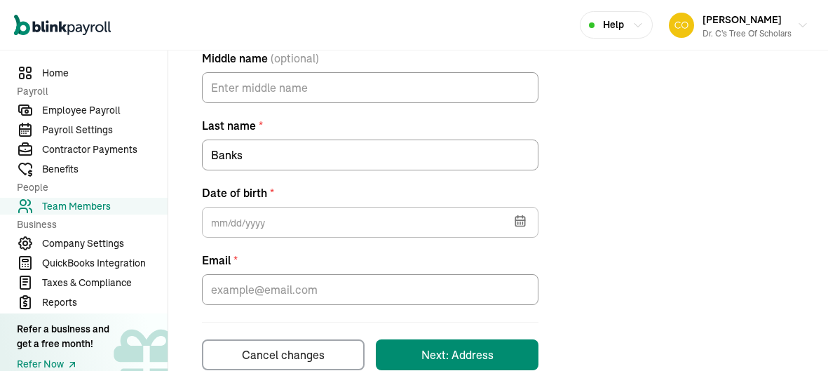
scroll to position [395, 0]
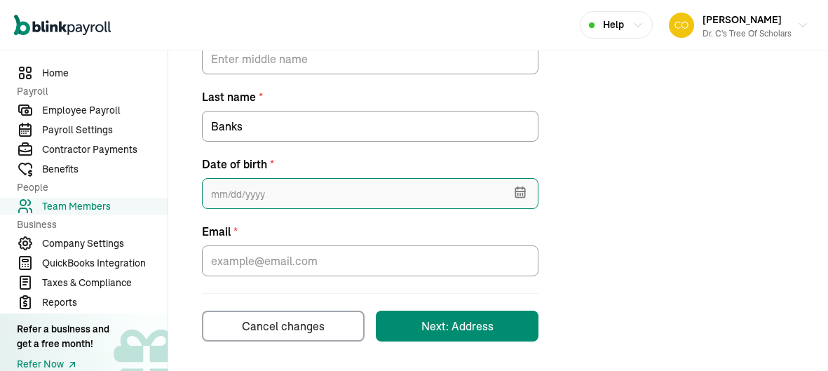
click at [323, 199] on input "text" at bounding box center [370, 193] width 337 height 31
type input "12/14/1992"
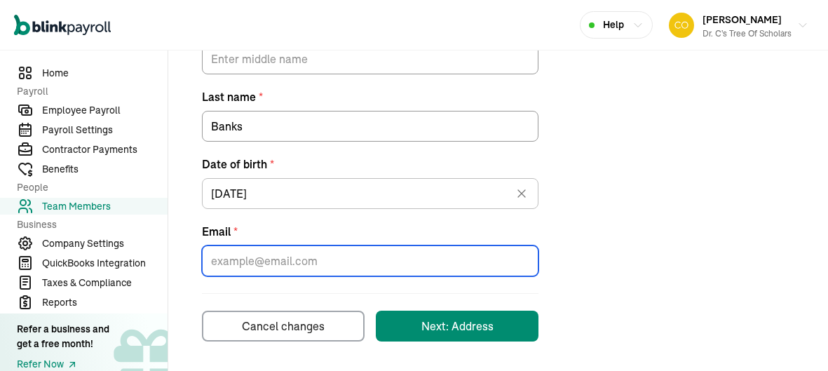
click at [357, 255] on input "Email *" at bounding box center [370, 260] width 337 height 31
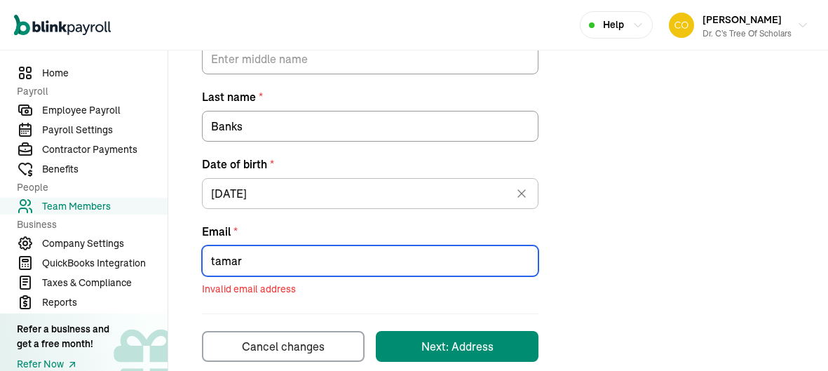
type input "tamara"
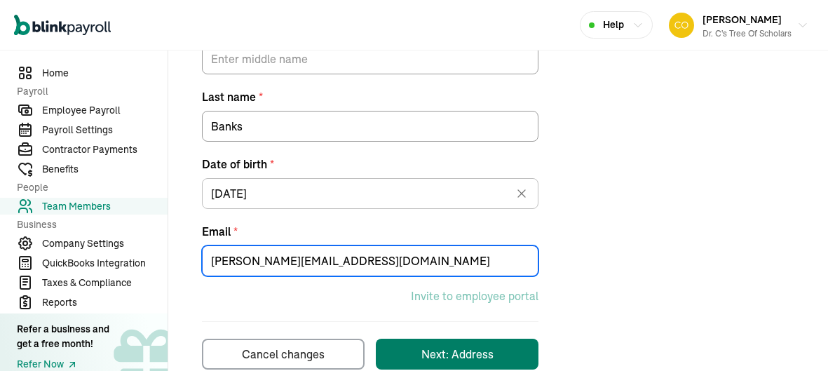
type input "Tamara.banks@jpschools.org"
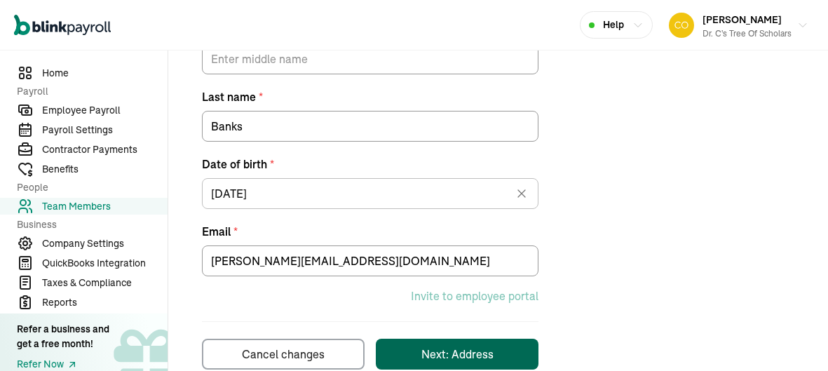
click at [407, 344] on button "Next: Address" at bounding box center [457, 354] width 163 height 31
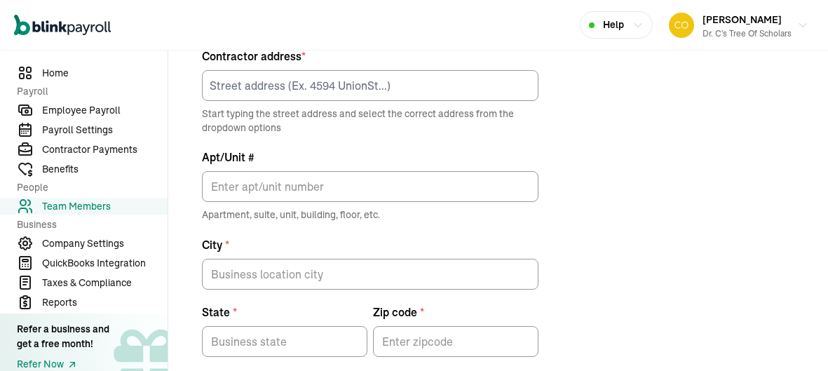
scroll to position [165, 0]
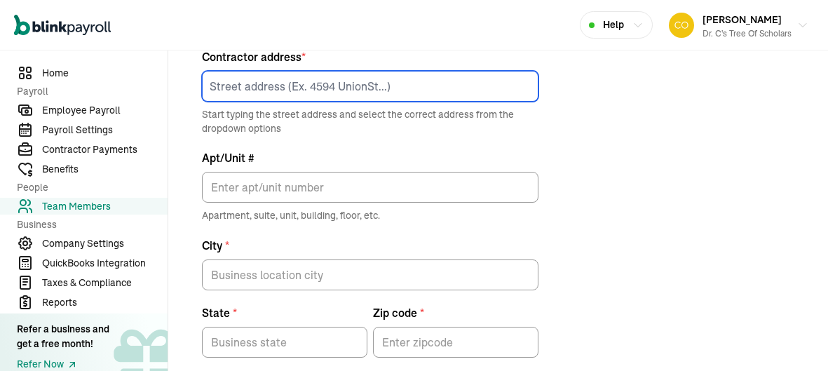
click at [354, 79] on input at bounding box center [370, 86] width 337 height 31
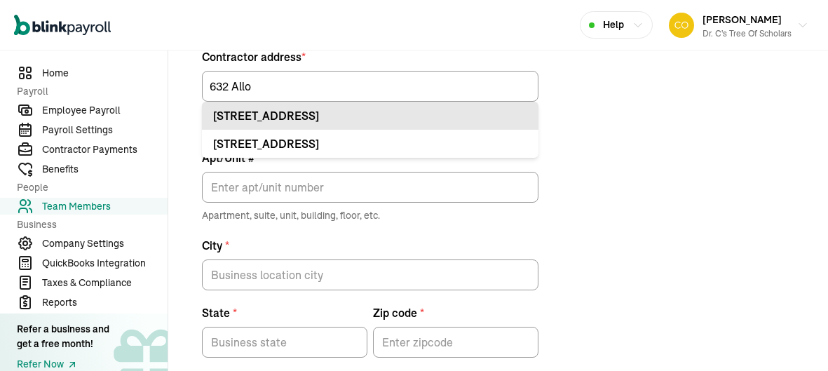
click at [323, 115] on div "632 Allo Ave Marrero, LA 70072" at bounding box center [370, 115] width 314 height 17
type input "632 Allo Ave"
type input "Marrero"
type input "LA"
type input "70072"
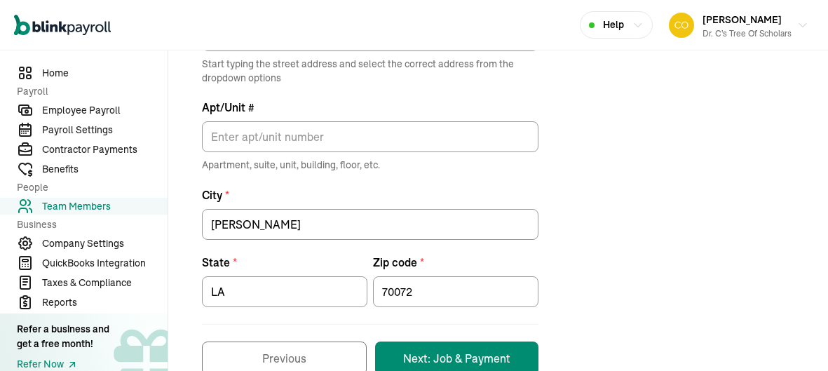
scroll to position [249, 0]
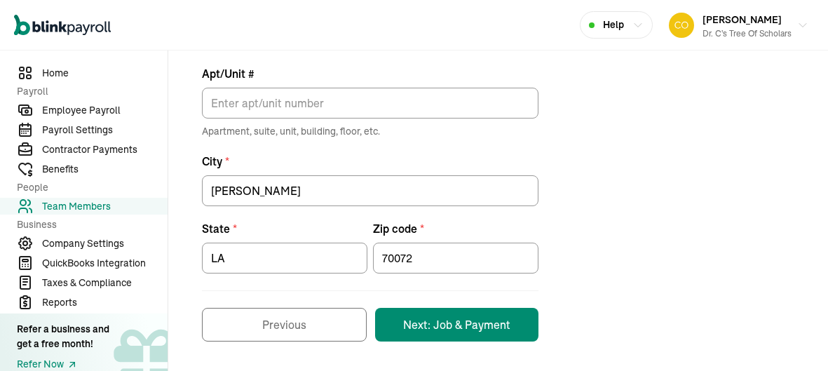
click at [467, 326] on button "Next: Job & Payment" at bounding box center [456, 325] width 163 height 34
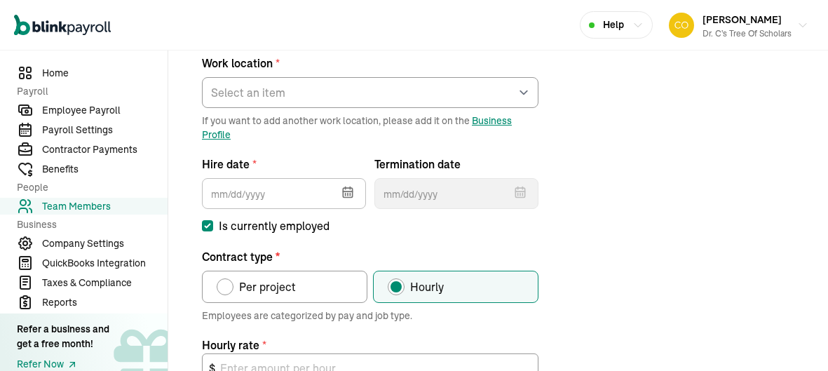
scroll to position [165, 0]
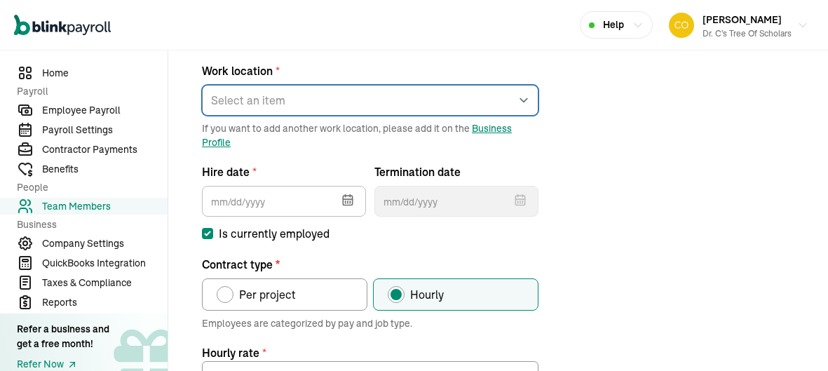
click at [248, 86] on select "Select an item Work1 Works from home" at bounding box center [370, 100] width 337 height 31
select select "2043 Sauvage Ave"
click at [202, 85] on select "Select an item Work1 Works from home" at bounding box center [370, 100] width 337 height 31
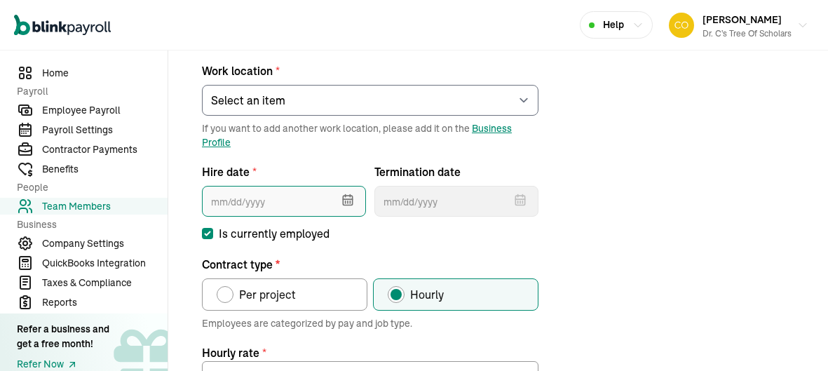
click at [252, 207] on input "text" at bounding box center [284, 201] width 164 height 31
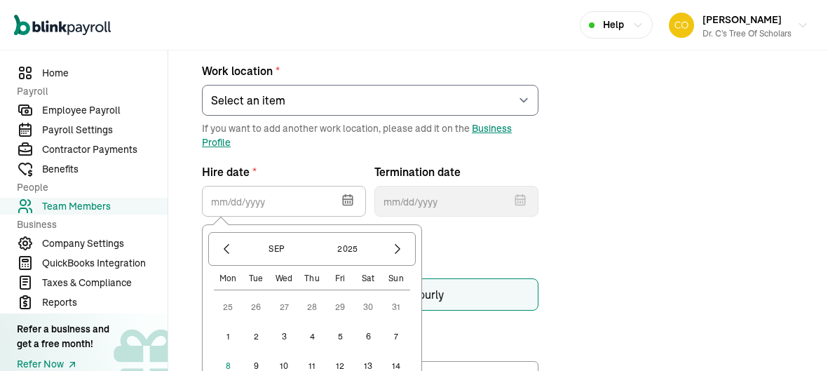
click at [226, 325] on button "1" at bounding box center [228, 337] width 28 height 28
type input "09/01/2025"
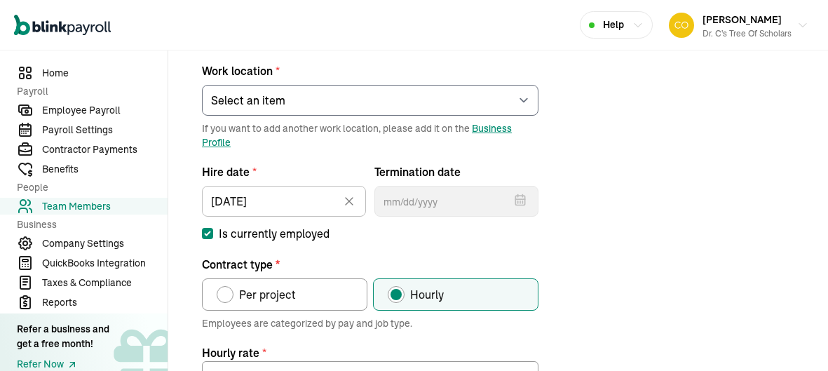
click at [249, 291] on span "Per project" at bounding box center [267, 294] width 57 height 17
click at [227, 291] on input "Per project" at bounding box center [221, 290] width 11 height 11
radio input "true"
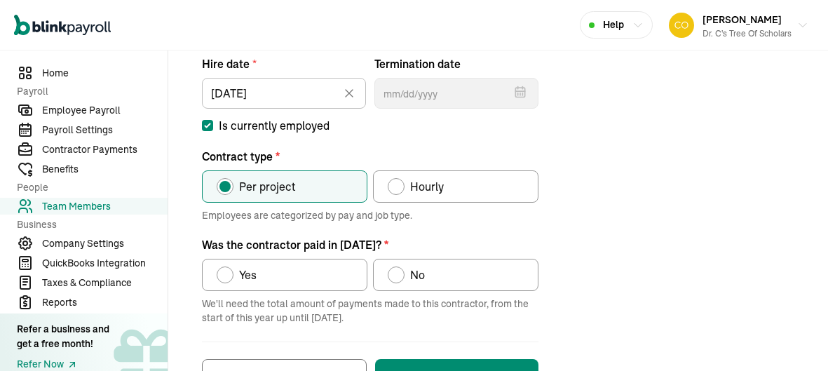
scroll to position [280, 0]
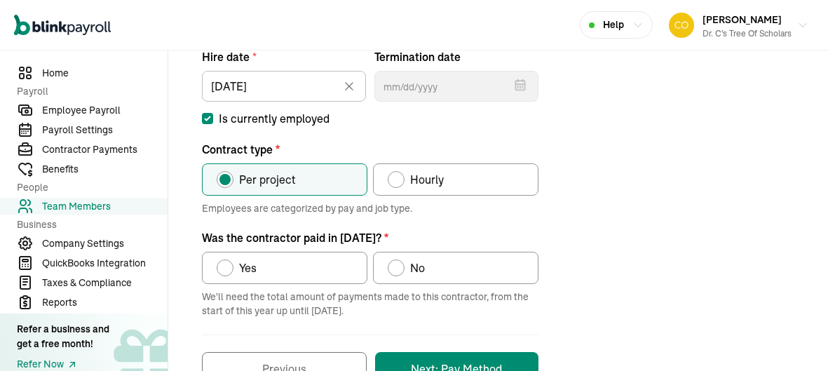
click at [427, 271] on label "No" at bounding box center [455, 268] width 165 height 32
click at [398, 270] on input "No" at bounding box center [392, 264] width 11 height 11
radio input "true"
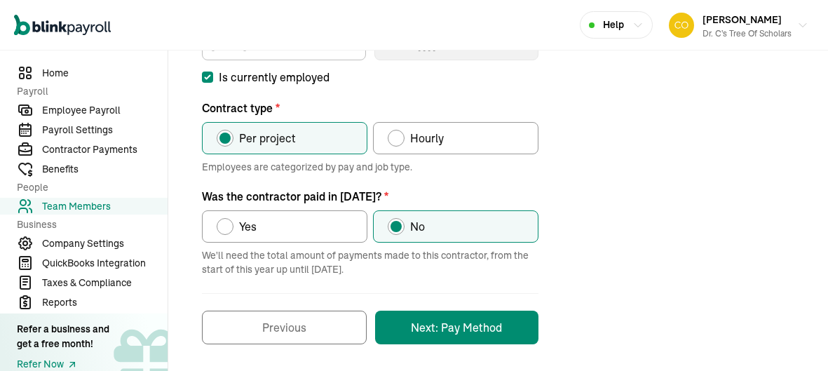
scroll to position [323, 0]
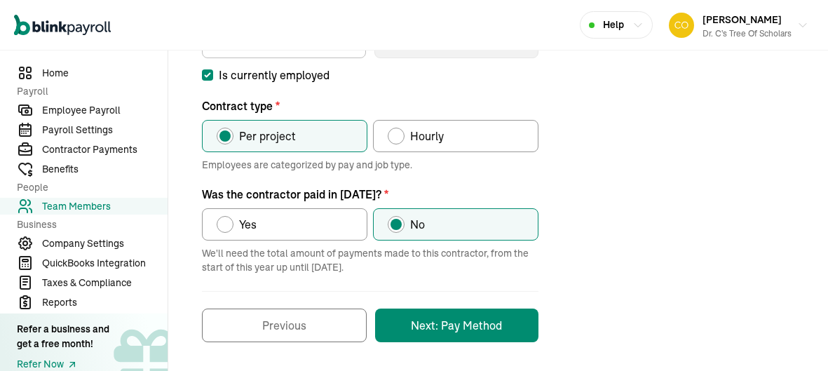
click at [467, 332] on button "Next: Pay Method" at bounding box center [456, 326] width 163 height 34
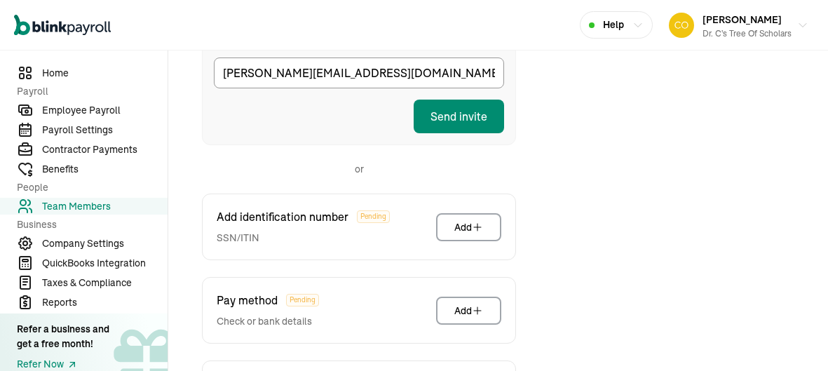
scroll to position [299, 0]
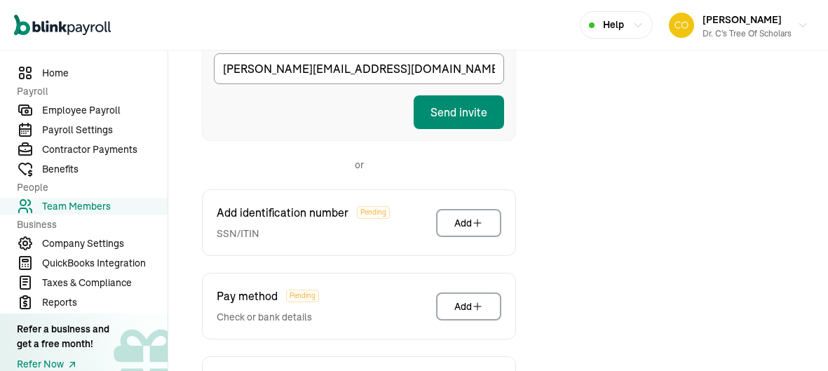
click at [480, 106] on button "Send invite" at bounding box center [459, 112] width 90 height 34
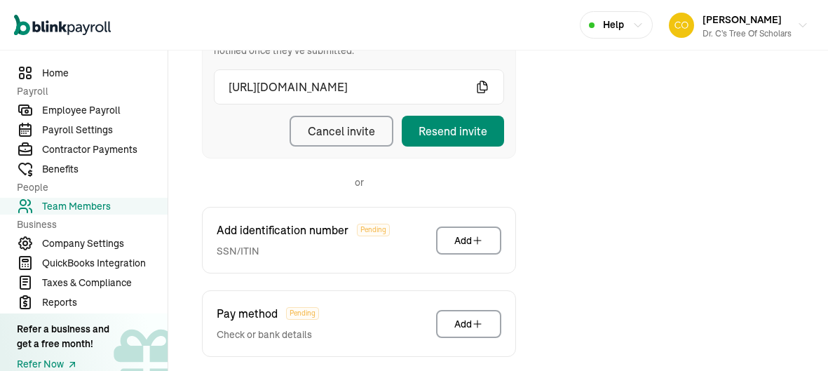
scroll to position [259, 0]
click at [482, 132] on div "Resend invite" at bounding box center [453, 131] width 69 height 17
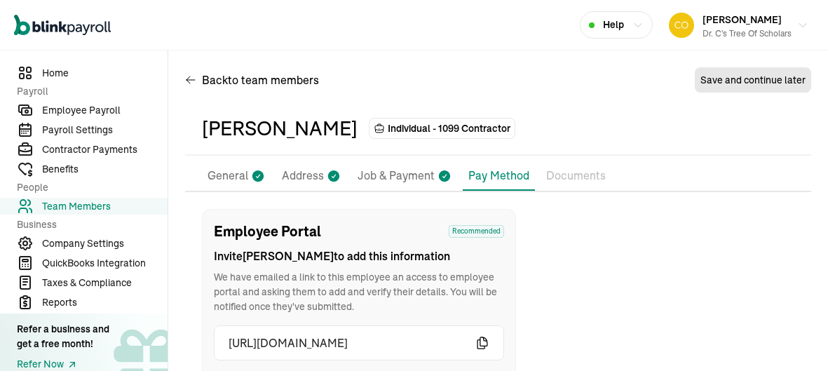
scroll to position [0, 0]
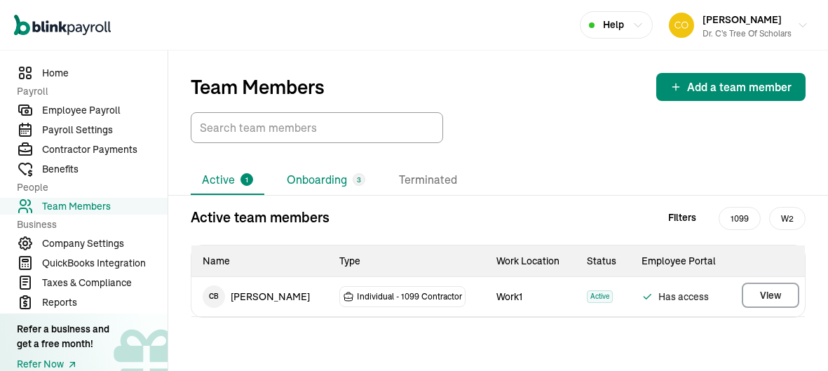
click at [306, 185] on li "Onboarding 3" at bounding box center [326, 179] width 101 height 29
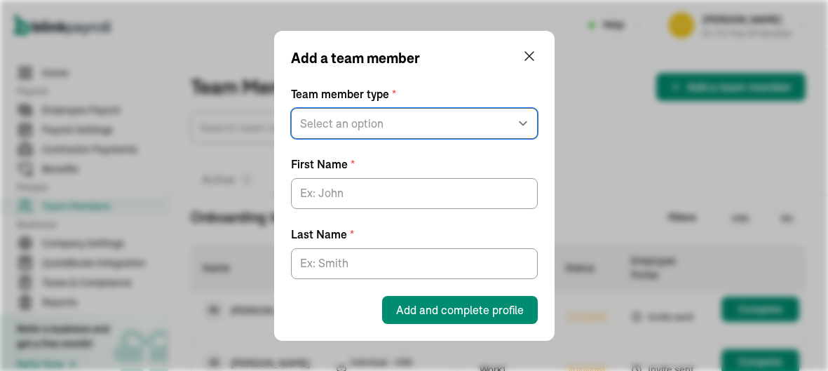
click at [400, 116] on select "Select an option W2 Employee Individual - 1099 Contractor Business - 1099 Contr…" at bounding box center [414, 123] width 247 height 31
select select "contractor"
click at [291, 108] on select "Select an option W2 Employee Individual - 1099 Contractor Business - 1099 Contr…" at bounding box center [414, 123] width 247 height 31
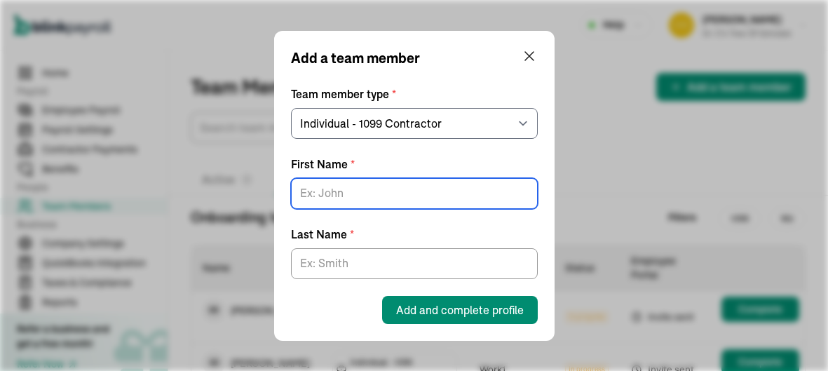
click at [363, 199] on input "First Name *" at bounding box center [414, 193] width 247 height 31
type input "Lakeisha"
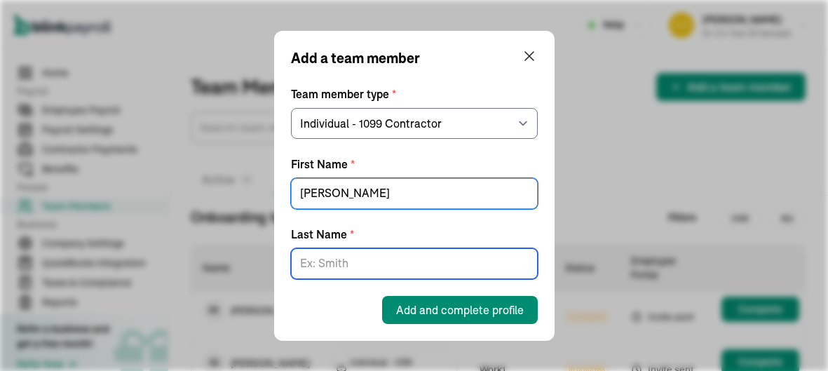
click at [339, 262] on input "Last Name *" at bounding box center [414, 263] width 247 height 31
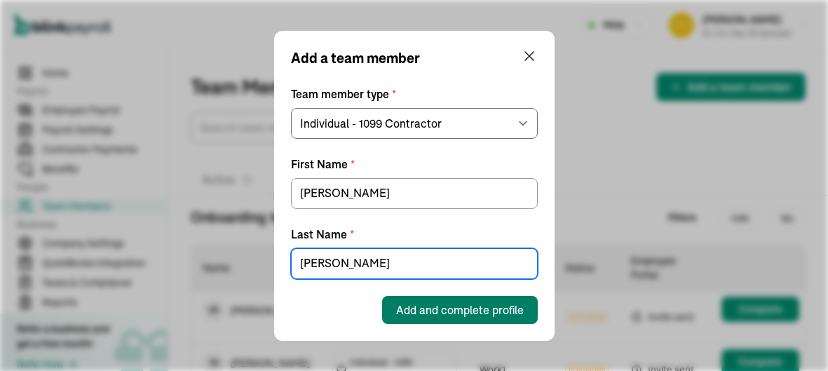
type input "Roussell"
click at [410, 318] on button "Add and complete profile" at bounding box center [460, 310] width 156 height 28
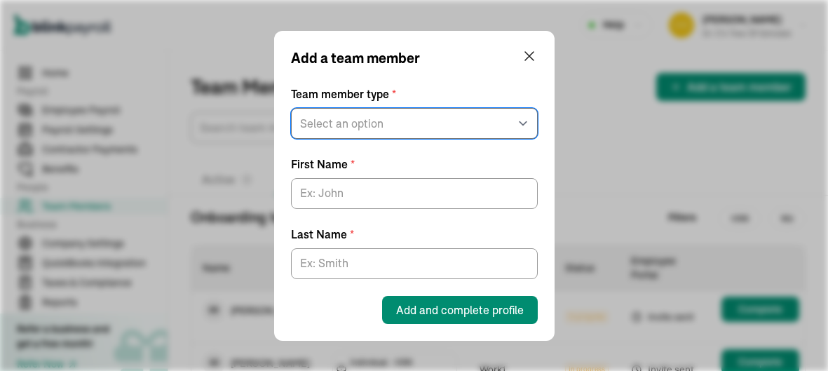
click at [432, 133] on select "Select an option W2 Employee Individual - 1099 Contractor Business - 1099 Contr…" at bounding box center [414, 123] width 247 height 31
select select "contractor"
click at [291, 108] on select "Select an option W2 Employee Individual - 1099 Contractor Business - 1099 Contr…" at bounding box center [414, 123] width 247 height 31
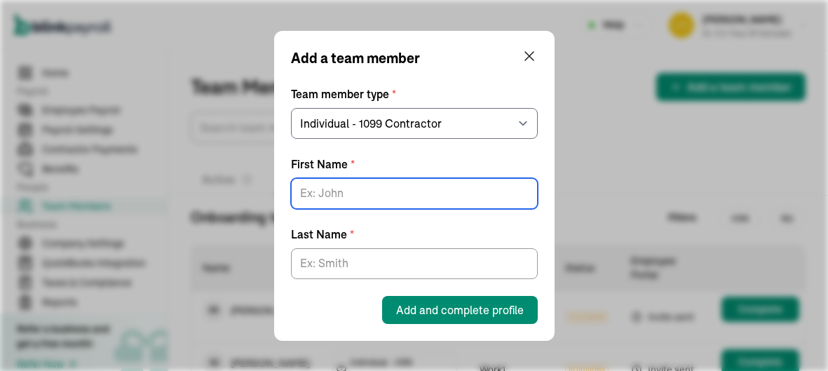
click at [387, 196] on input "First Name *" at bounding box center [414, 193] width 247 height 31
type input "Gea"
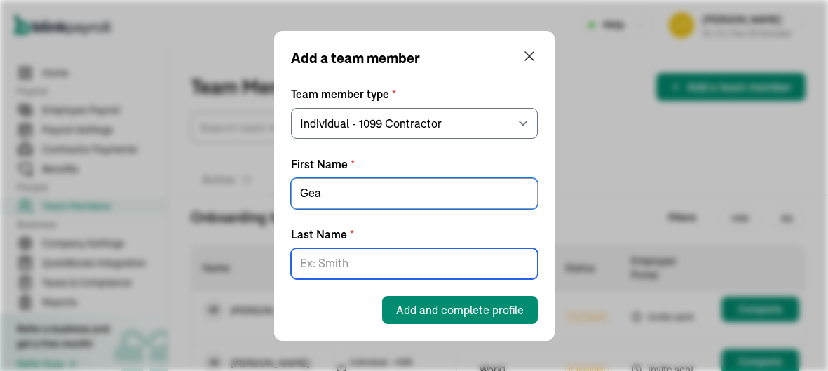
click at [341, 276] on input "Last Name *" at bounding box center [414, 263] width 247 height 31
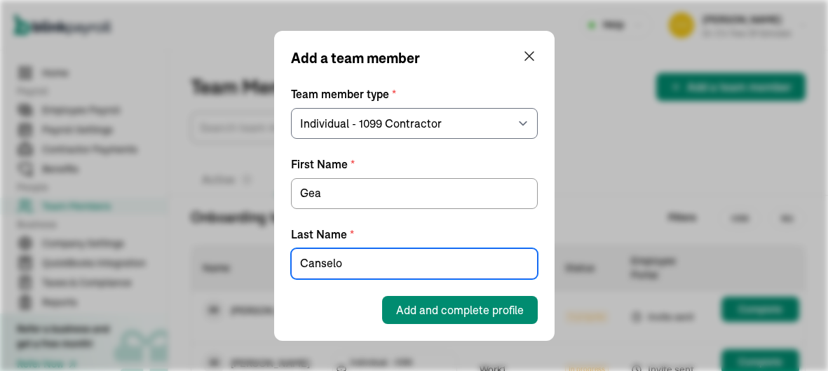
type input "Canselo"
click at [443, 322] on button "Add and complete profile" at bounding box center [460, 310] width 156 height 28
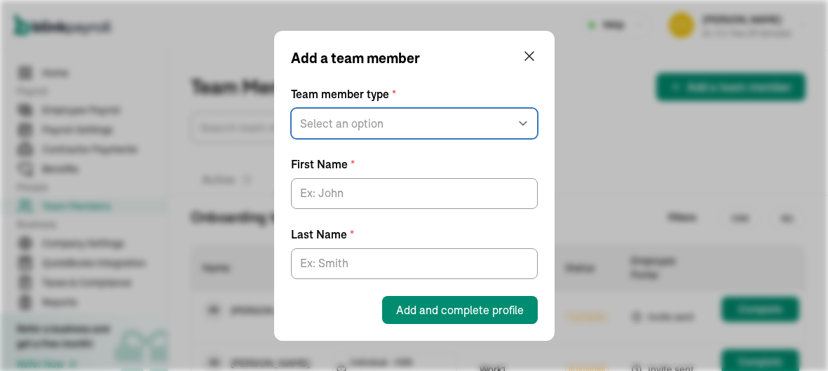
click at [405, 127] on select "Select an option W2 Employee Individual - 1099 Contractor Business - 1099 Contr…" at bounding box center [414, 123] width 247 height 31
select select "contractor"
click at [291, 108] on select "Select an option W2 Employee Individual - 1099 Contractor Business - 1099 Contr…" at bounding box center [414, 123] width 247 height 31
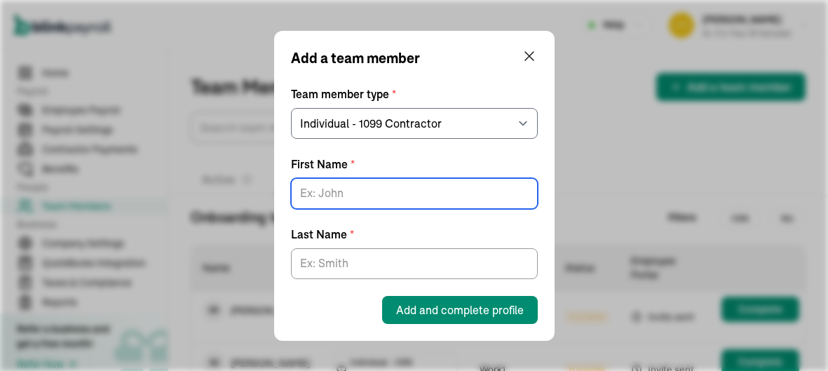
click at [386, 186] on input "First Name *" at bounding box center [414, 193] width 247 height 31
type input "Melody"
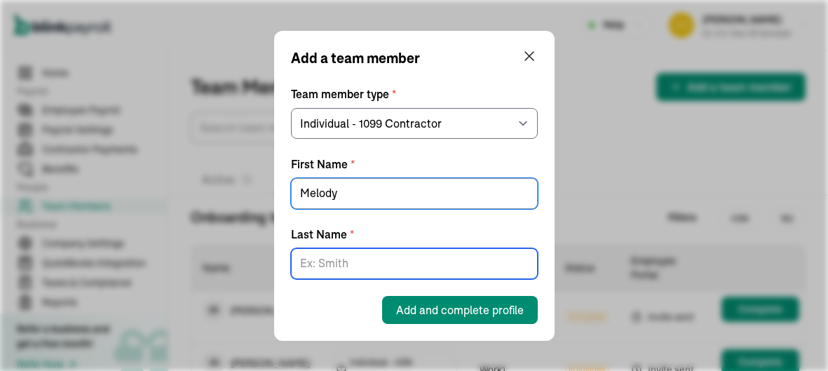
click at [348, 271] on input "Last Name *" at bounding box center [414, 263] width 247 height 31
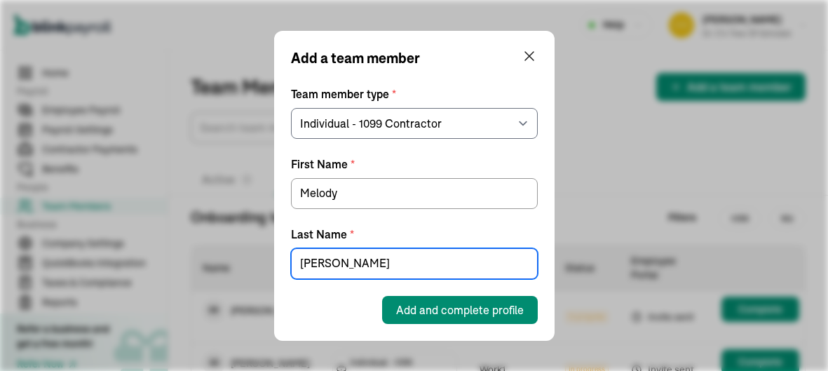
type input "Thibodeaux"
click at [430, 321] on button "Add and complete profile" at bounding box center [460, 310] width 156 height 28
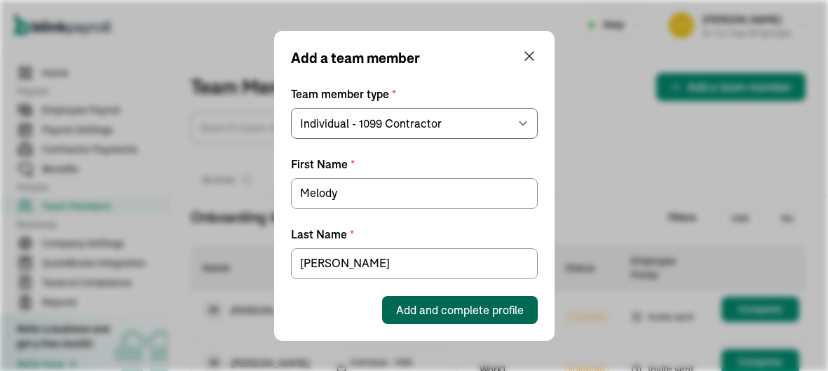
click at [477, 312] on span "Add and complete profile" at bounding box center [460, 309] width 128 height 17
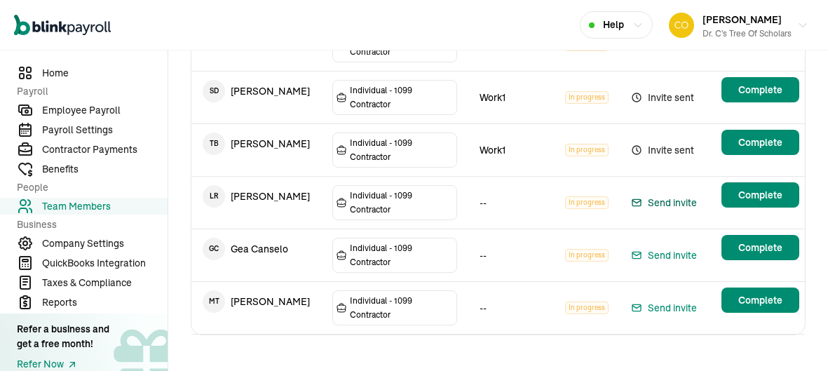
scroll to position [274, 0]
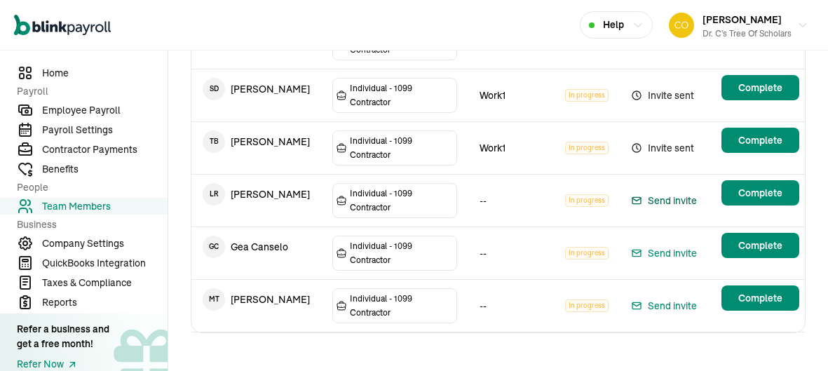
click at [763, 199] on main "Team Members Add a team member Active 1 Onboarding 6 Terminated Onboarding team…" at bounding box center [498, 77] width 660 height 602
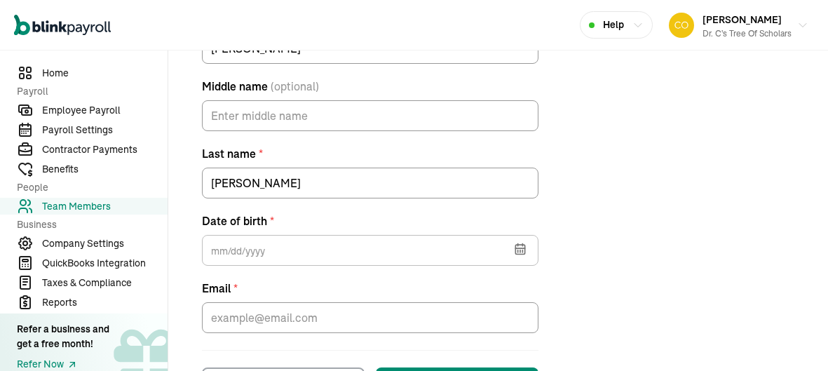
scroll to position [395, 0]
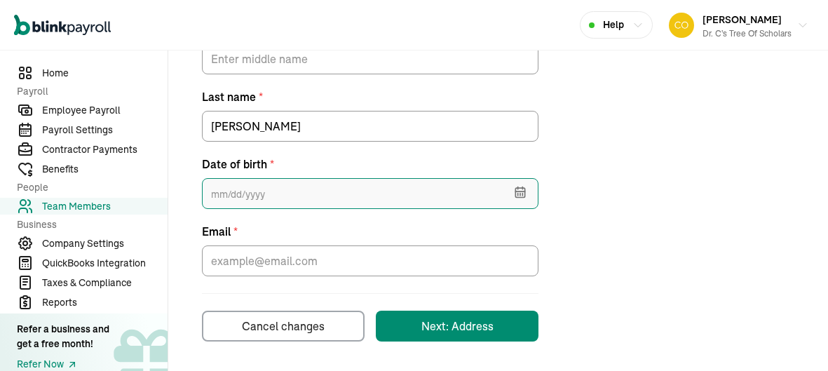
click at [328, 196] on input "text" at bounding box center [370, 193] width 337 height 31
type input "04/15/1986"
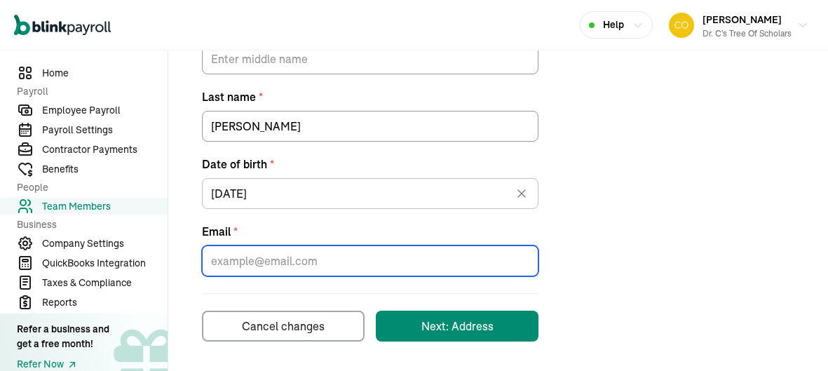
click at [351, 266] on input "Email *" at bounding box center [370, 260] width 337 height 31
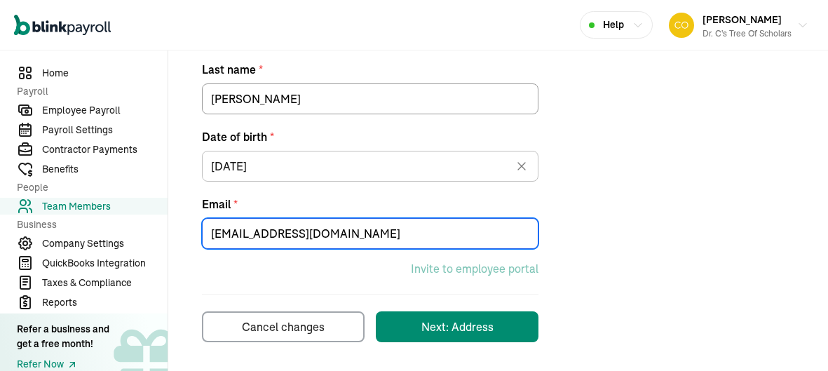
scroll to position [423, 0]
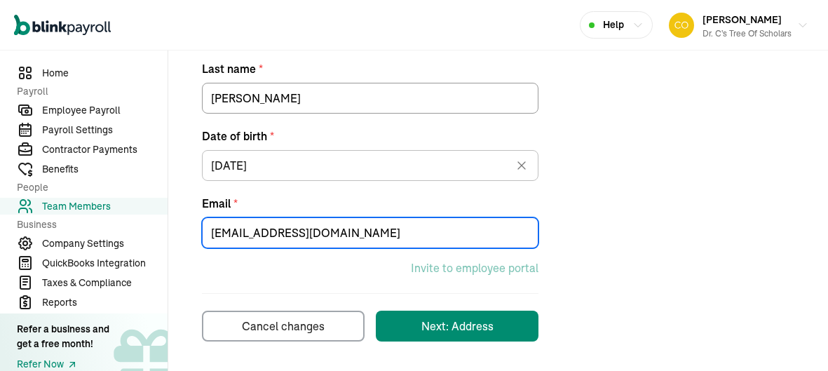
type input "Lmroussell@gmail.com"
click at [505, 331] on button "Next: Address" at bounding box center [457, 326] width 163 height 31
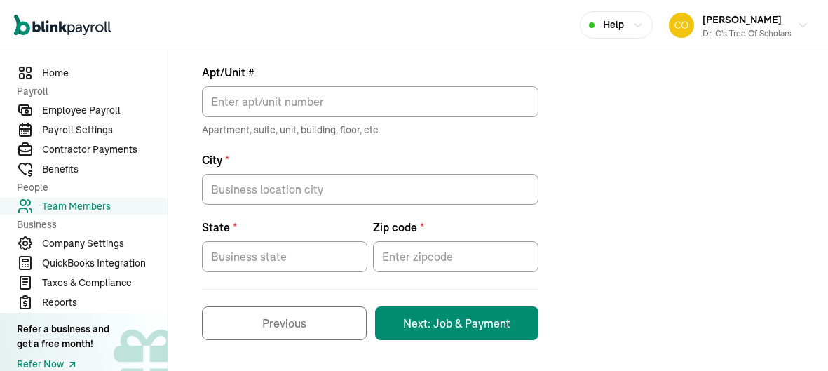
scroll to position [165, 0]
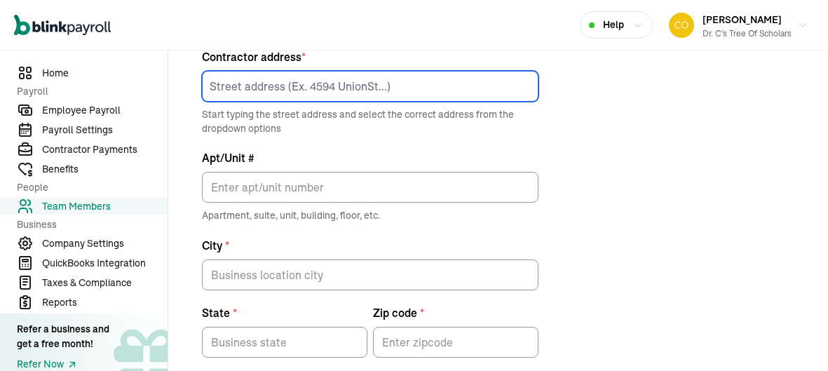
click at [390, 91] on input at bounding box center [370, 86] width 337 height 31
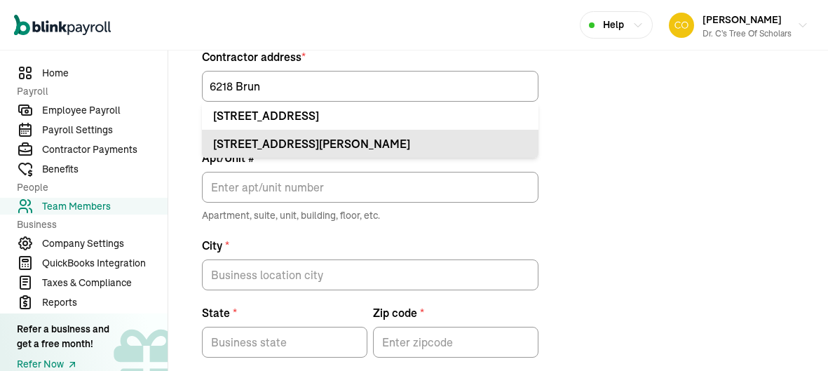
click at [379, 130] on li "6218 Brunswick Dr Plainfield, IL 60586" at bounding box center [370, 144] width 337 height 28
type input "6218 Brunswick Dr"
type input "Plainfield"
type input "IL"
type input "60586"
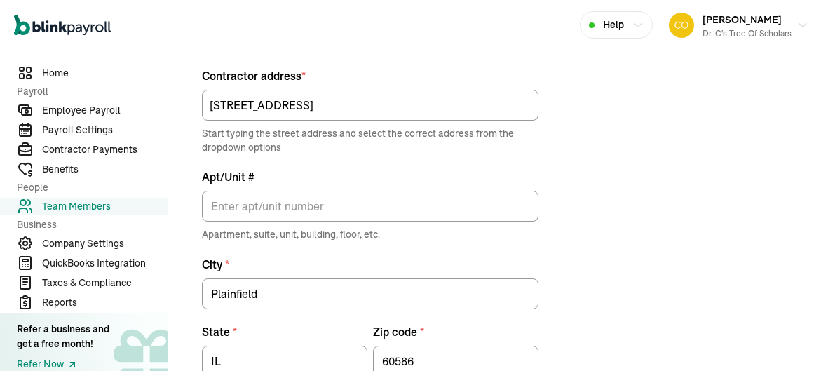
scroll to position [147, 0]
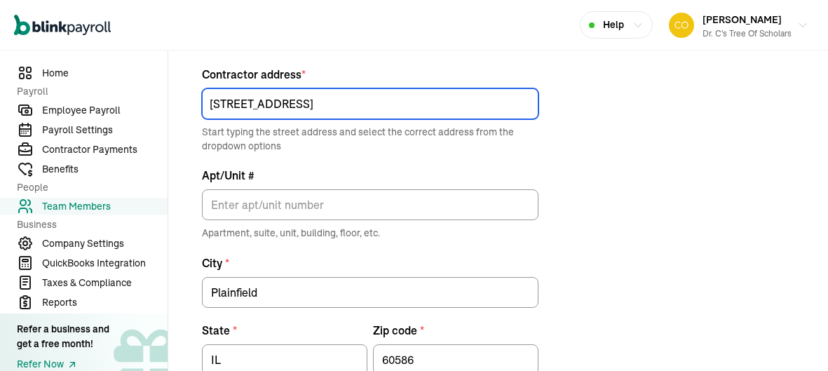
click at [381, 109] on input "6218 Brunswick Dr" at bounding box center [370, 103] width 337 height 31
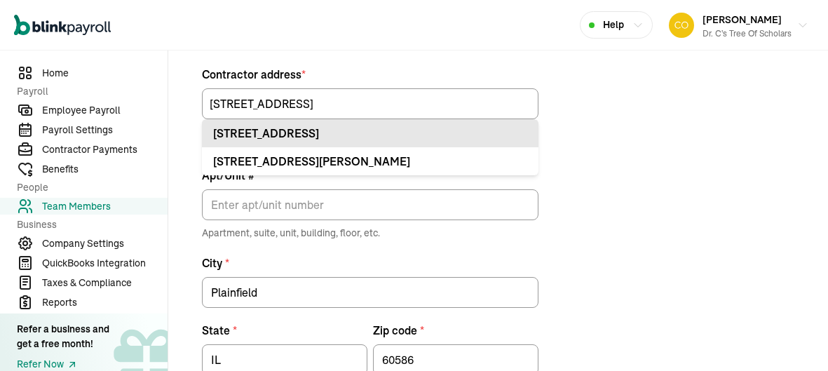
click at [395, 135] on div "6218 Brunswick Ct New Orleans, LA 70131" at bounding box center [370, 133] width 314 height 17
type input "6218 Brunswick Ct"
type input "New Orleans"
type input "LA"
type input "70131"
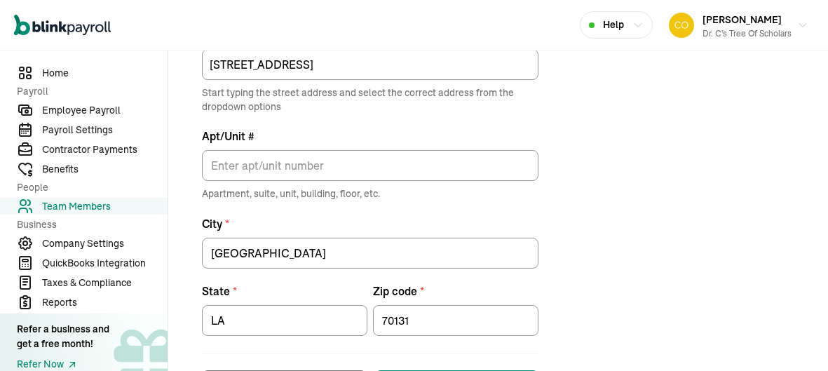
scroll to position [249, 0]
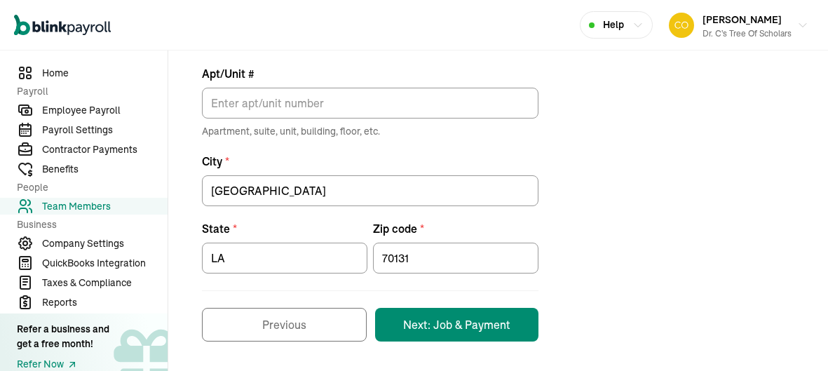
click at [450, 325] on button "Next: Job & Payment" at bounding box center [456, 325] width 163 height 34
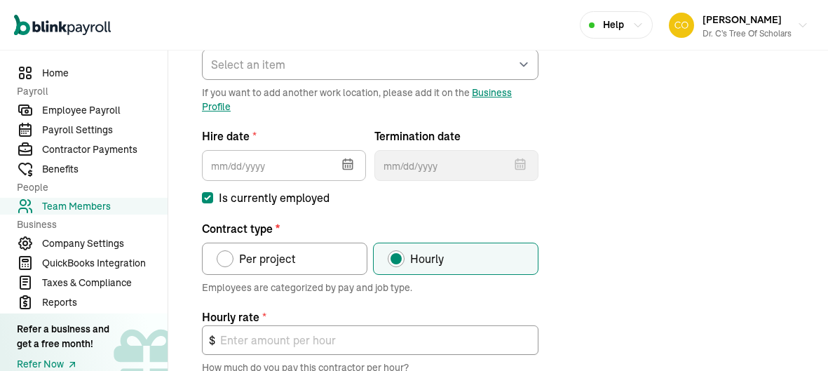
scroll to position [203, 0]
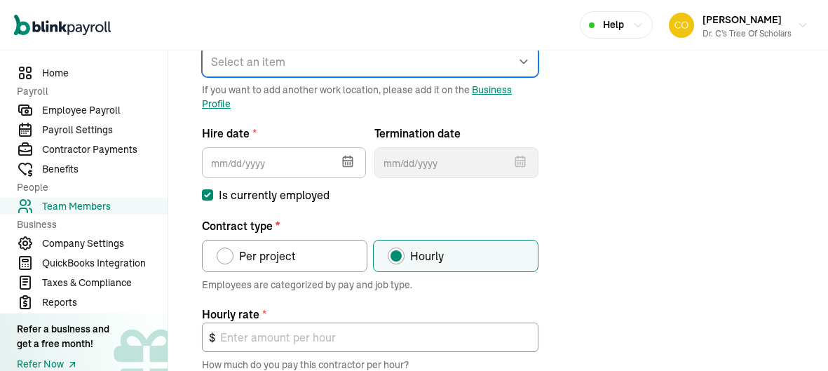
click at [435, 76] on select "Select an item Work1 Works from home" at bounding box center [370, 61] width 337 height 31
select select "2043 Sauvage Ave"
click at [202, 46] on select "Select an item Work1 Works from home" at bounding box center [370, 61] width 337 height 31
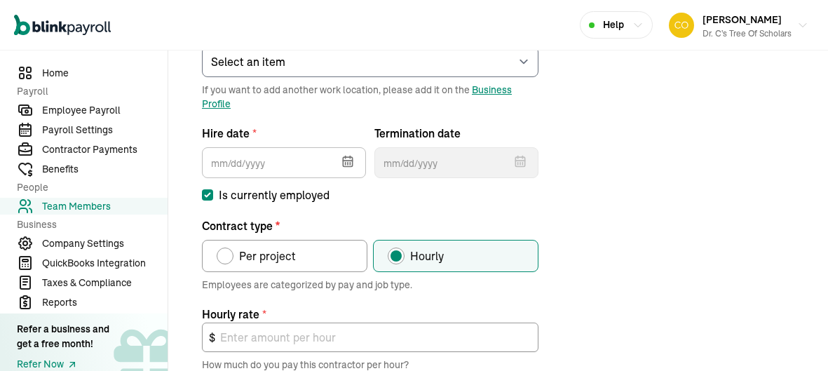
click at [351, 161] on icon "button" at bounding box center [348, 161] width 14 height 14
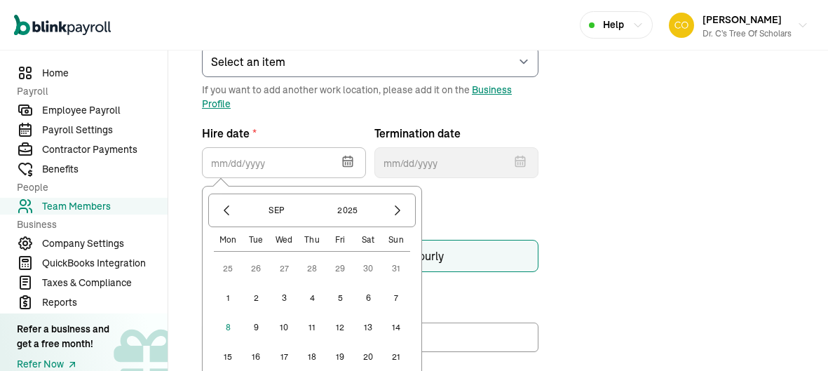
click at [233, 303] on button "1" at bounding box center [228, 298] width 28 height 28
type input "09/01/2025"
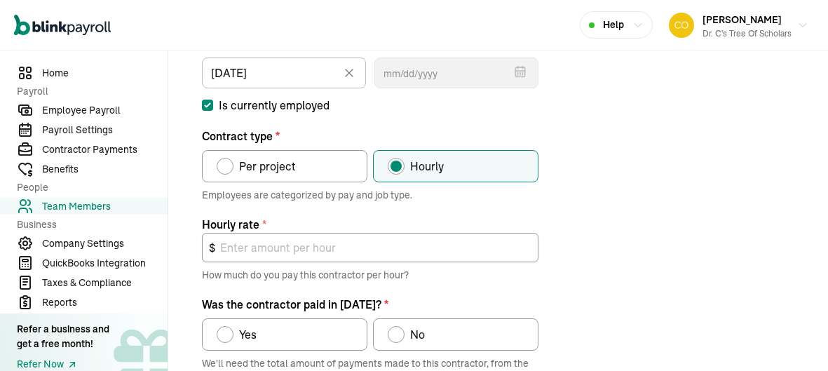
click at [287, 172] on span "Per project" at bounding box center [267, 166] width 57 height 17
click at [227, 168] on input "Per project" at bounding box center [221, 162] width 11 height 11
radio input "true"
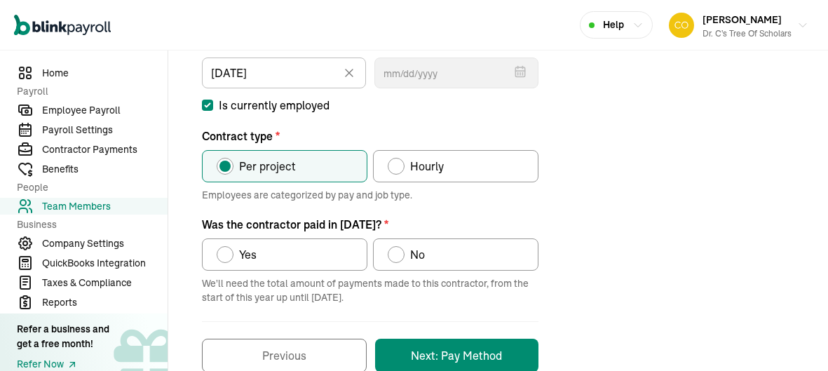
scroll to position [323, 0]
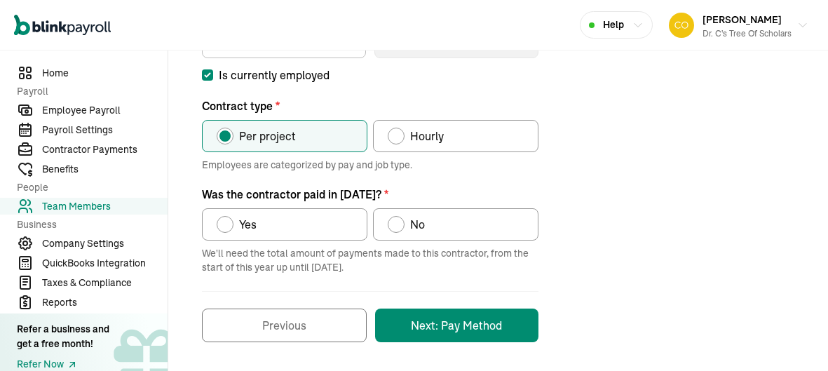
click at [435, 224] on label "No" at bounding box center [455, 224] width 165 height 32
click at [398, 224] on input "No" at bounding box center [392, 220] width 11 height 11
radio input "true"
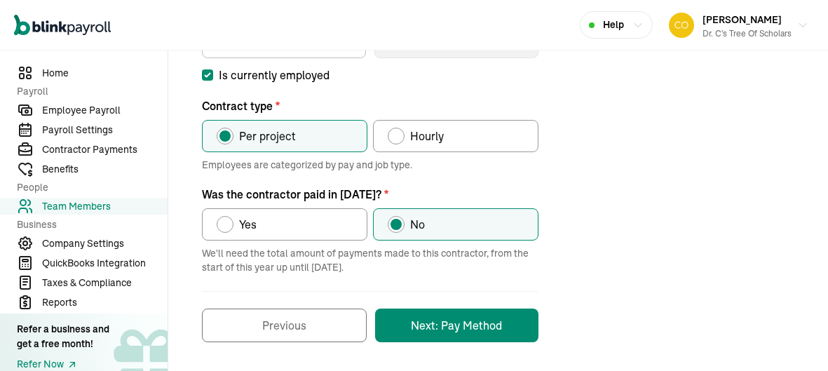
click at [463, 330] on button "Next: Pay Method" at bounding box center [456, 326] width 163 height 34
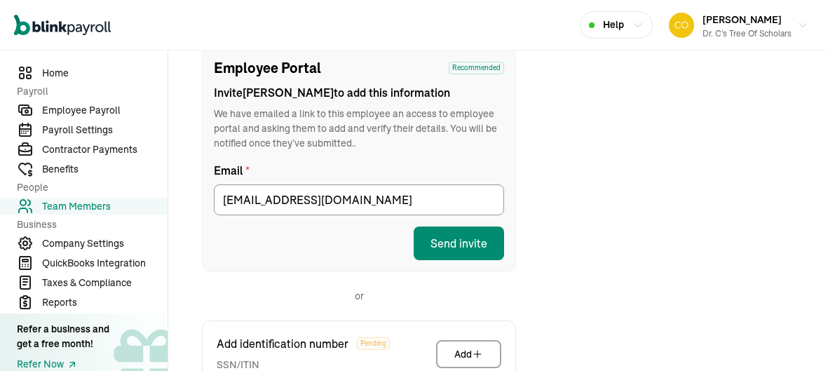
scroll to position [165, 0]
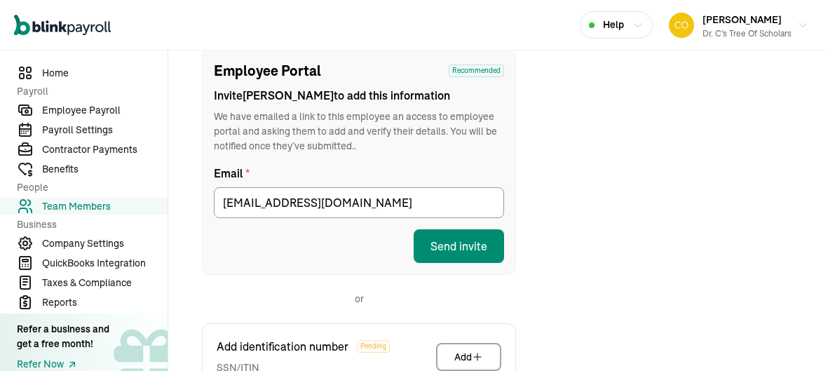
click at [473, 245] on button "Send invite" at bounding box center [459, 246] width 90 height 34
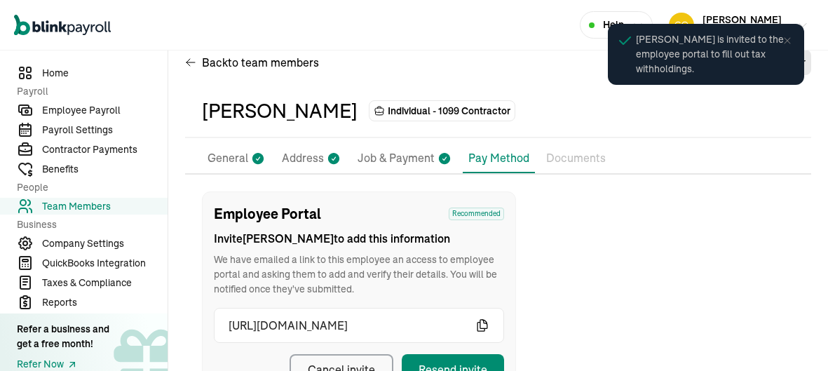
scroll to position [0, 0]
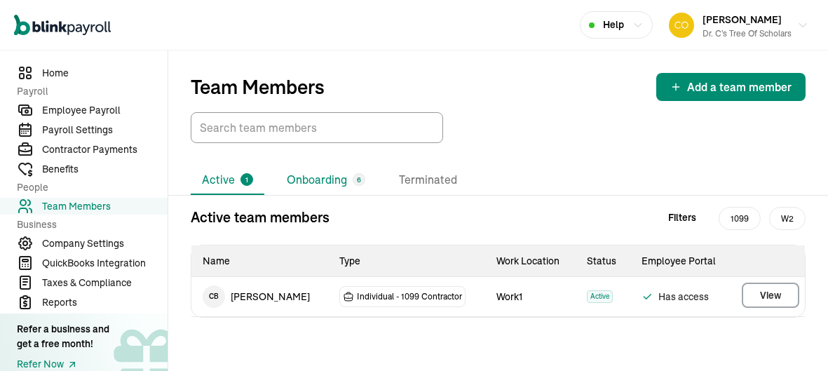
click at [335, 189] on li "Onboarding 6" at bounding box center [326, 179] width 101 height 29
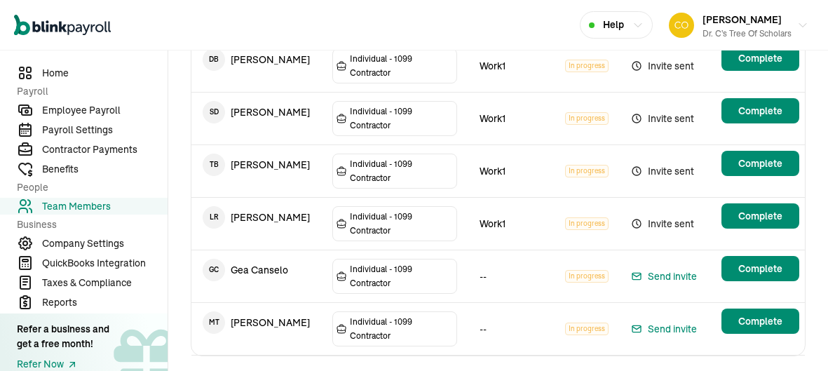
scroll to position [274, 0]
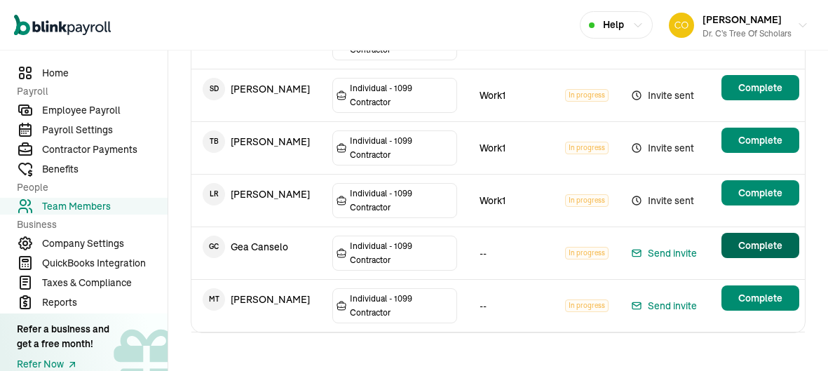
click at [746, 239] on main "Team Members Add a team member Active 1 Onboarding 6 Terminated Onboarding team…" at bounding box center [498, 77] width 660 height 602
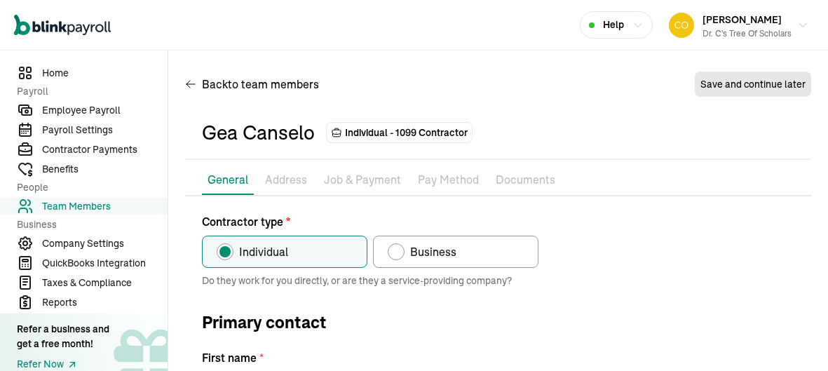
type input "Gea"
type input "Canselo"
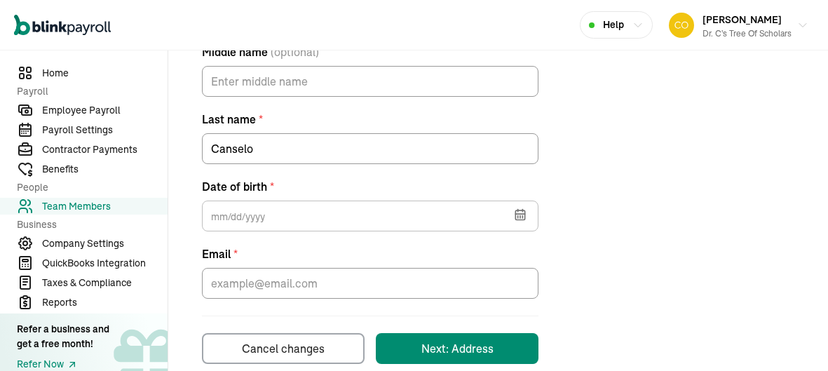
scroll to position [376, 0]
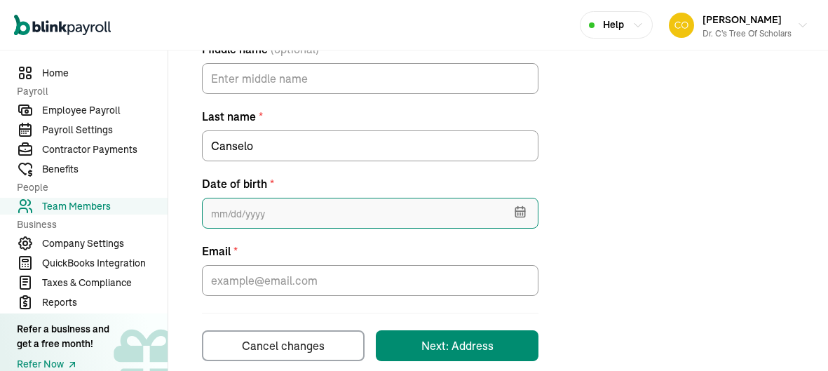
click at [374, 212] on input "text" at bounding box center [370, 213] width 337 height 31
type input "08/02/1986"
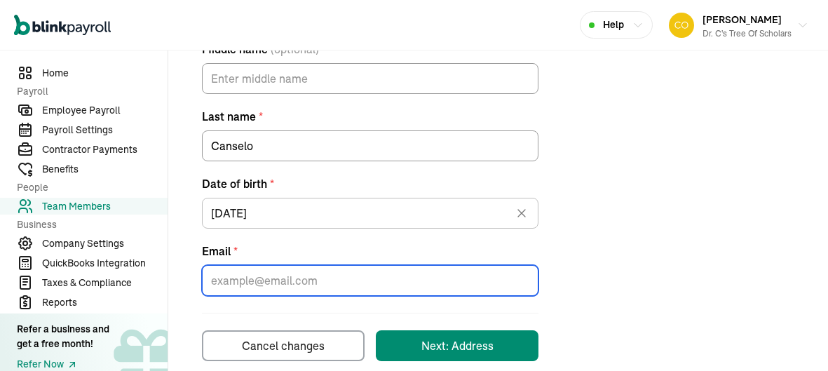
click at [276, 278] on input "Email *" at bounding box center [370, 280] width 337 height 31
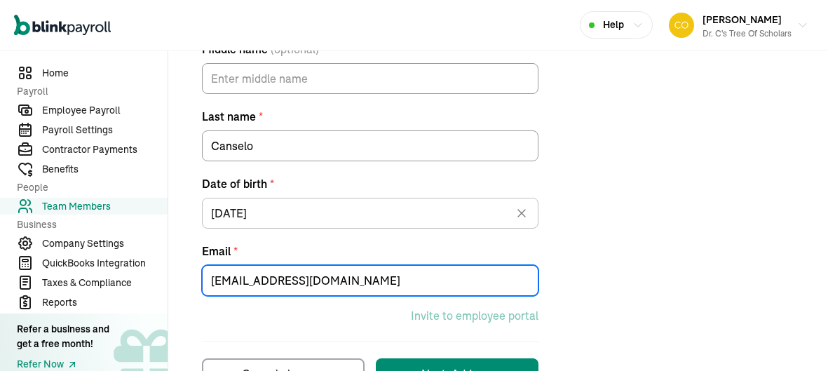
scroll to position [423, 0]
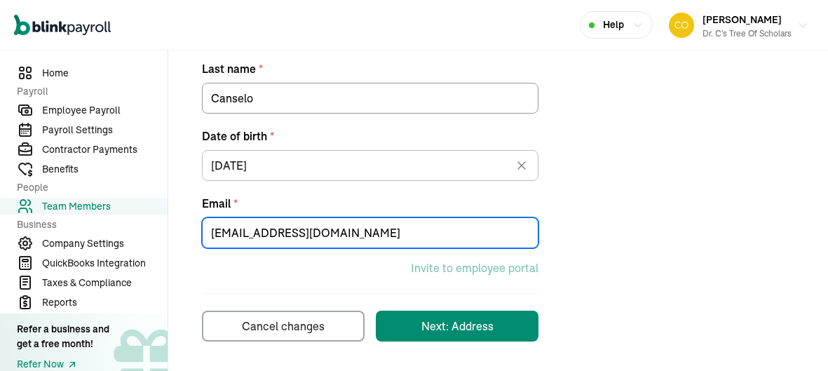
type input "geacanselo86@icloud.com"
click at [480, 332] on div "Next: Address" at bounding box center [457, 326] width 72 height 17
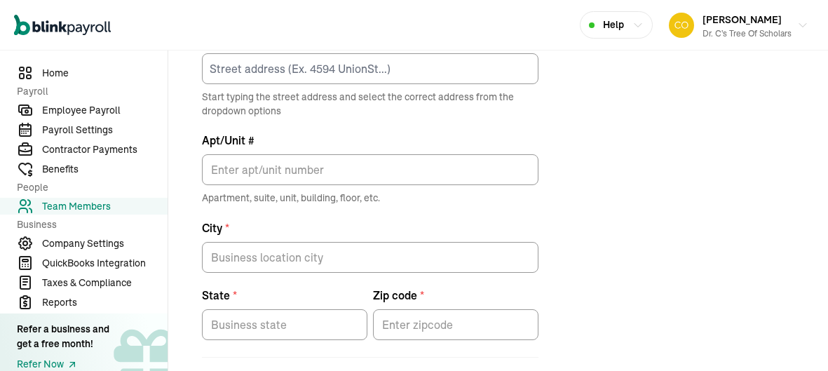
scroll to position [165, 0]
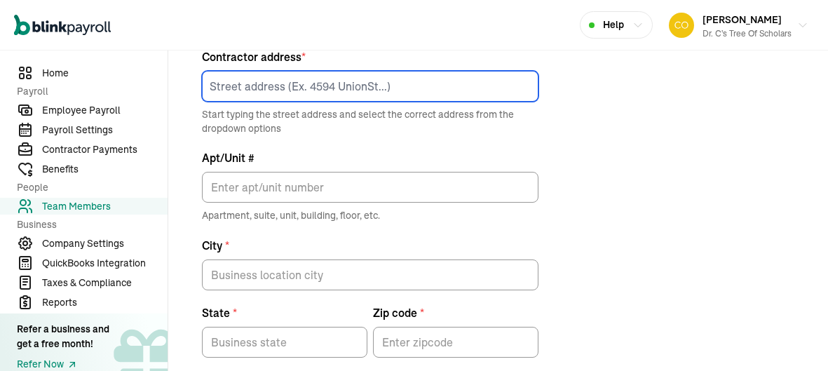
click at [238, 81] on input at bounding box center [370, 86] width 337 height 31
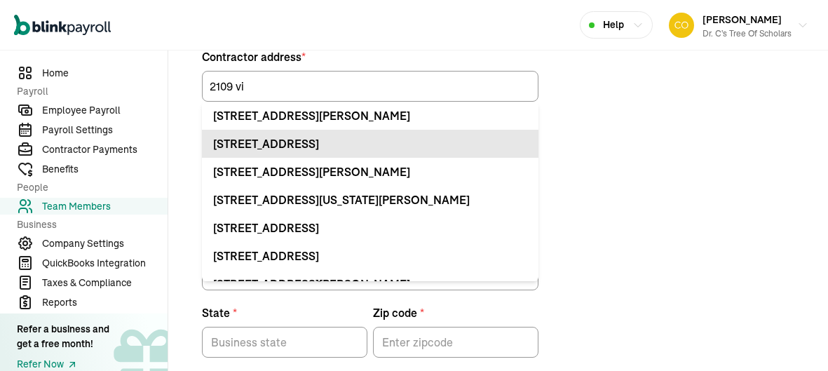
click at [362, 132] on li "2109 N Village Green St Harvey, LA 70058" at bounding box center [370, 144] width 337 height 28
type input "2109 N Village Green St"
type input "Harvey"
type input "LA"
type input "70058"
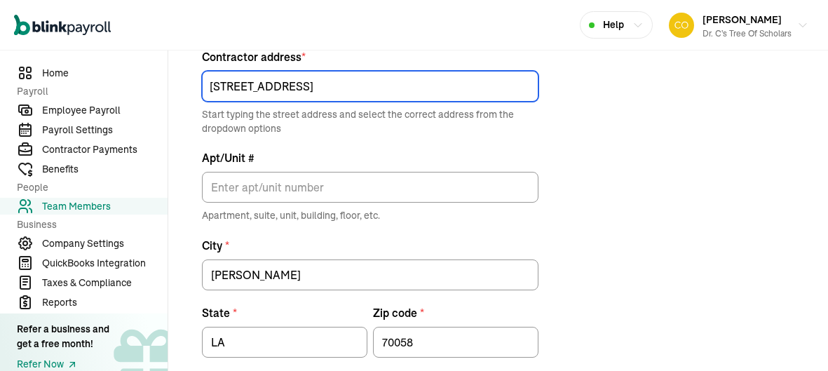
click at [391, 83] on input "2109 N Village Green St" at bounding box center [370, 86] width 337 height 31
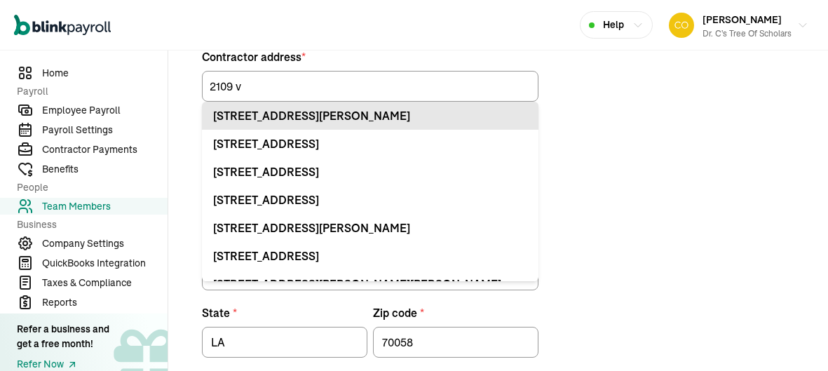
click at [325, 123] on li "2109 Vineyard Ln Harvey, LA 70058" at bounding box center [370, 116] width 337 height 28
type input "2109 Vineyard Ln"
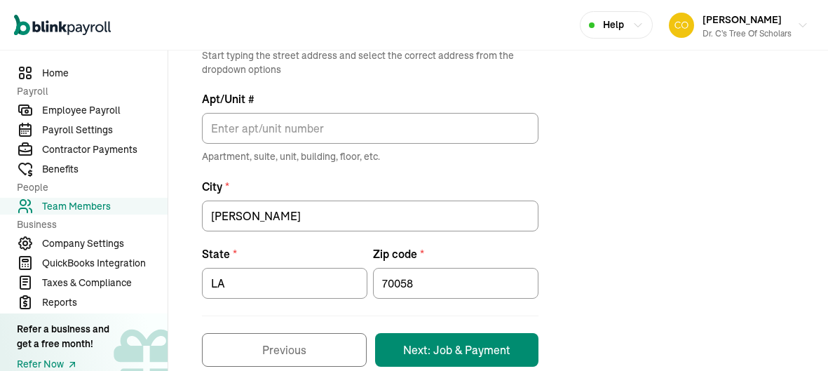
scroll to position [249, 0]
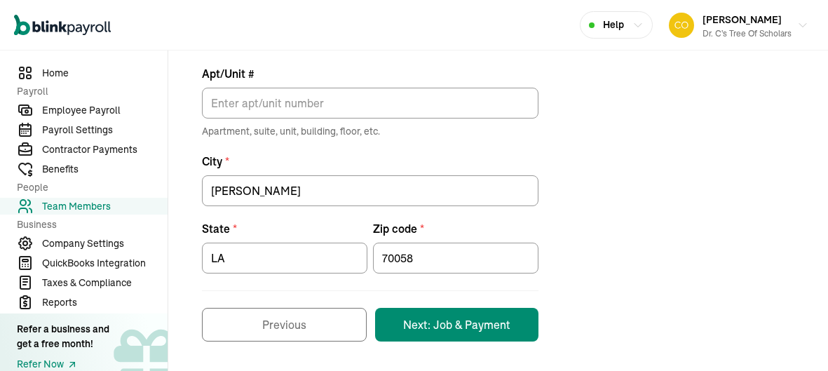
click at [482, 330] on button "Next: Job & Payment" at bounding box center [456, 325] width 163 height 34
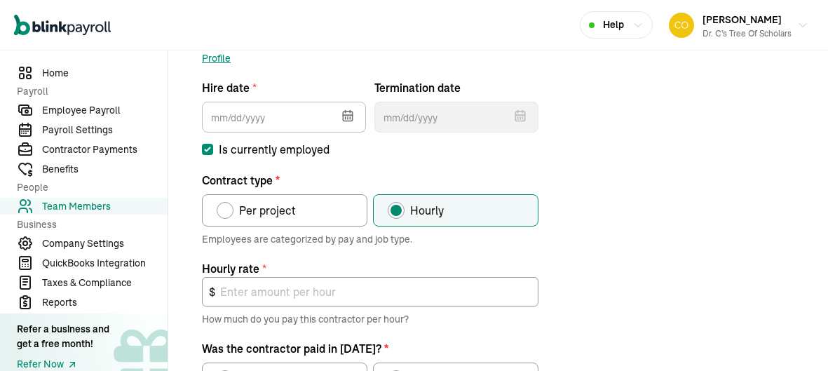
scroll to position [165, 0]
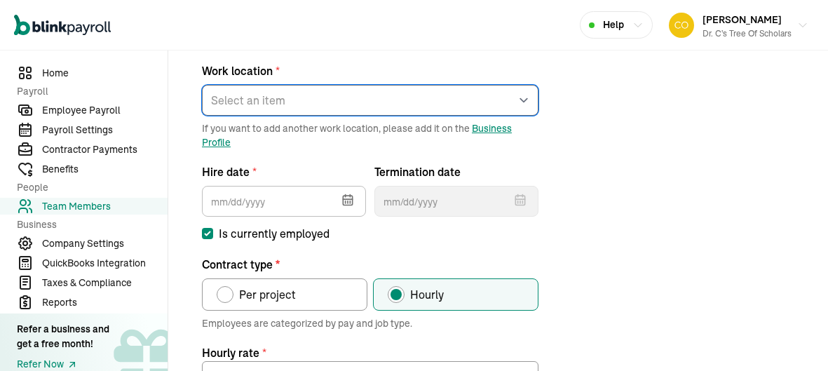
click at [419, 100] on select "Select an item Work1 Works from home" at bounding box center [370, 100] width 337 height 31
select select "2043 Sauvage Ave"
click at [202, 85] on select "Select an item Work1 Works from home" at bounding box center [370, 100] width 337 height 31
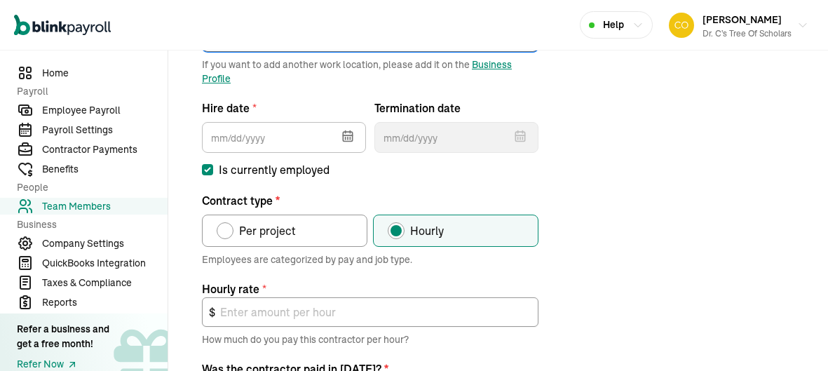
scroll to position [240, 0]
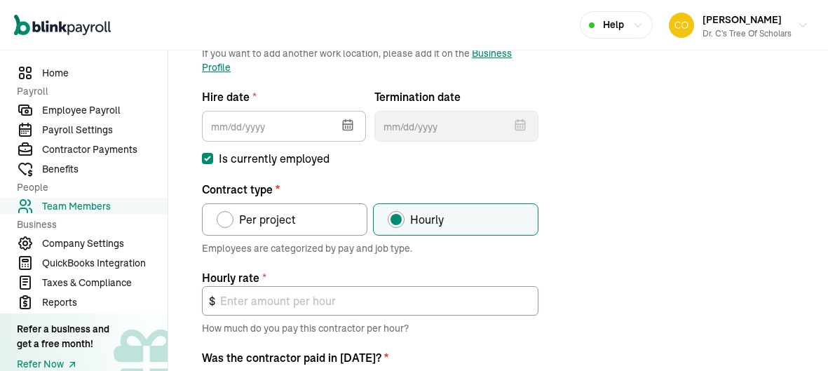
click at [349, 126] on icon "button" at bounding box center [348, 125] width 14 height 14
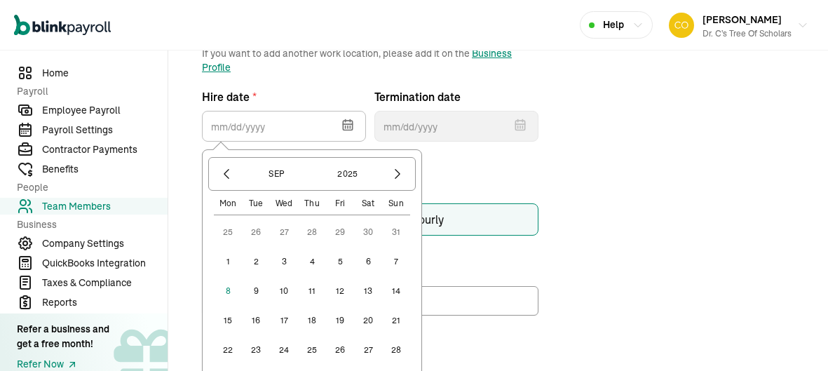
click at [236, 266] on button "1" at bounding box center [228, 262] width 28 height 28
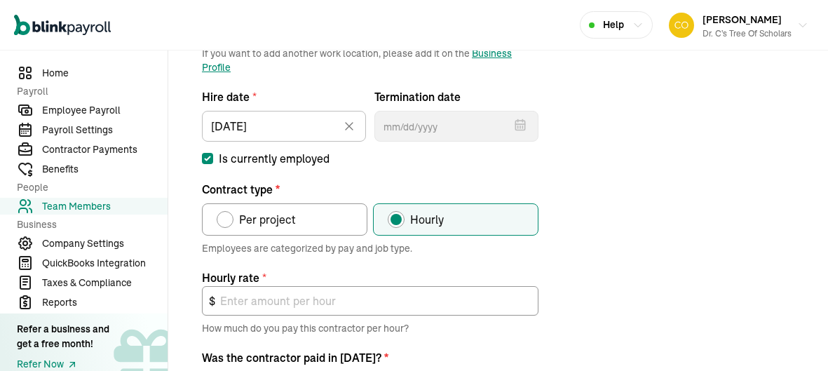
type input "09/01/2025"
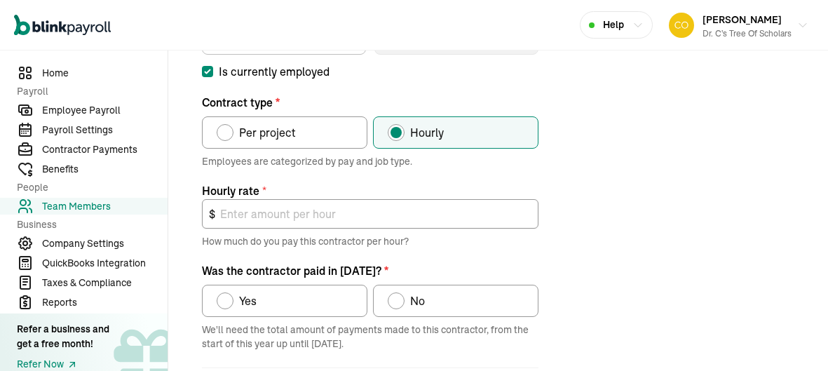
click at [304, 137] on label "Per project" at bounding box center [284, 132] width 165 height 32
click at [227, 135] on input "Per project" at bounding box center [221, 128] width 11 height 11
radio input "true"
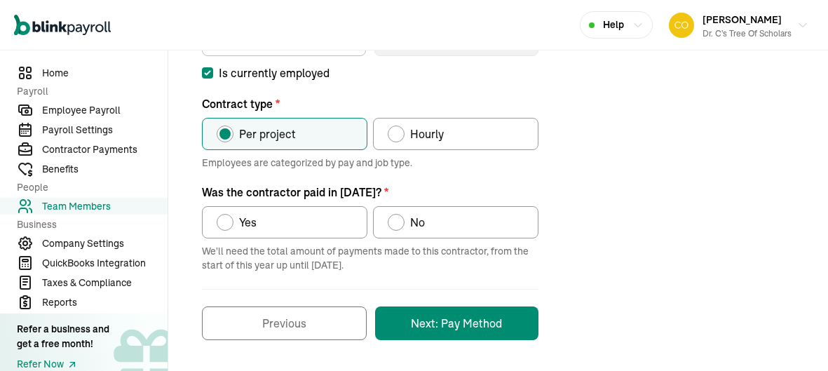
scroll to position [323, 0]
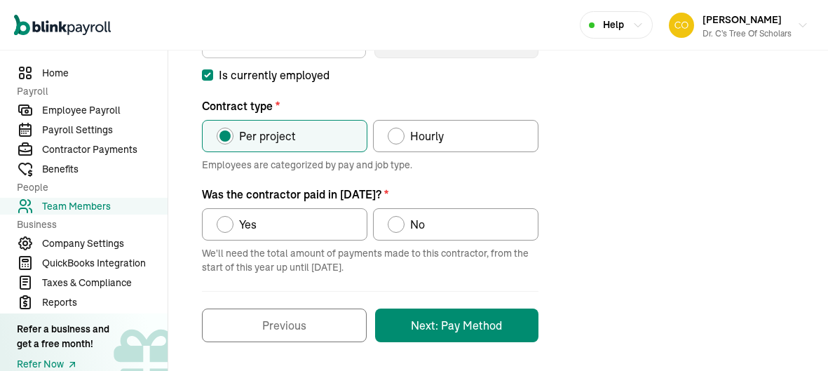
click at [437, 215] on label "No" at bounding box center [455, 224] width 165 height 32
click at [398, 215] on input "No" at bounding box center [392, 220] width 11 height 11
radio input "true"
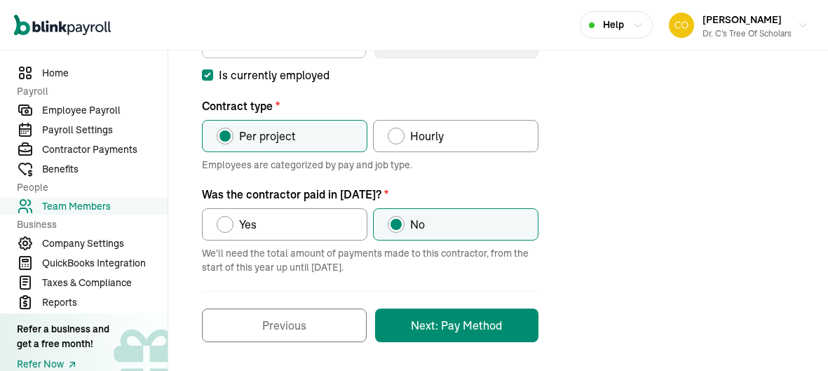
click at [457, 332] on button "Next: Pay Method" at bounding box center [456, 326] width 163 height 34
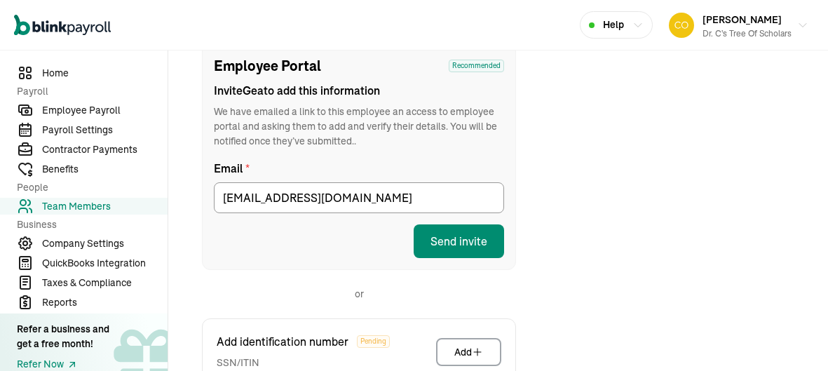
scroll to position [165, 0]
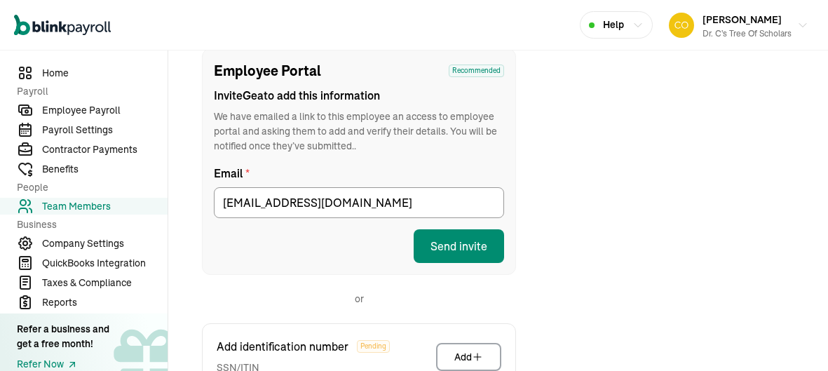
click at [459, 250] on button "Send invite" at bounding box center [459, 246] width 90 height 34
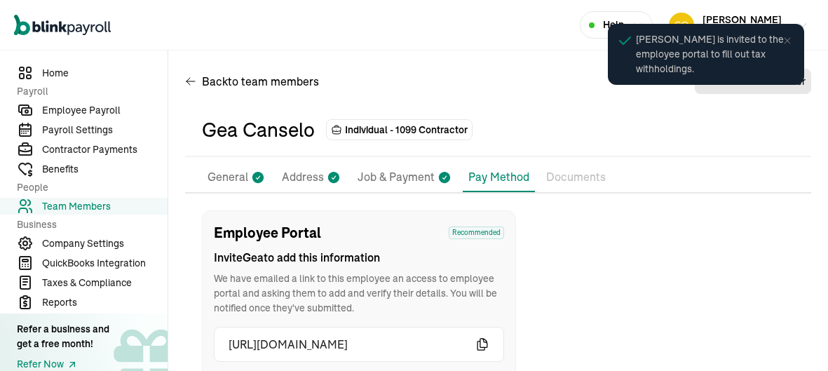
scroll to position [3, 0]
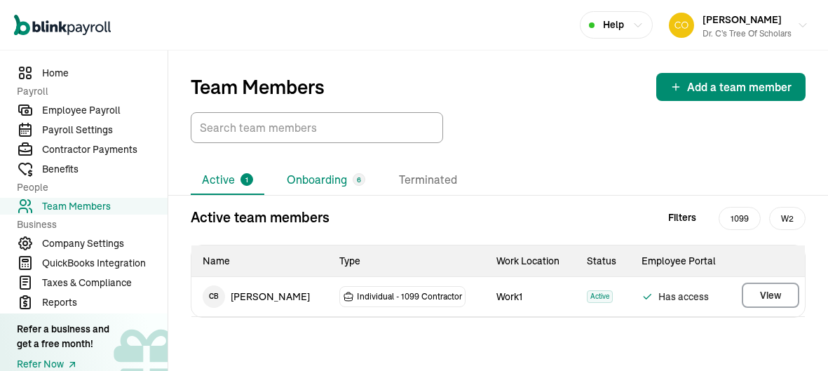
click at [327, 183] on li "Onboarding 6" at bounding box center [326, 179] width 101 height 29
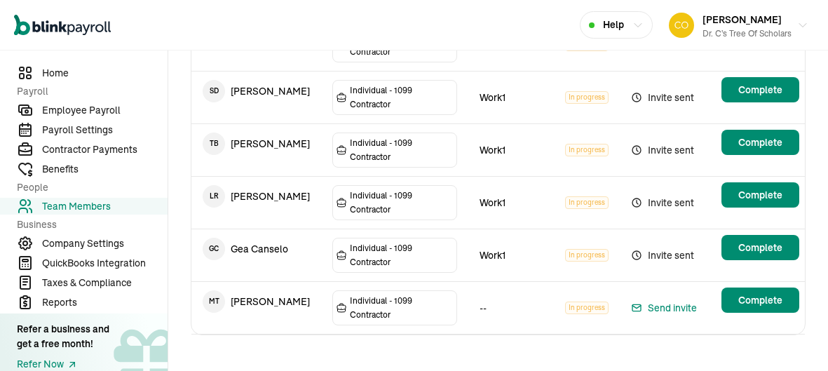
scroll to position [274, 0]
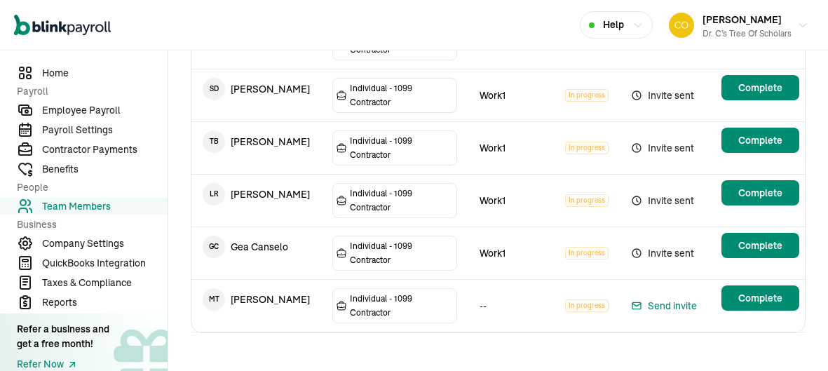
click at [744, 293] on main "Team Members Add a team member Active 1 Onboarding 6 Terminated Onboarding team…" at bounding box center [498, 77] width 660 height 602
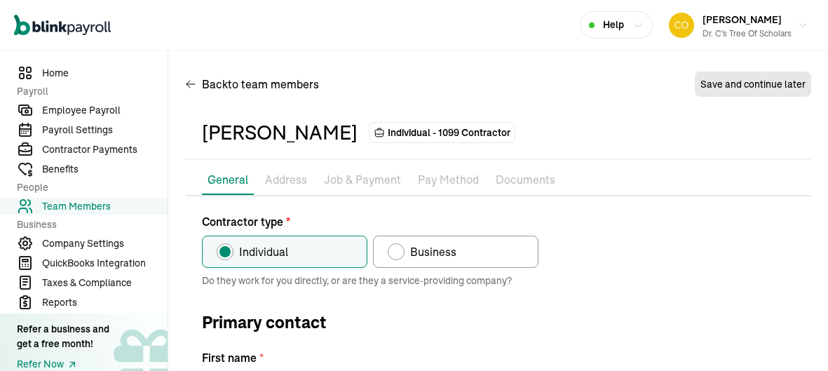
type input "Melody"
type input "Thibodeaux"
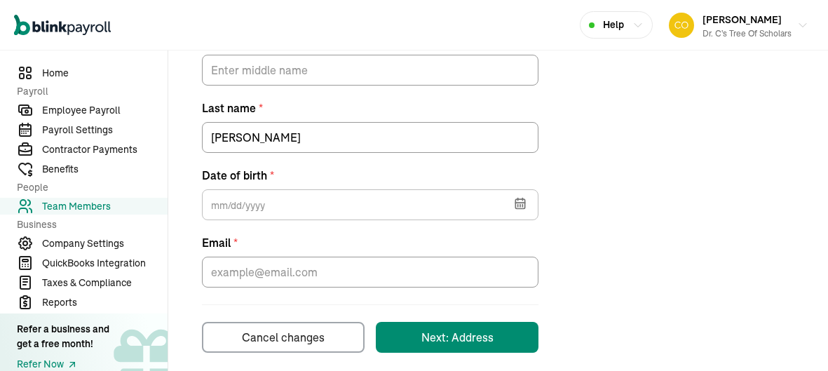
scroll to position [395, 0]
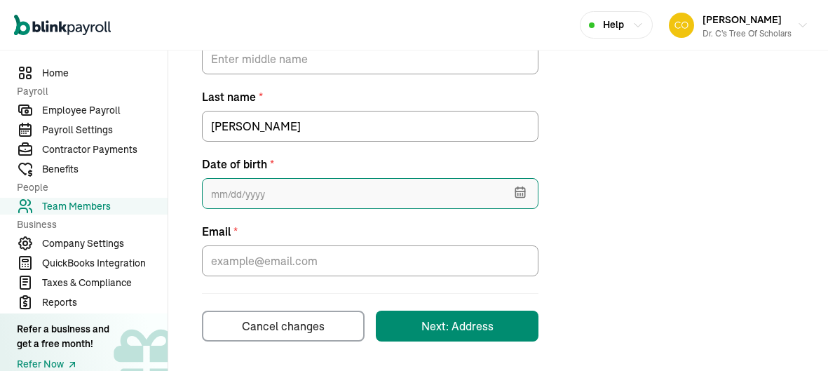
click at [259, 196] on input "text" at bounding box center [370, 193] width 337 height 31
type input "08/20/1980"
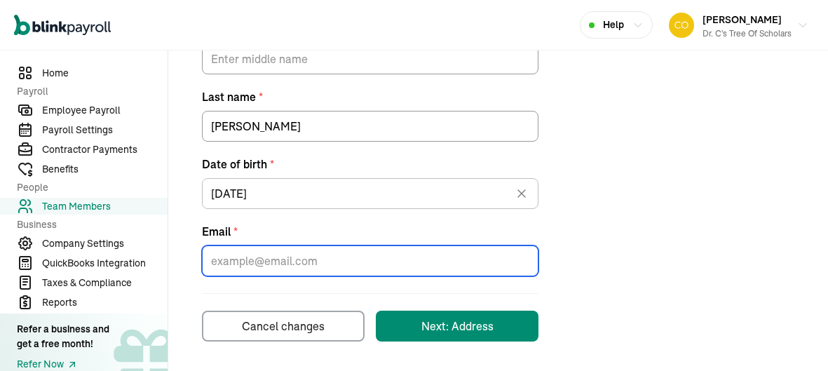
click at [426, 266] on input "Email *" at bounding box center [370, 260] width 337 height 31
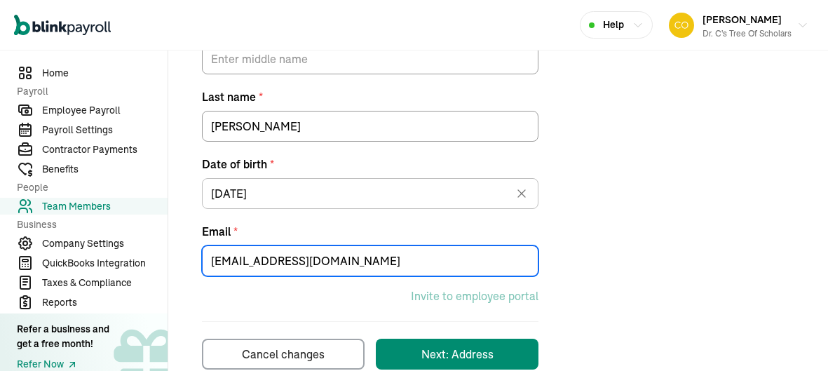
scroll to position [423, 0]
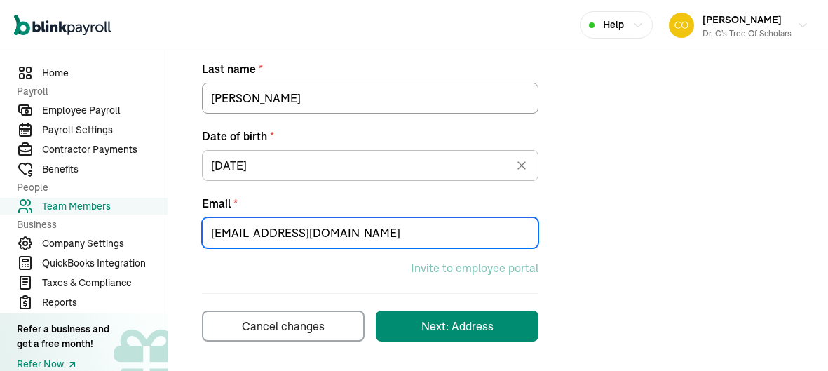
type input "miszmelody@aol.com"
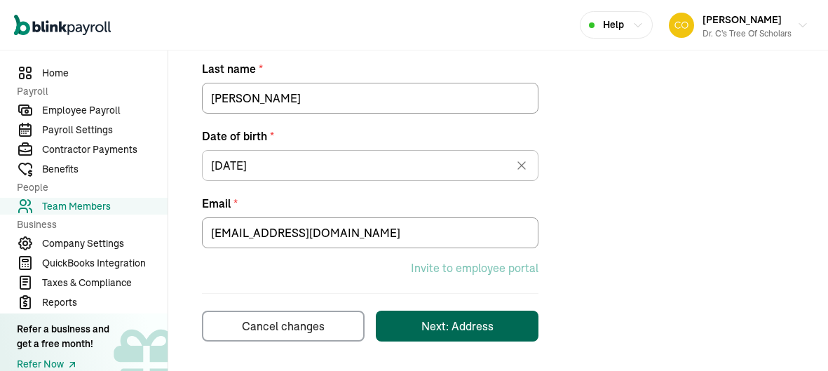
click at [468, 332] on div "Next: Address" at bounding box center [457, 326] width 72 height 17
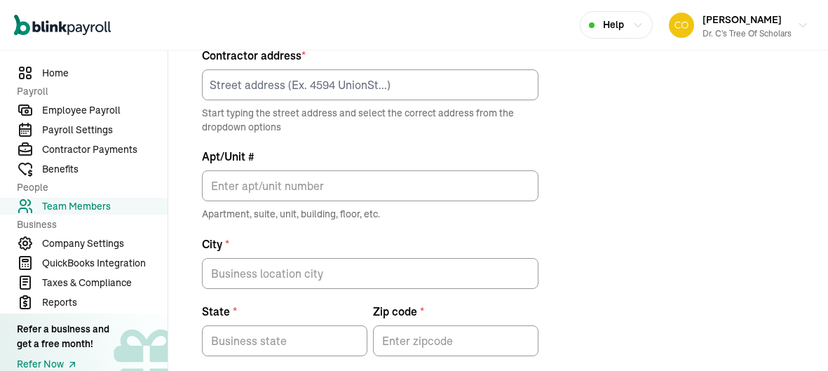
scroll to position [165, 0]
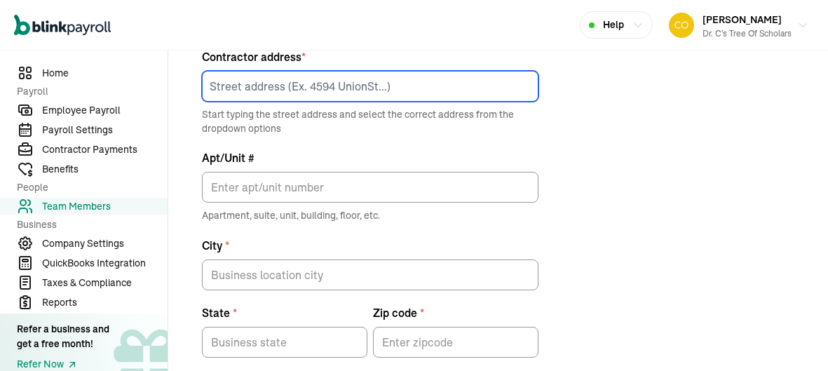
click at [412, 83] on input at bounding box center [370, 86] width 337 height 31
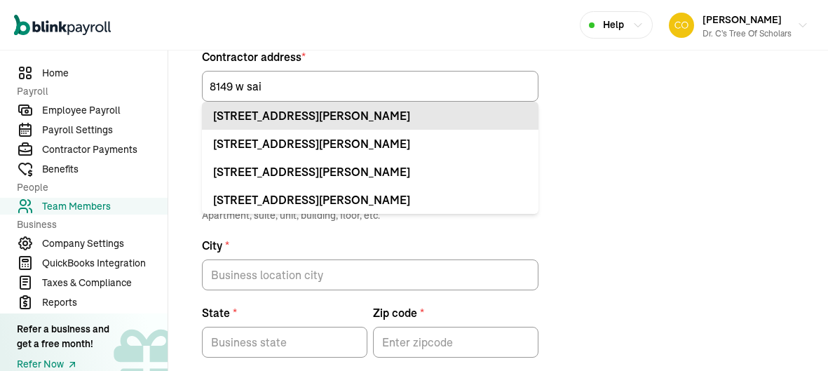
click at [438, 123] on li "8149 W Saint Bernard Hwy Apt Chalmette, LA 70043" at bounding box center [370, 116] width 337 height 28
type input "8149 W Saint Bernard Hwy"
type input "Apt"
type input "Chalmette"
type input "LA"
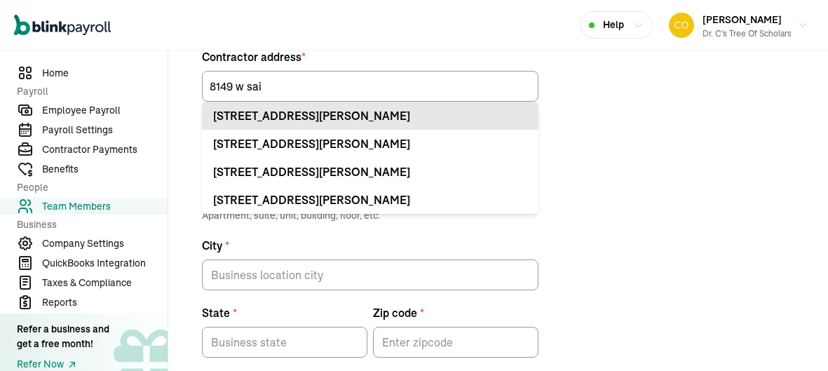
type input "70043"
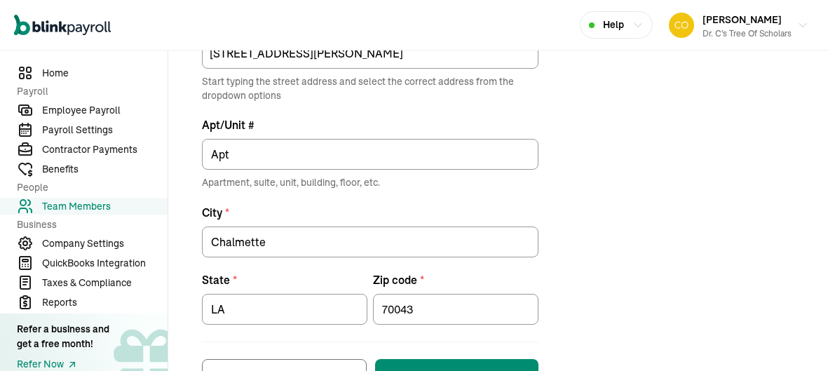
scroll to position [249, 0]
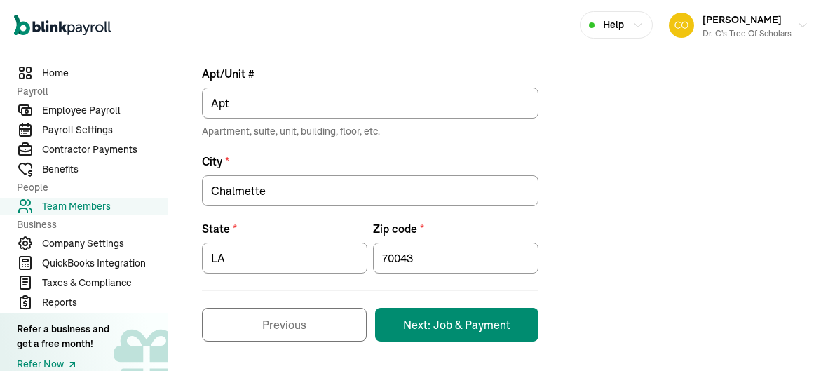
click at [477, 323] on button "Next: Job & Payment" at bounding box center [456, 325] width 163 height 34
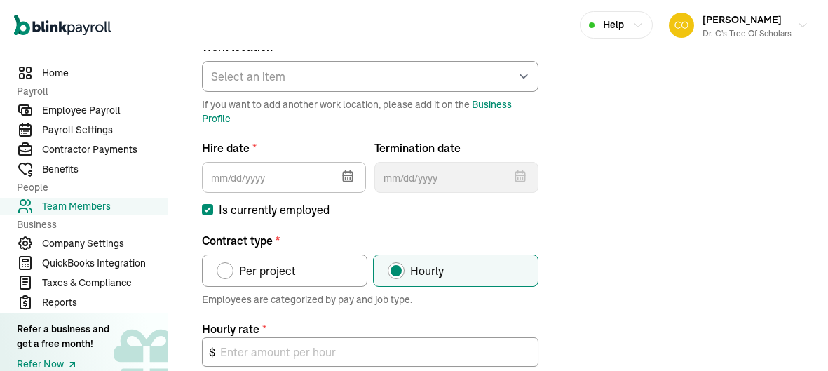
scroll to position [189, 0]
click at [293, 278] on label "Per project" at bounding box center [284, 270] width 165 height 32
click at [227, 272] on input "Per project" at bounding box center [221, 266] width 11 height 11
radio input "true"
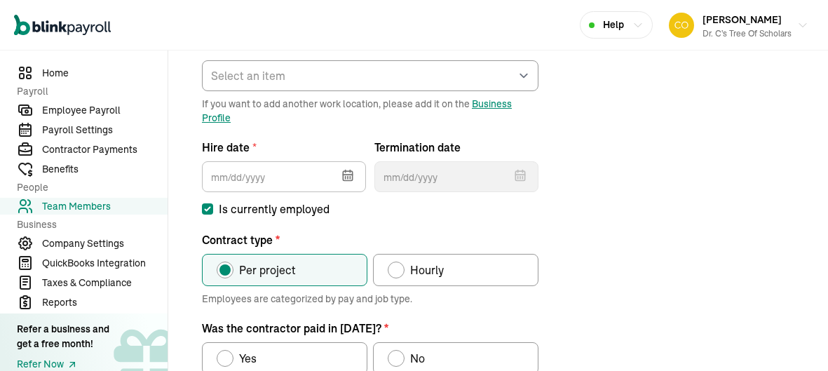
click at [334, 189] on button "button" at bounding box center [346, 174] width 39 height 36
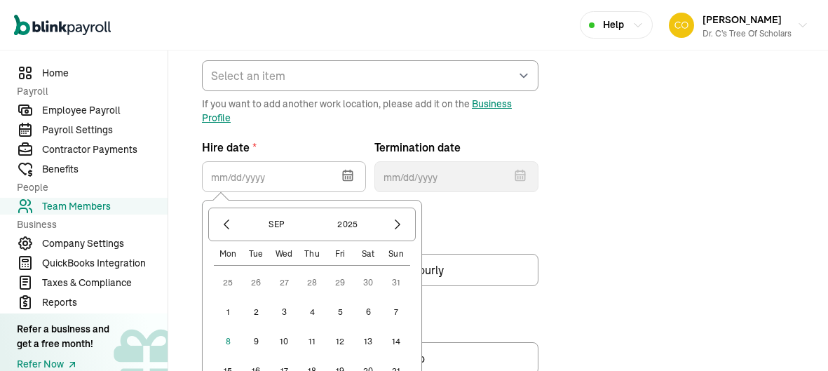
click at [232, 318] on button "1" at bounding box center [228, 312] width 28 height 28
type input "09/01/2025"
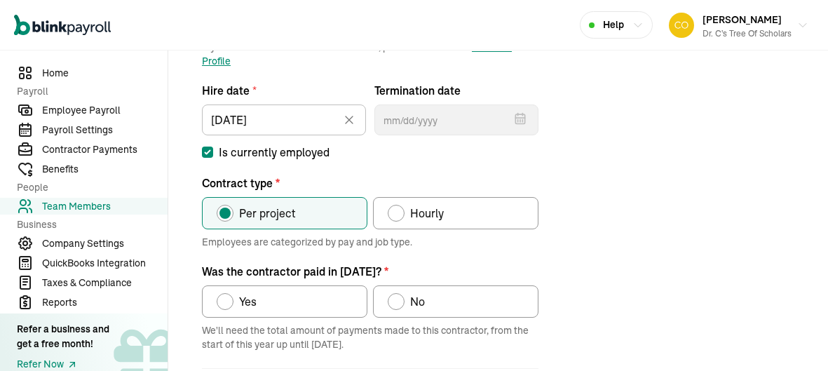
scroll to position [323, 0]
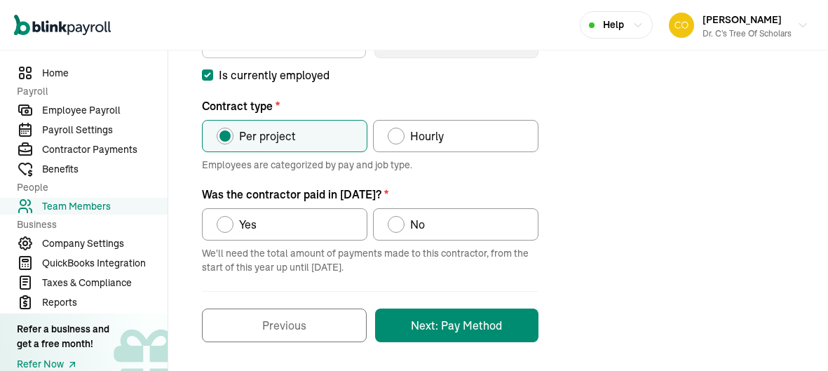
click at [428, 229] on label "No" at bounding box center [455, 224] width 165 height 32
click at [398, 226] on input "No" at bounding box center [392, 220] width 11 height 11
radio input "true"
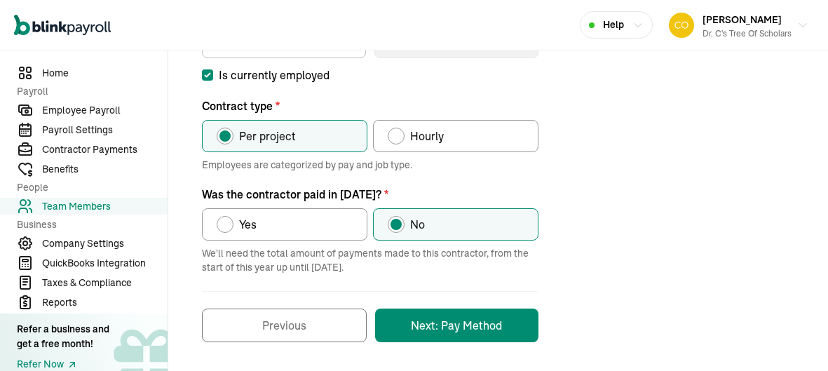
click at [466, 338] on button "Next: Pay Method" at bounding box center [456, 326] width 163 height 34
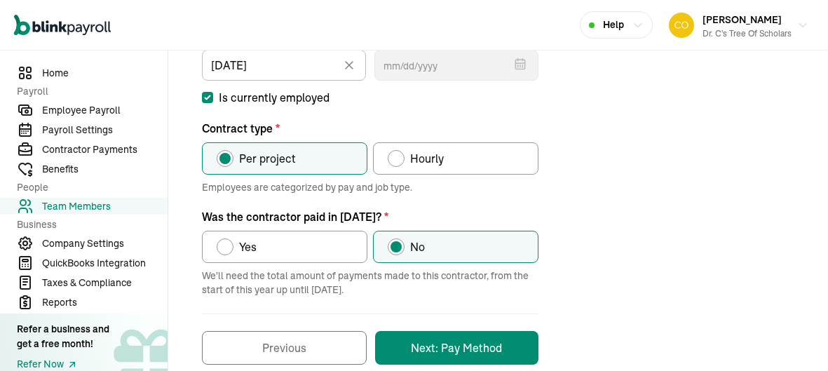
scroll to position [79, 0]
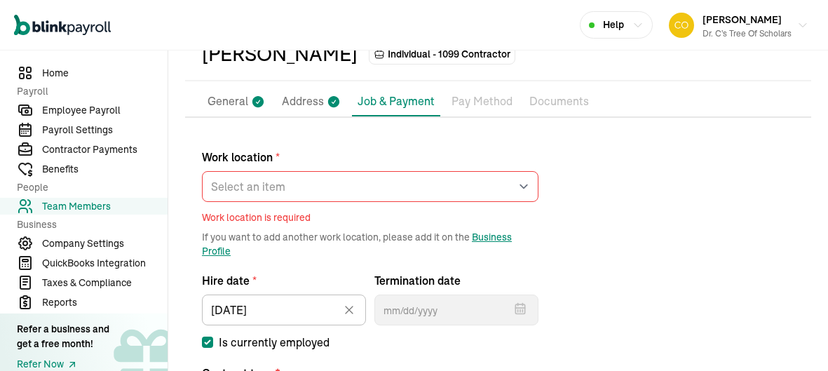
click at [399, 213] on span "Work location is required" at bounding box center [370, 217] width 337 height 14
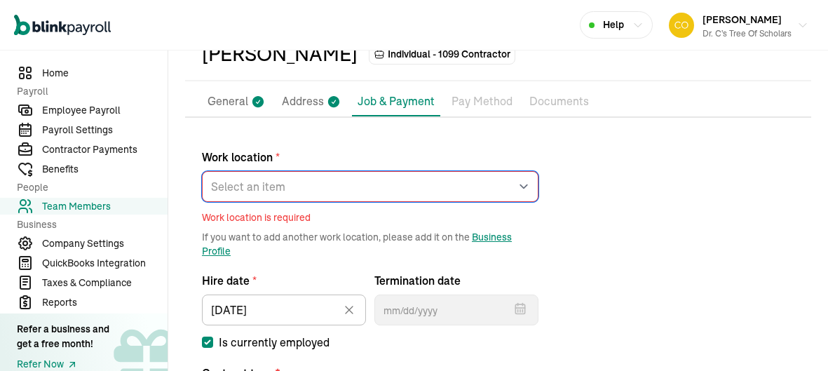
click at [302, 191] on select "Select an item Work1 Works from home" at bounding box center [370, 186] width 337 height 31
select select "2043 Sauvage Ave"
click at [202, 171] on select "Select an item Work1 Works from home" at bounding box center [370, 186] width 337 height 31
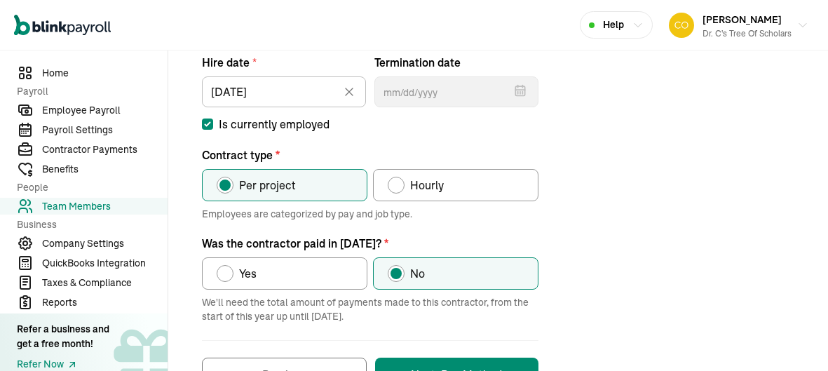
scroll to position [323, 0]
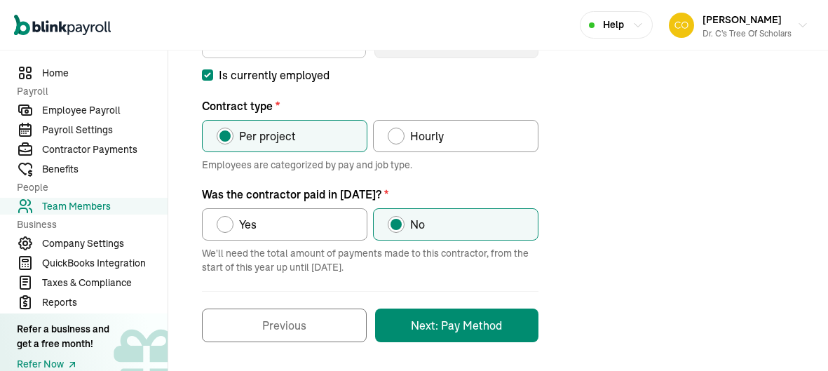
click at [477, 318] on button "Next: Pay Method" at bounding box center [456, 326] width 163 height 34
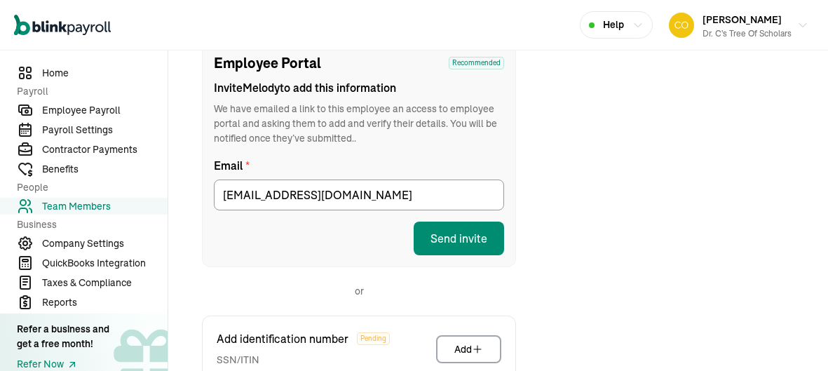
scroll to position [165, 0]
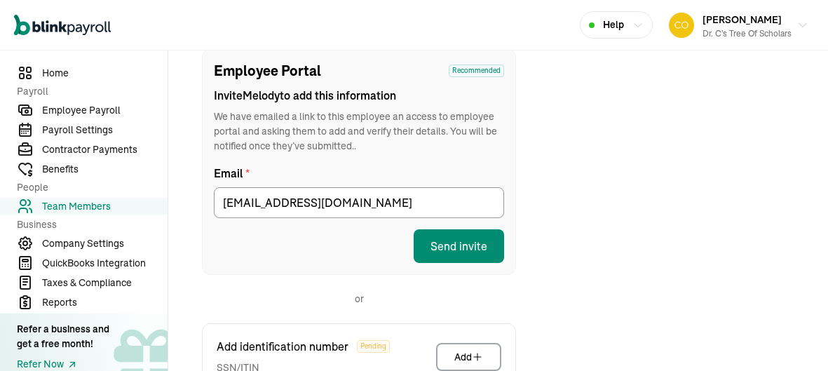
click at [445, 254] on button "Send invite" at bounding box center [459, 246] width 90 height 34
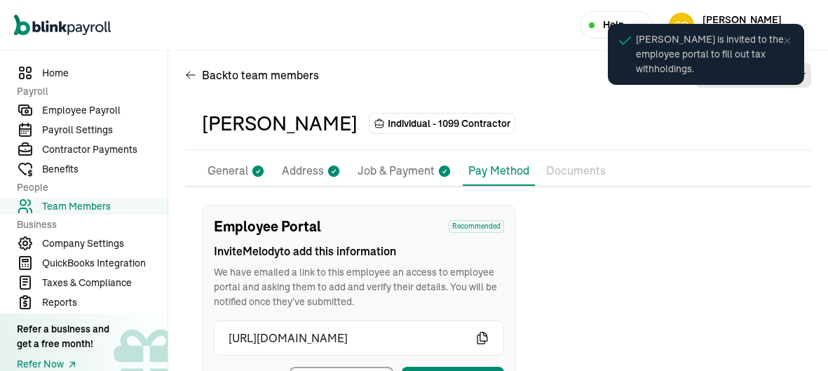
scroll to position [0, 0]
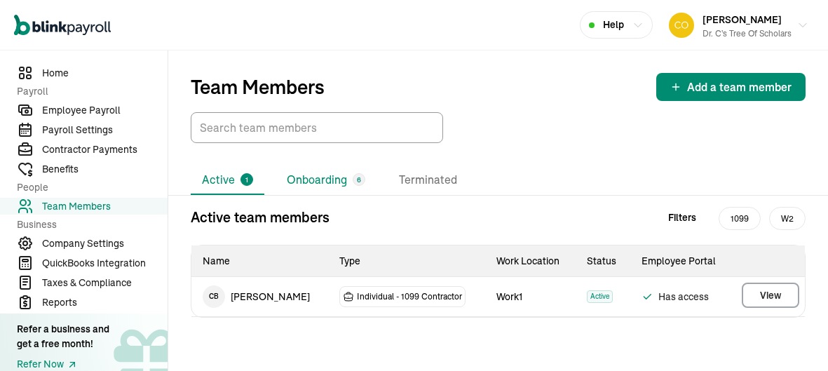
click at [335, 184] on li "Onboarding 6" at bounding box center [326, 179] width 101 height 29
